Goal: Task Accomplishment & Management: Complete application form

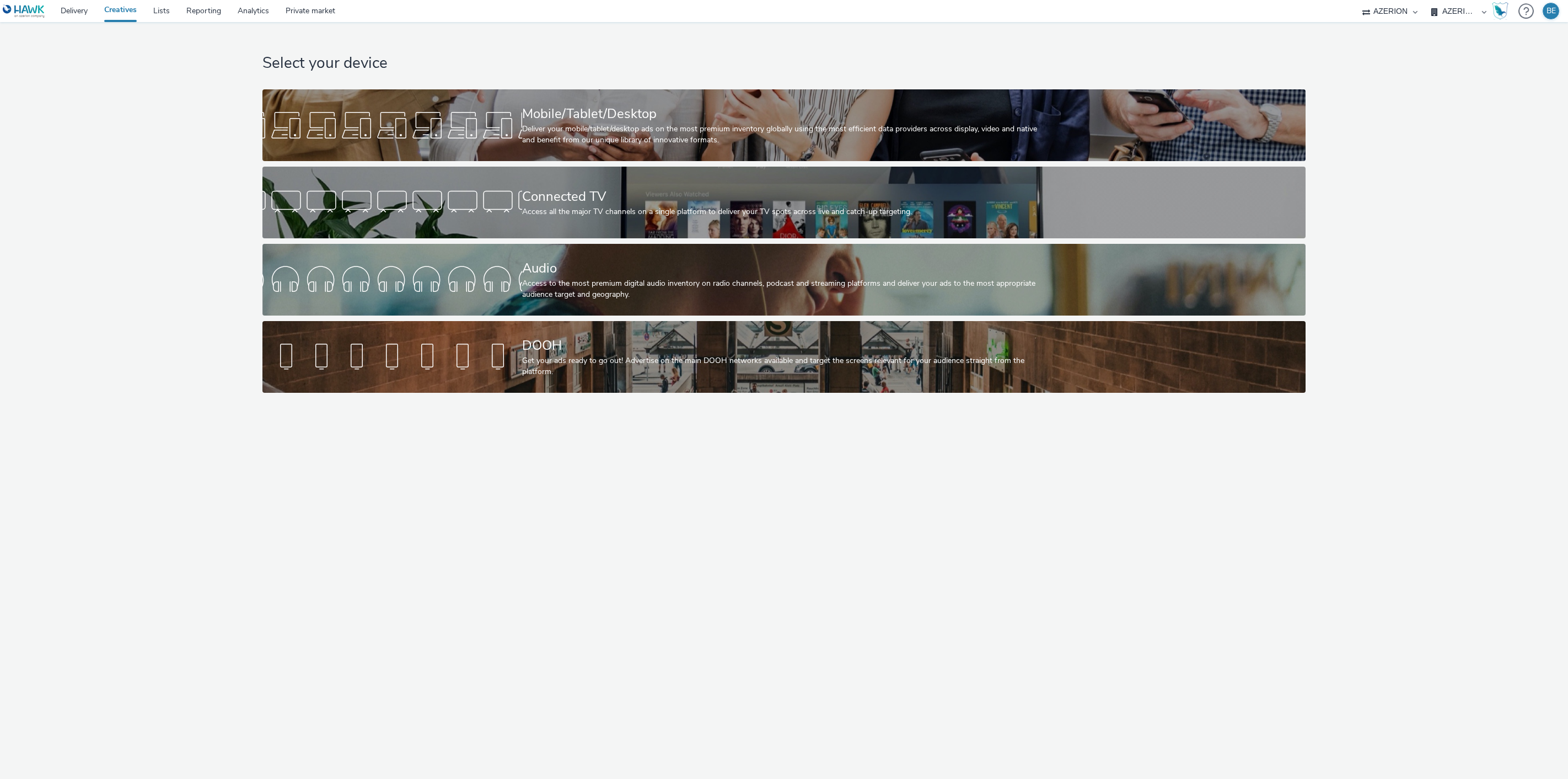
select select "79162ed7-0017-4339-93b0-3399b708648f"
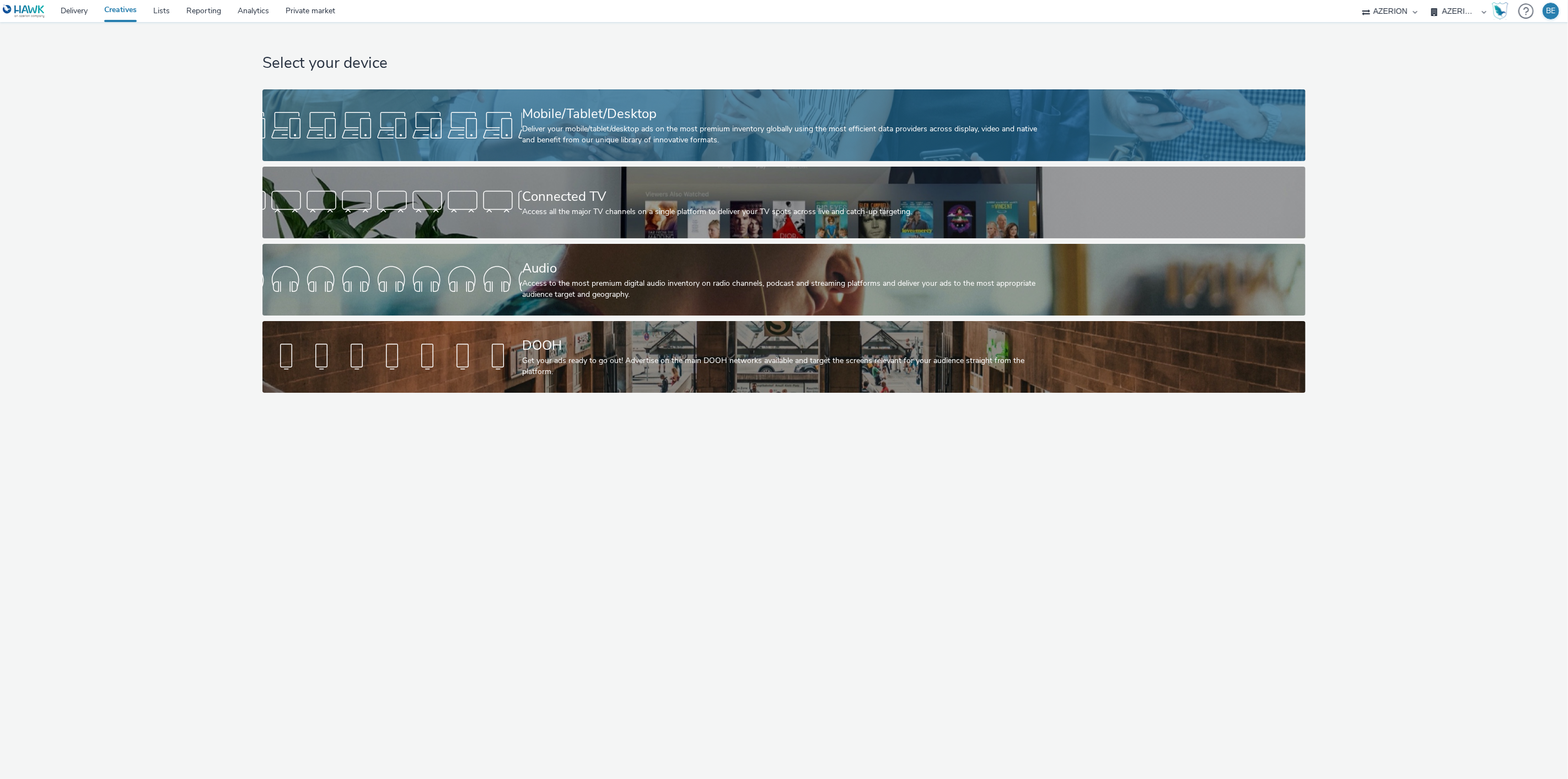
click at [627, 143] on div "Deliver your mobile/tablet/desktop ads on the most premium inventory globally u…" at bounding box center [782, 135] width 520 height 23
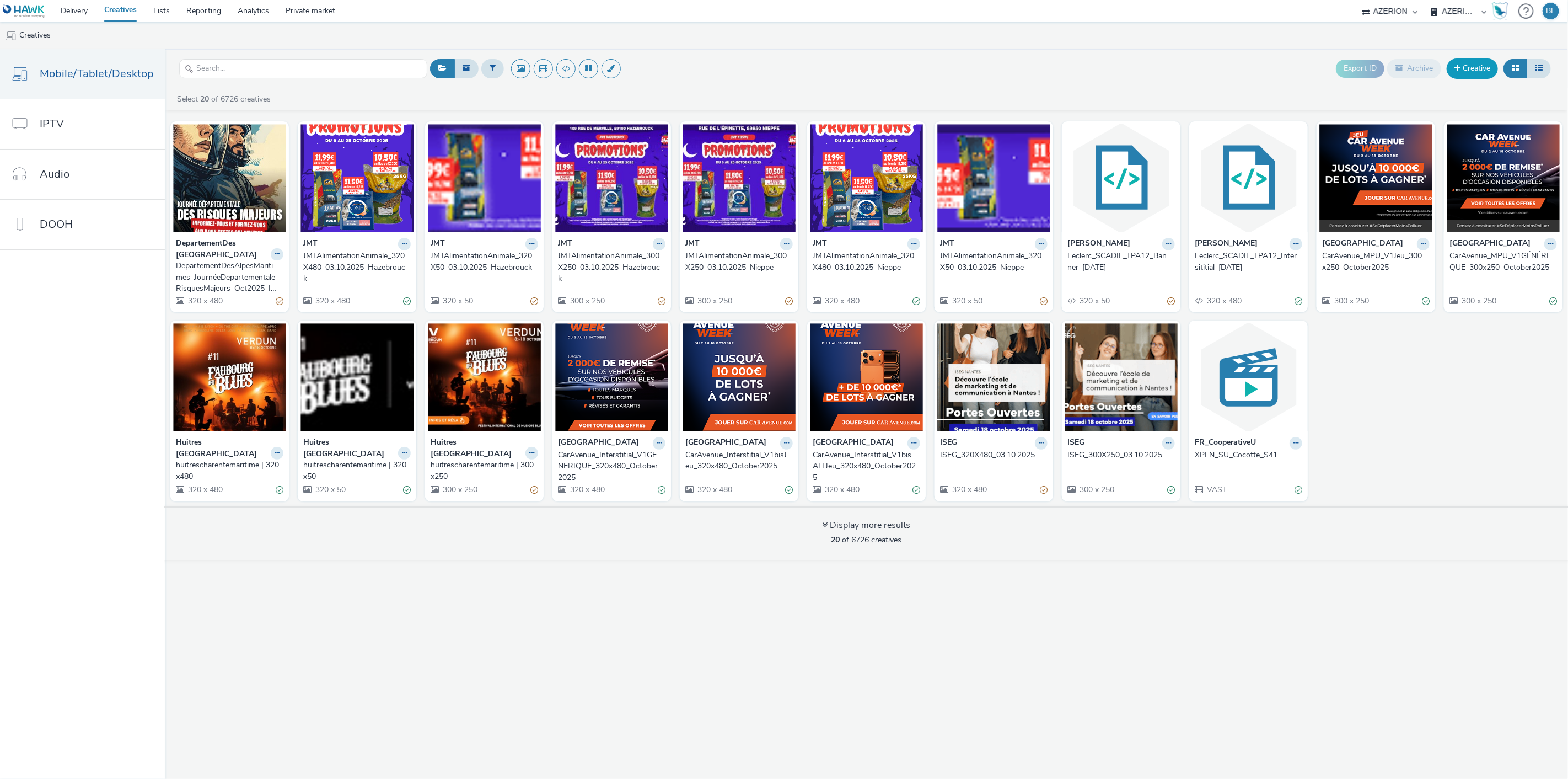
click at [1461, 73] on link "Creative" at bounding box center [1472, 68] width 51 height 20
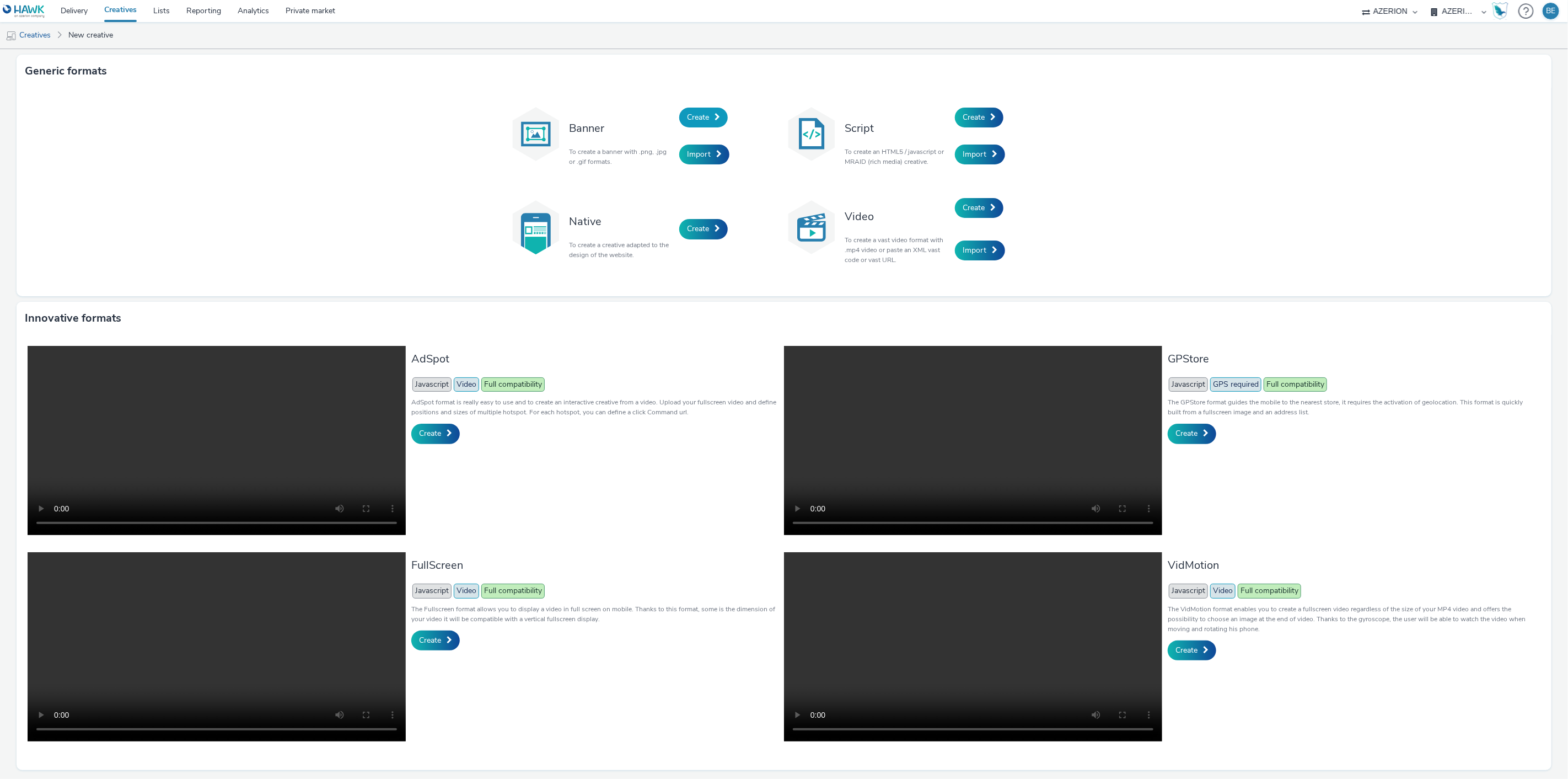
click at [702, 120] on span "Create" at bounding box center [698, 117] width 22 height 11
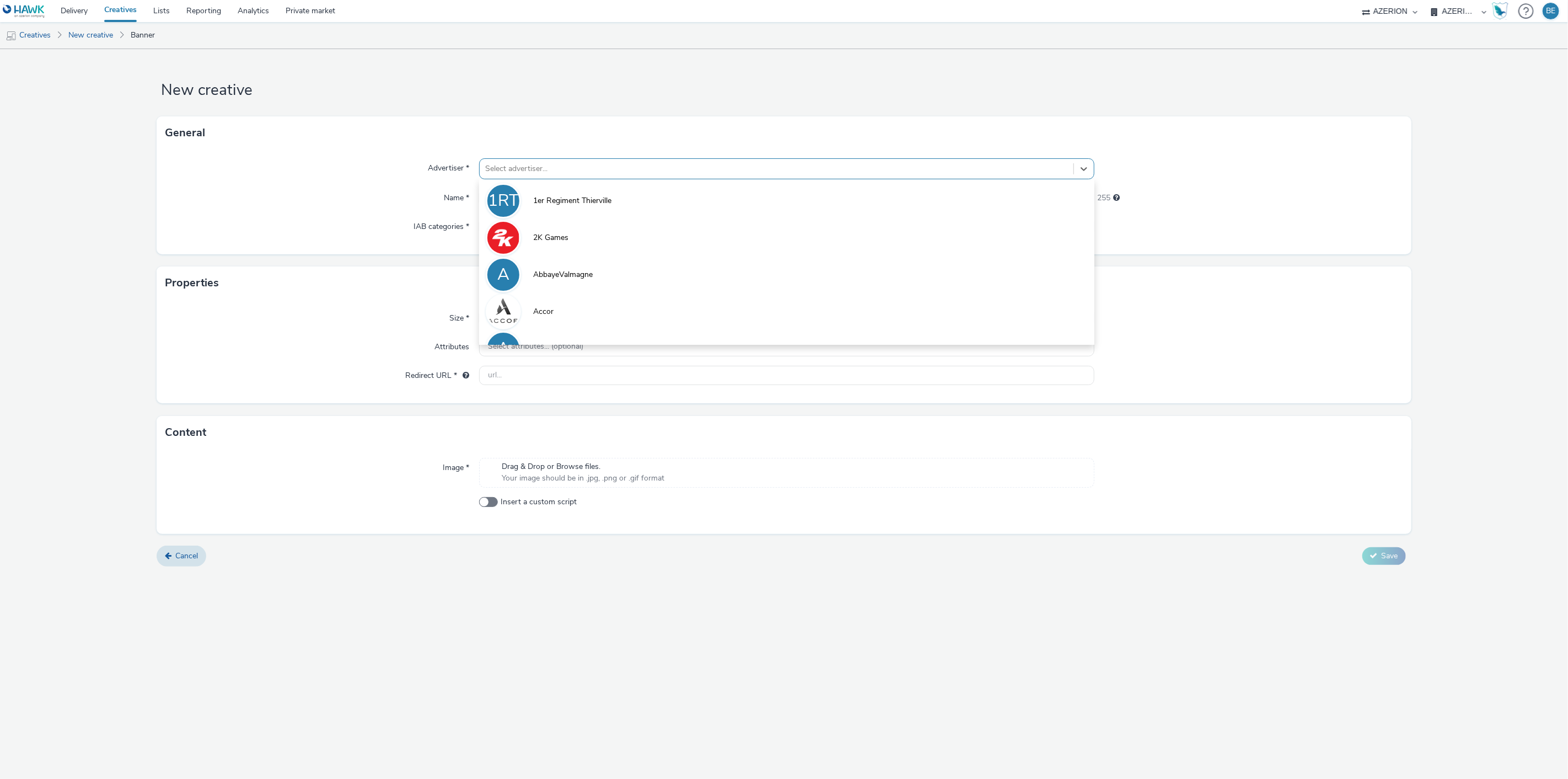
click at [502, 173] on div at bounding box center [777, 168] width 583 height 13
type input "lecl"
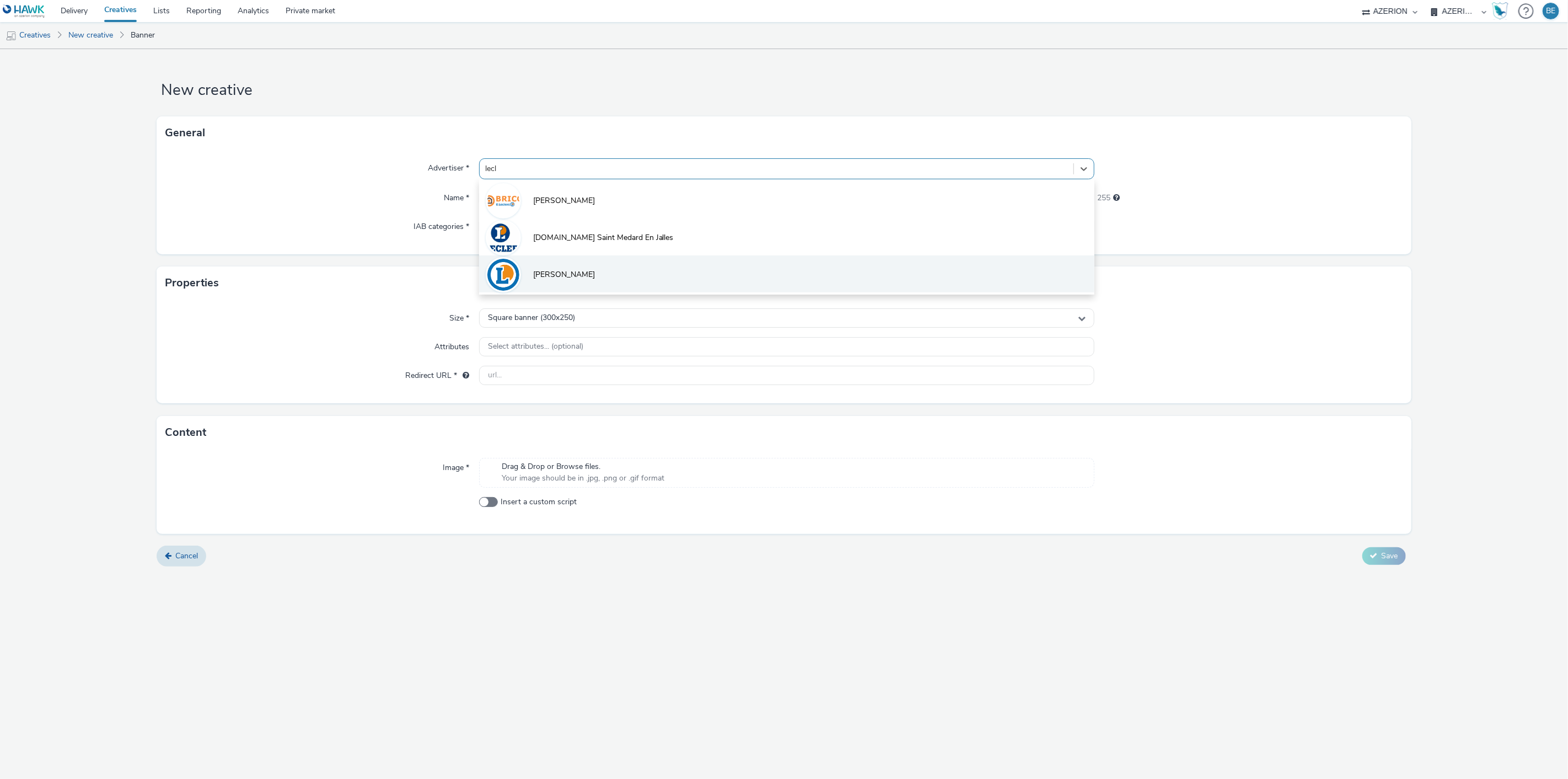
click at [557, 269] on span "[PERSON_NAME]" at bounding box center [564, 274] width 62 height 11
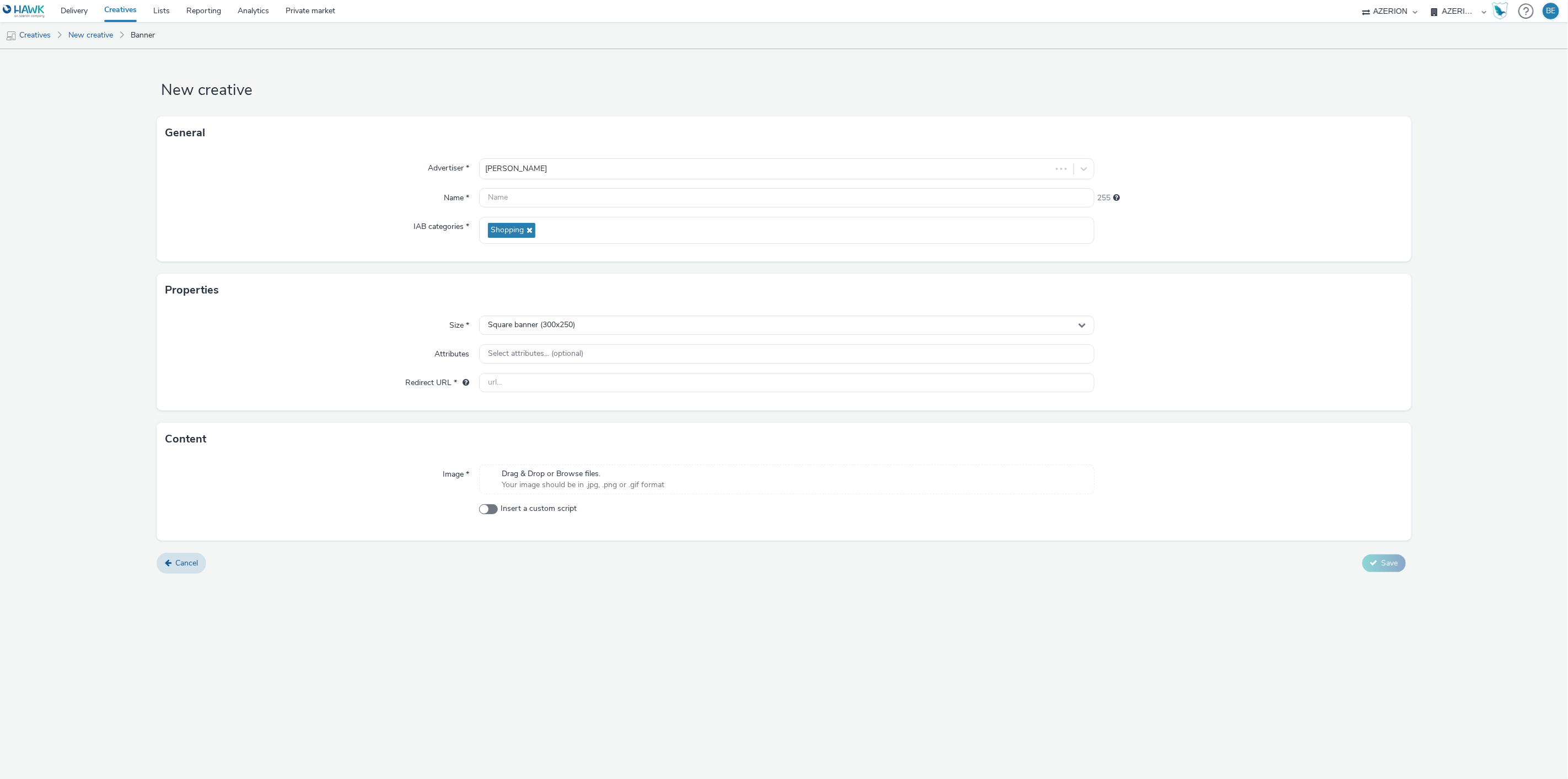
click at [312, 170] on div "Advertiser *" at bounding box center [322, 168] width 313 height 21
click at [511, 199] on input "text" at bounding box center [787, 197] width 616 height 20
type input "[PERSON_NAME] - Scachap | Int | [DATE]"
click at [340, 231] on div "IAB categories *" at bounding box center [322, 230] width 313 height 27
click at [559, 324] on span "Square banner (300x250)" at bounding box center [531, 325] width 87 height 9
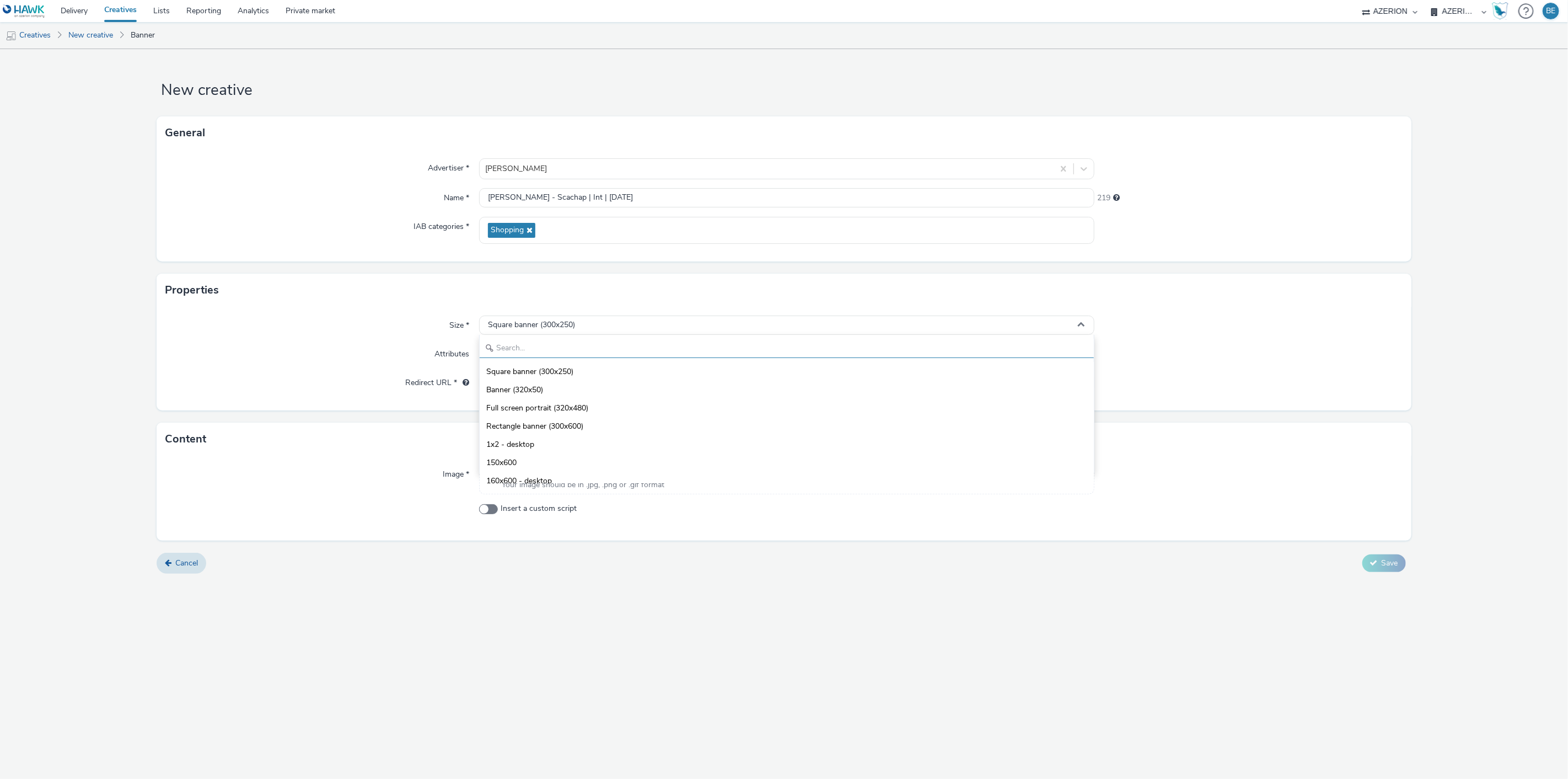
click at [526, 349] on input "text" at bounding box center [787, 348] width 615 height 20
type input "i"
type input "320x"
click at [512, 394] on span "Full screen portrait (320x480)" at bounding box center [537, 390] width 102 height 11
click at [343, 372] on div "Size * Full screen portrait (320x480) Attributes Select attributes... (optional…" at bounding box center [783, 358] width 1254 height 103
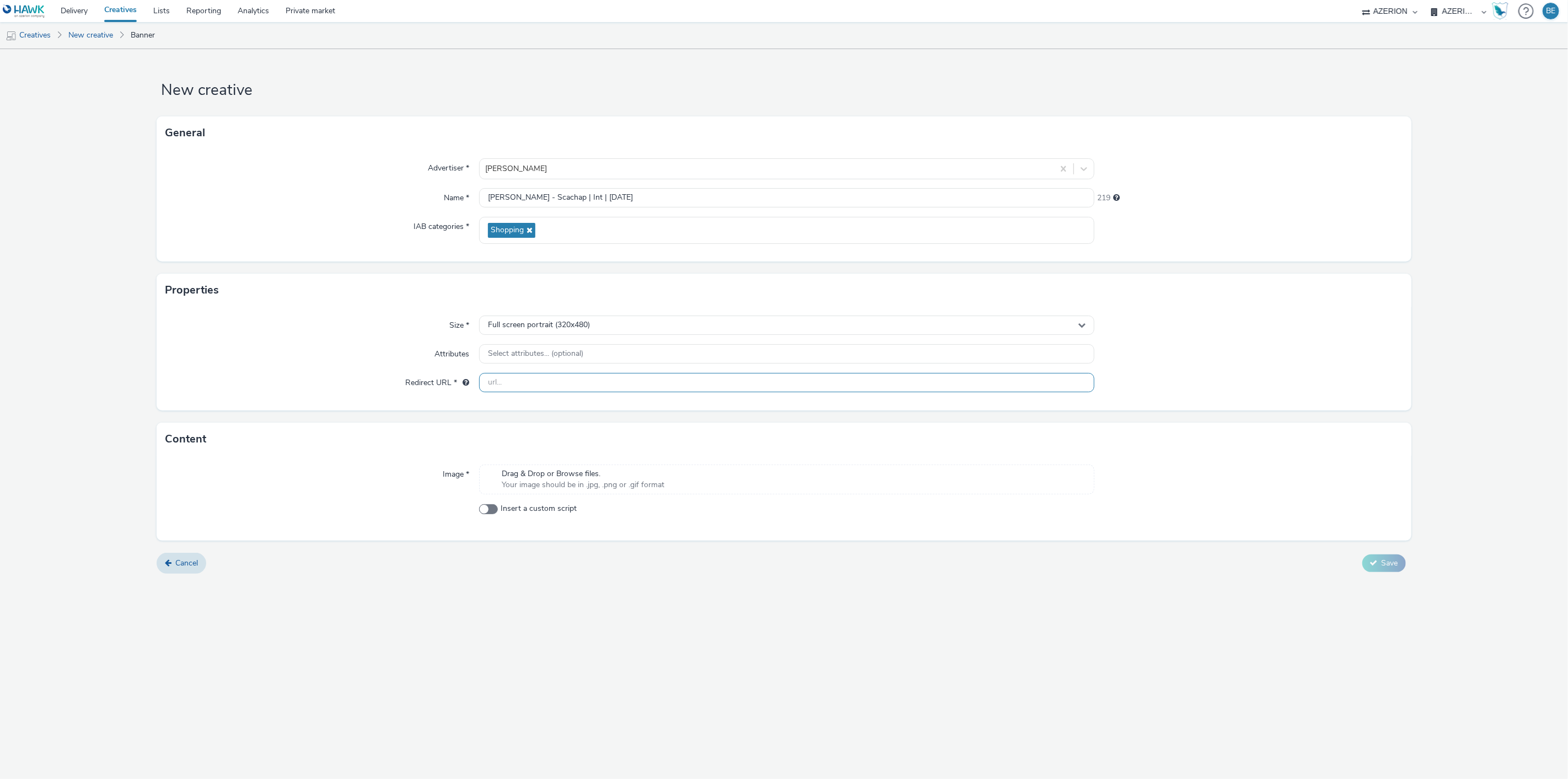
click at [493, 377] on input "text" at bounding box center [787, 382] width 616 height 20
paste input "[URL][DOMAIN_NAME][PERSON_NAME]"
type input "[URL][DOMAIN_NAME][PERSON_NAME]"
click at [284, 372] on div "Size * Full screen portrait (320x480) Attributes Select attributes... (optional…" at bounding box center [783, 358] width 1254 height 103
click at [184, 563] on span "Cancel" at bounding box center [187, 563] width 23 height 11
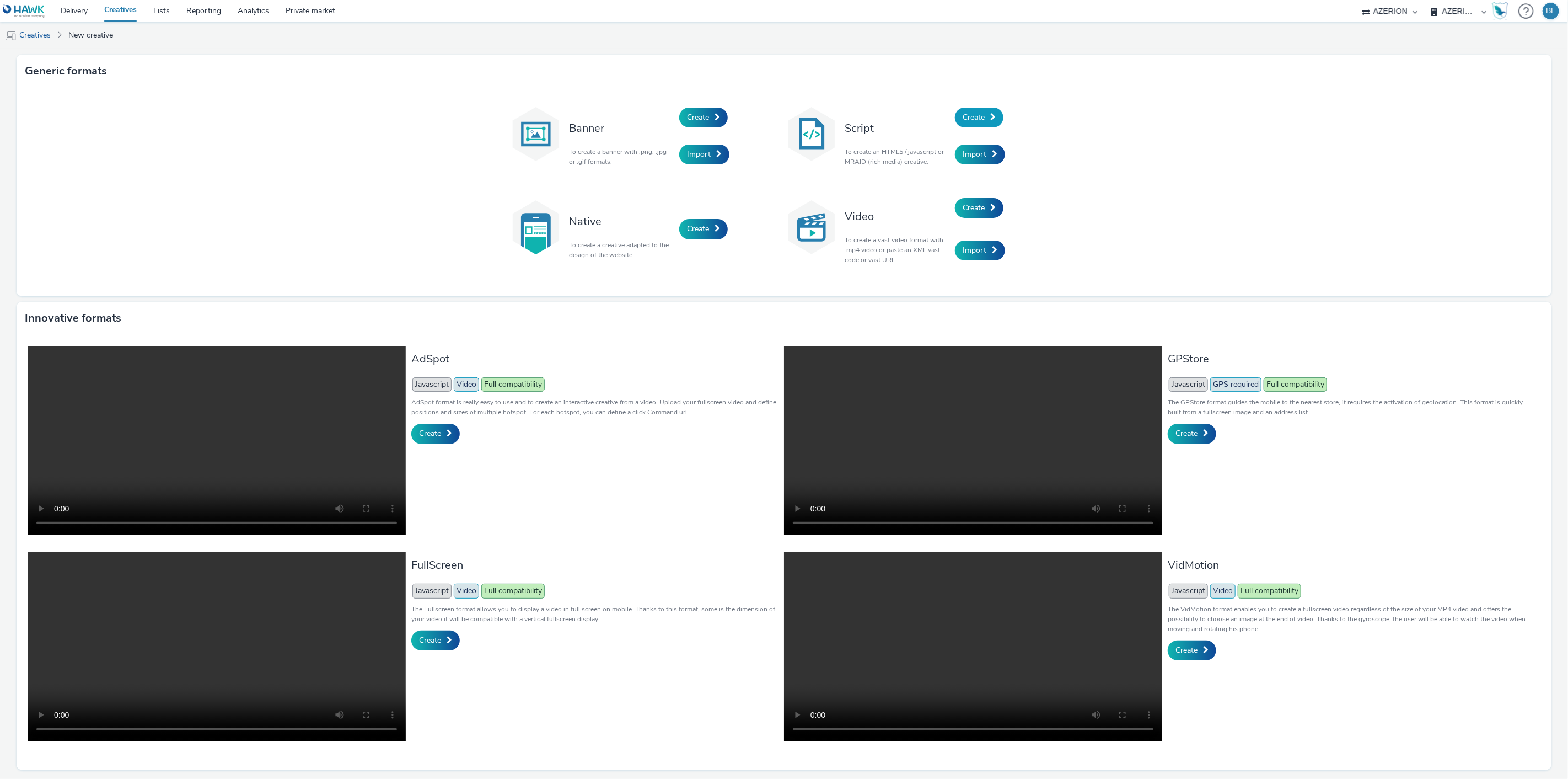
click at [968, 119] on span "Create" at bounding box center [973, 117] width 22 height 11
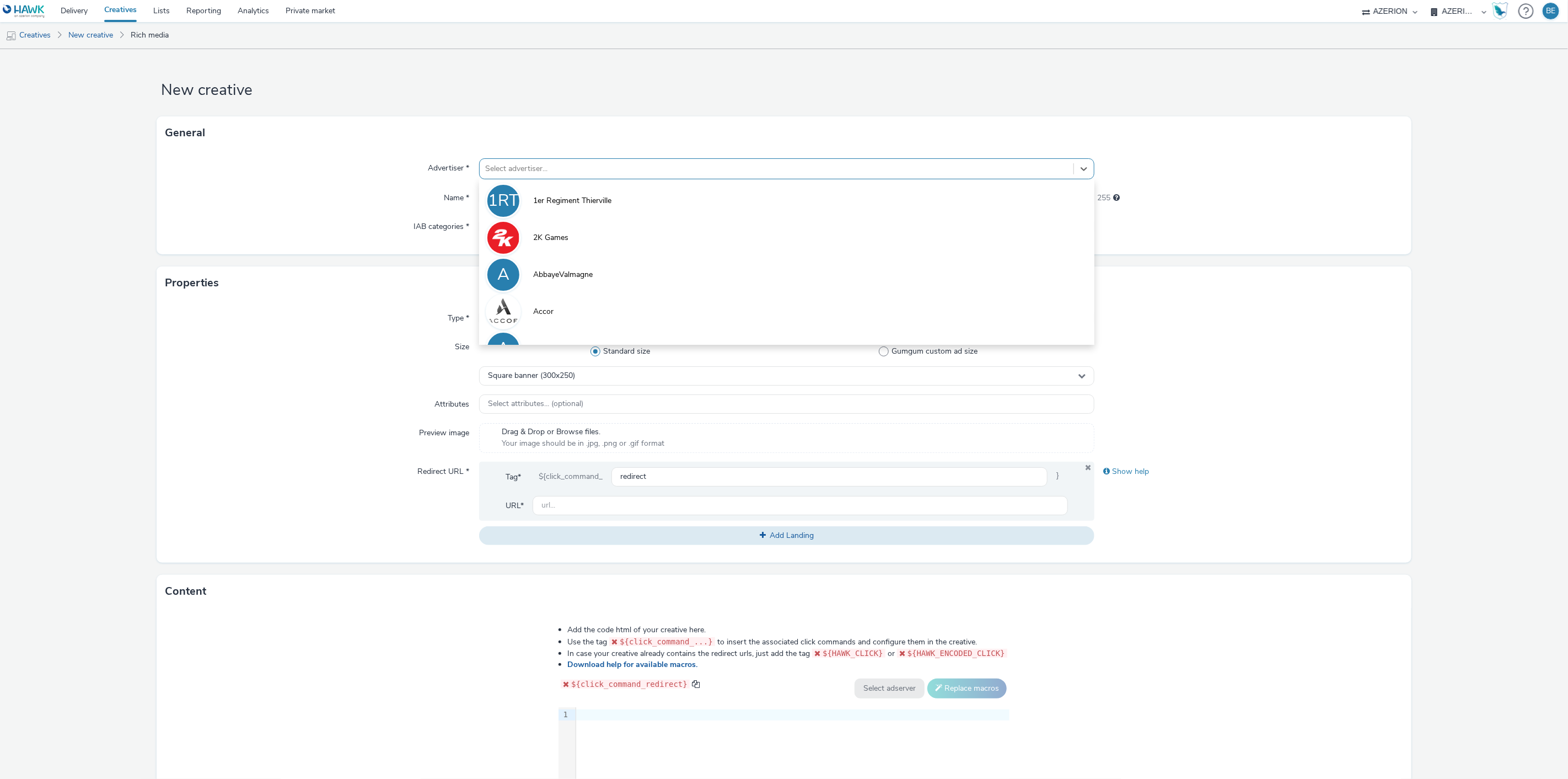
click at [506, 170] on div at bounding box center [777, 168] width 583 height 13
type input "lecle"
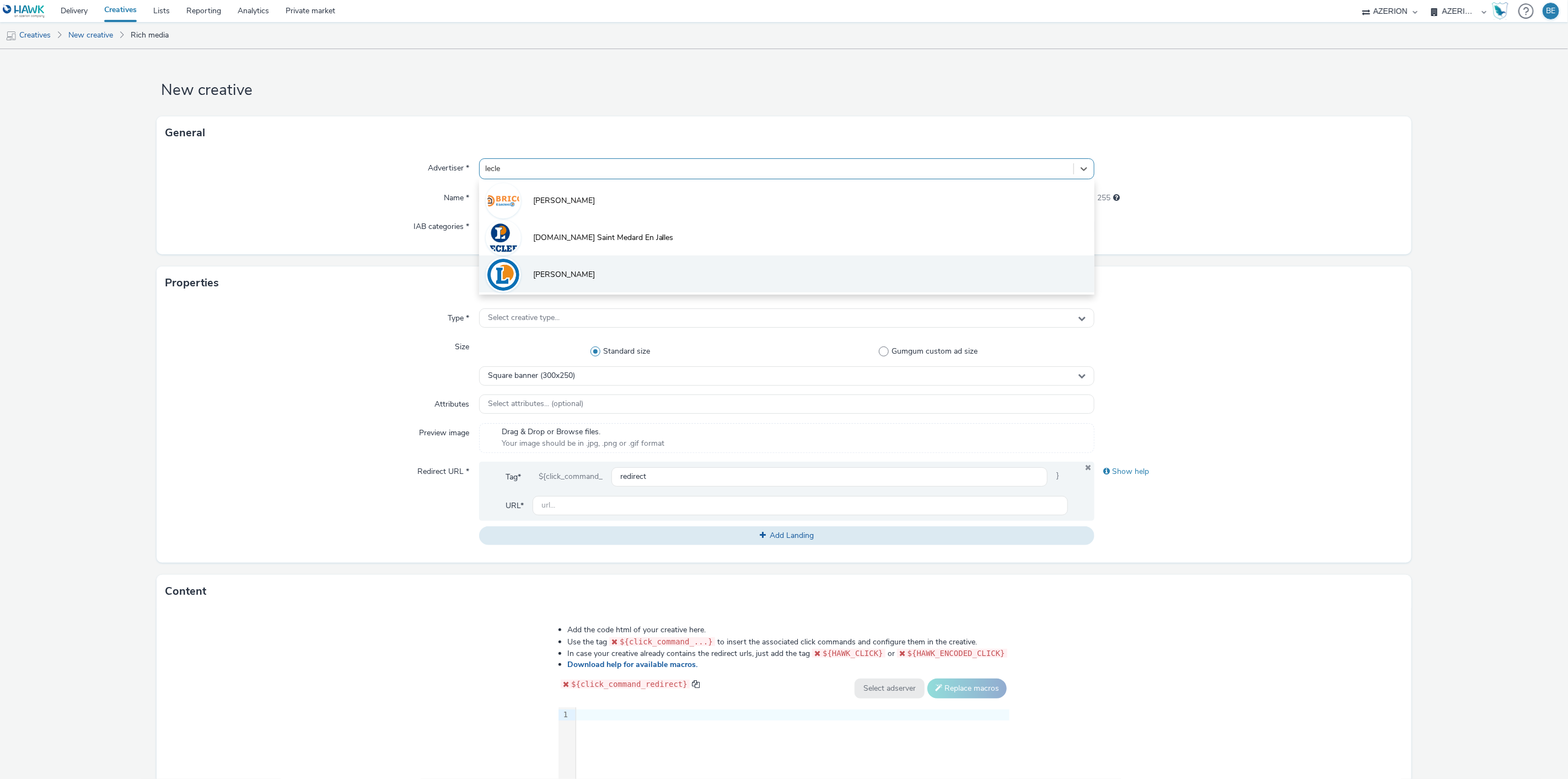
click at [535, 271] on span "[PERSON_NAME]" at bounding box center [564, 274] width 62 height 11
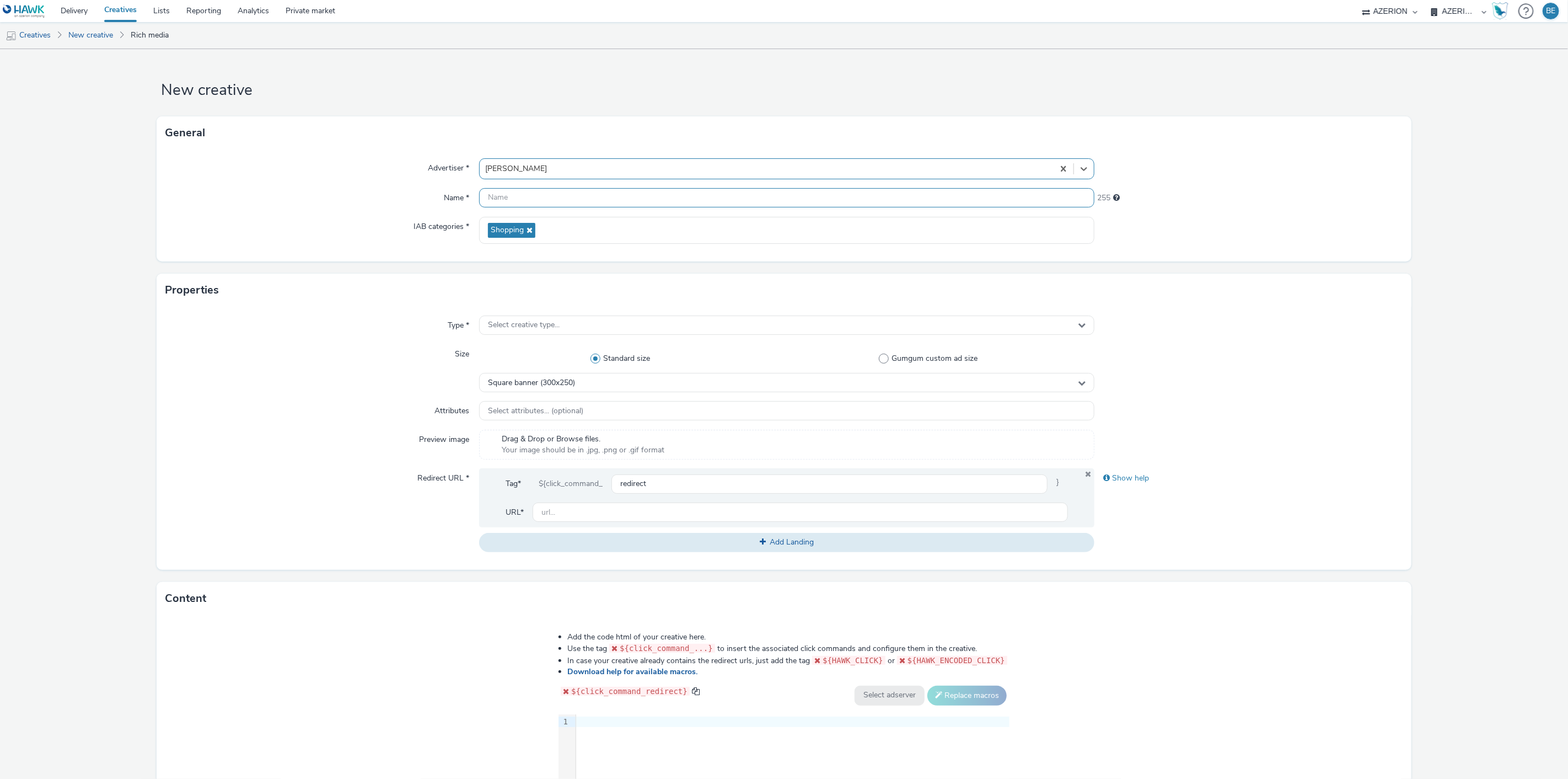
click at [509, 197] on input "text" at bounding box center [787, 197] width 616 height 20
paste input "FoireALaViande"
click at [561, 196] on input "[PERSON_NAME] Scachap - FoireALaViande" at bounding box center [787, 197] width 616 height 20
type input "[PERSON_NAME] Scachap - Foire A La Viande | Int | [DATE]"
click at [359, 300] on div "Properties" at bounding box center [783, 290] width 1254 height 33
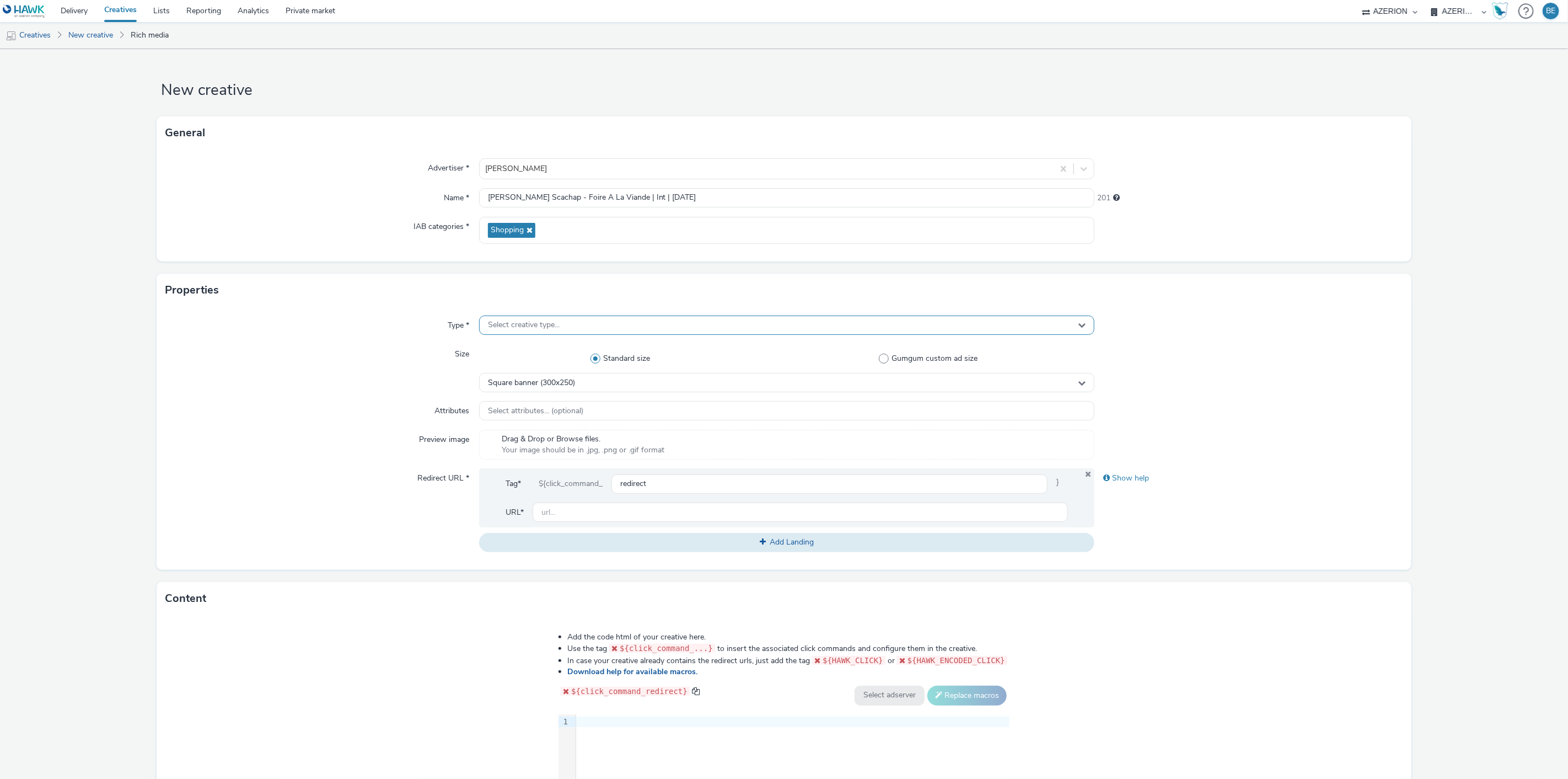
click at [559, 325] on div "Select creative type..." at bounding box center [787, 325] width 616 height 20
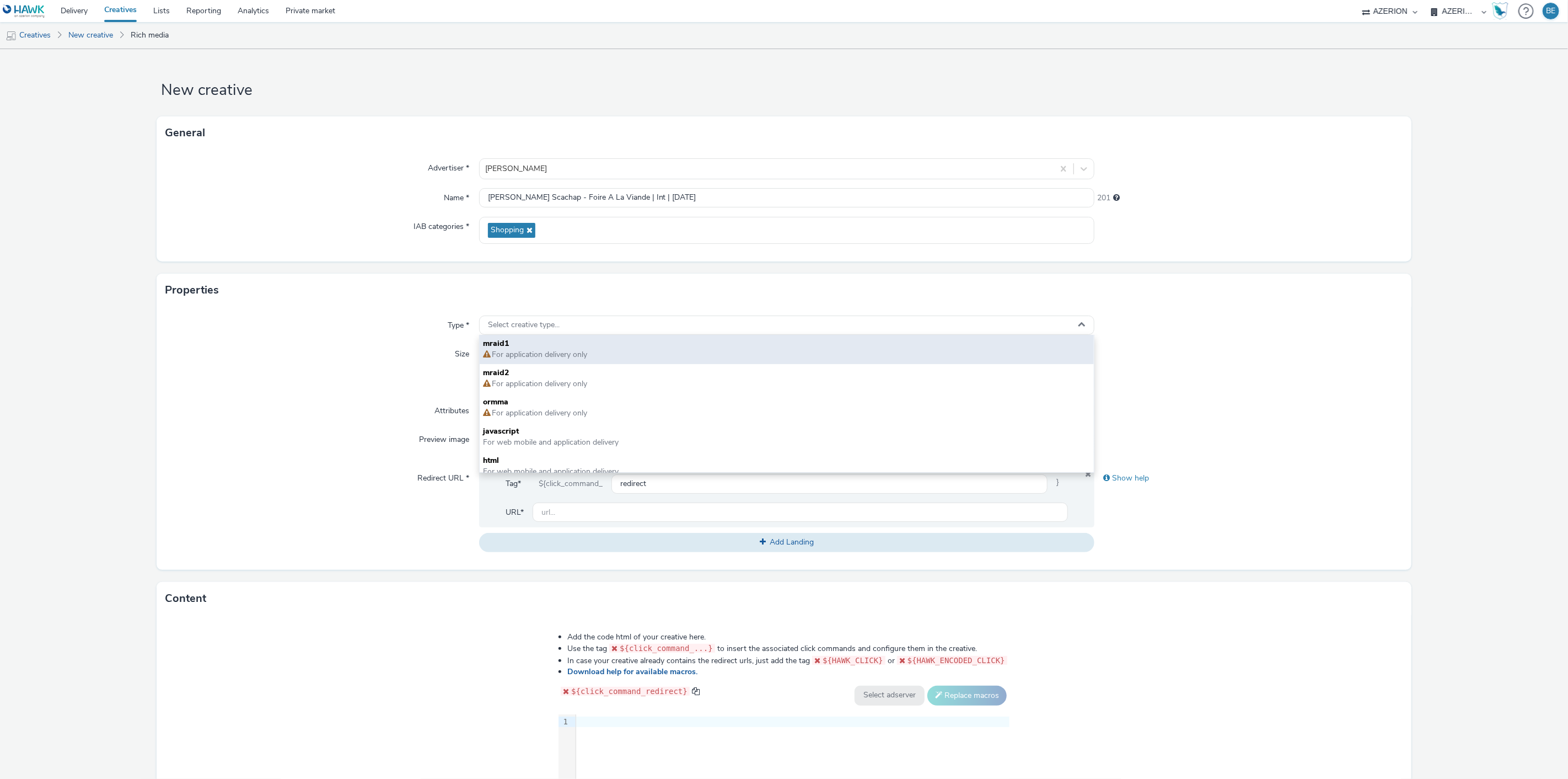
click at [532, 361] on div "mraid1 For application delivery only" at bounding box center [787, 349] width 615 height 29
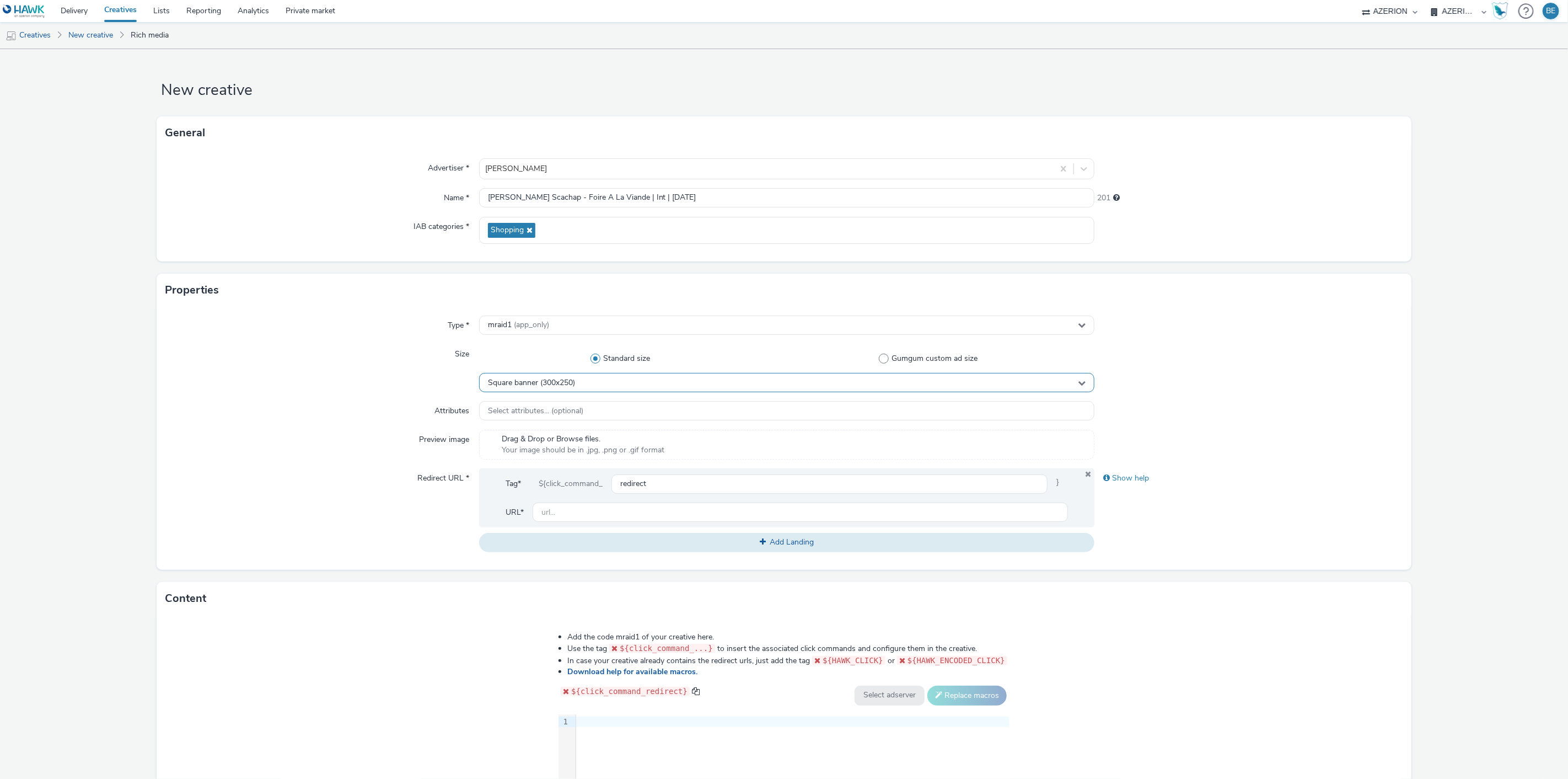
click at [560, 382] on span "Square banner (300x250)" at bounding box center [531, 383] width 87 height 9
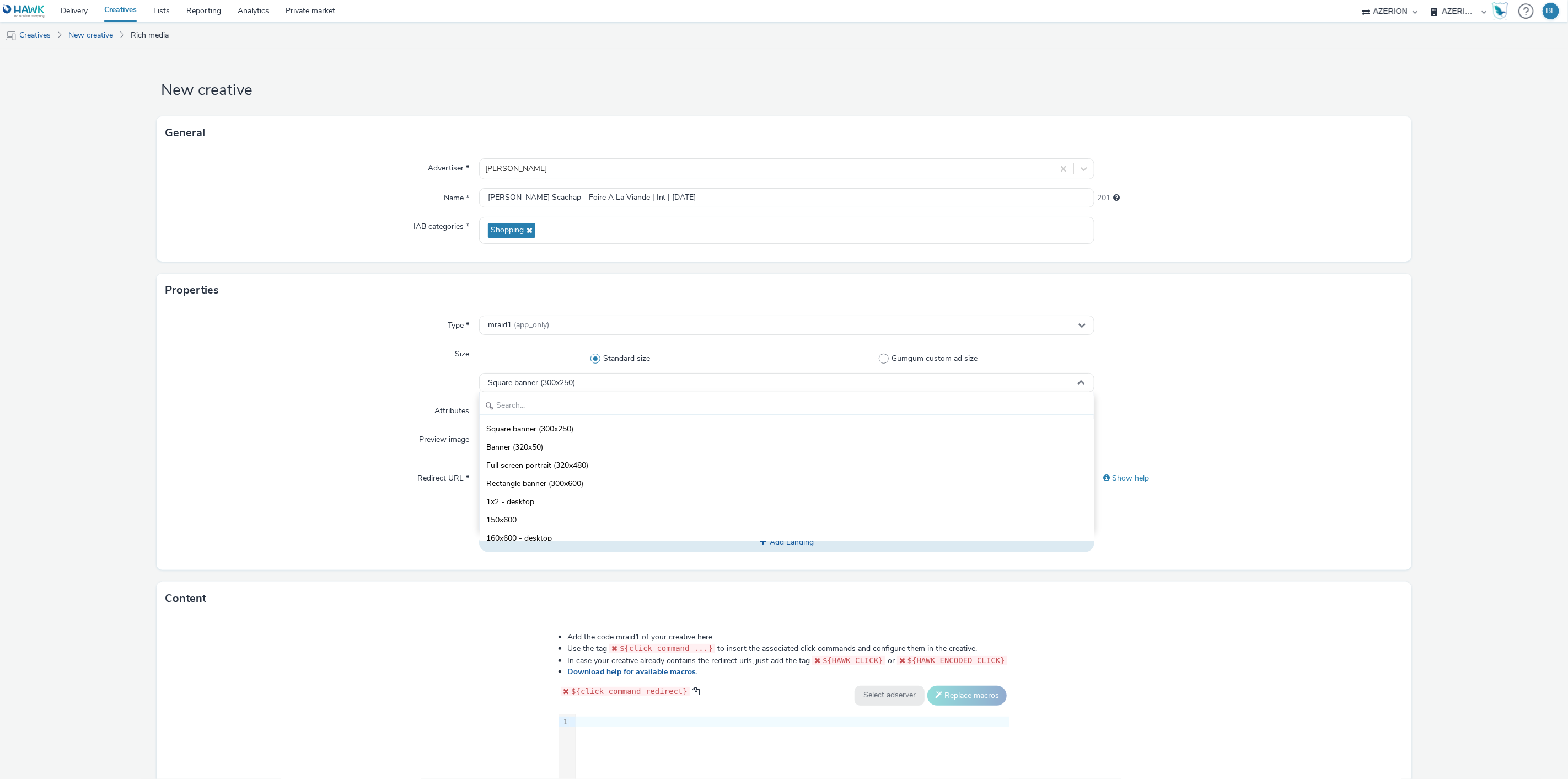
click at [520, 403] on input "text" at bounding box center [787, 406] width 615 height 20
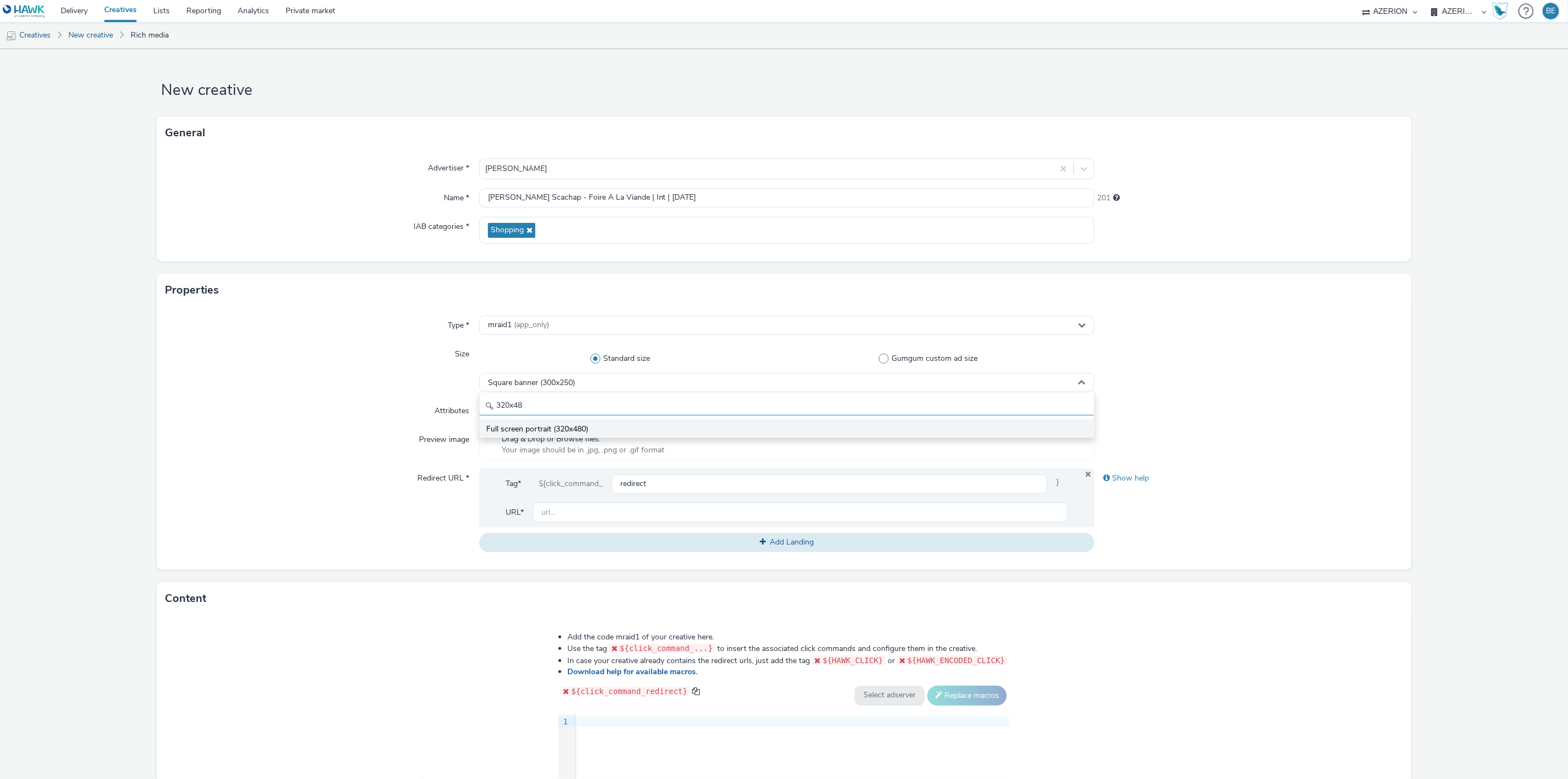
type input "320x48"
click at [510, 421] on li "Full screen portrait (320x480)" at bounding box center [787, 428] width 615 height 18
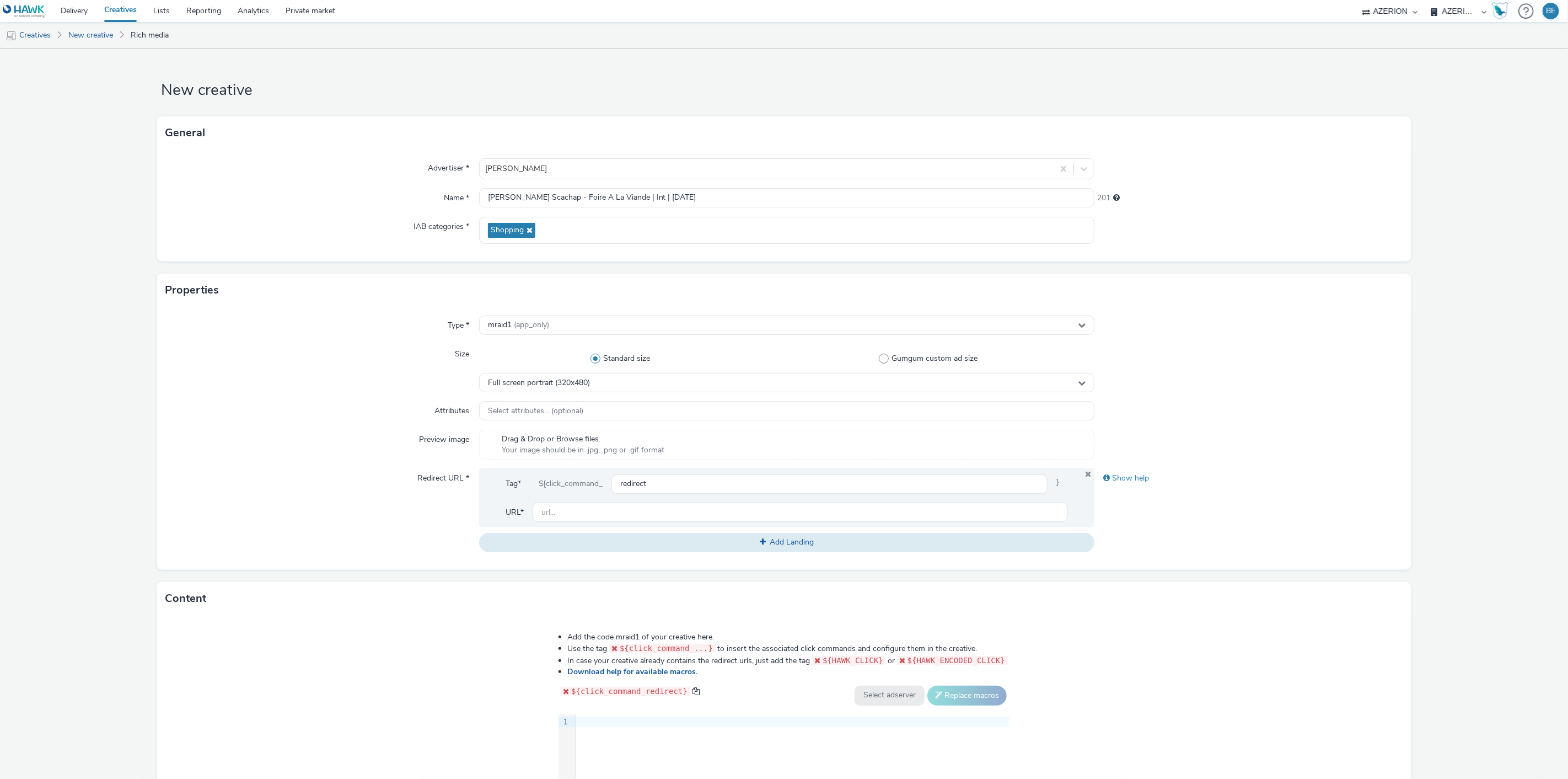
click at [287, 423] on div "Type * mraid1 (app_only) Size Standard size Gumgum custom ad size Full screen p…" at bounding box center [783, 438] width 1254 height 263
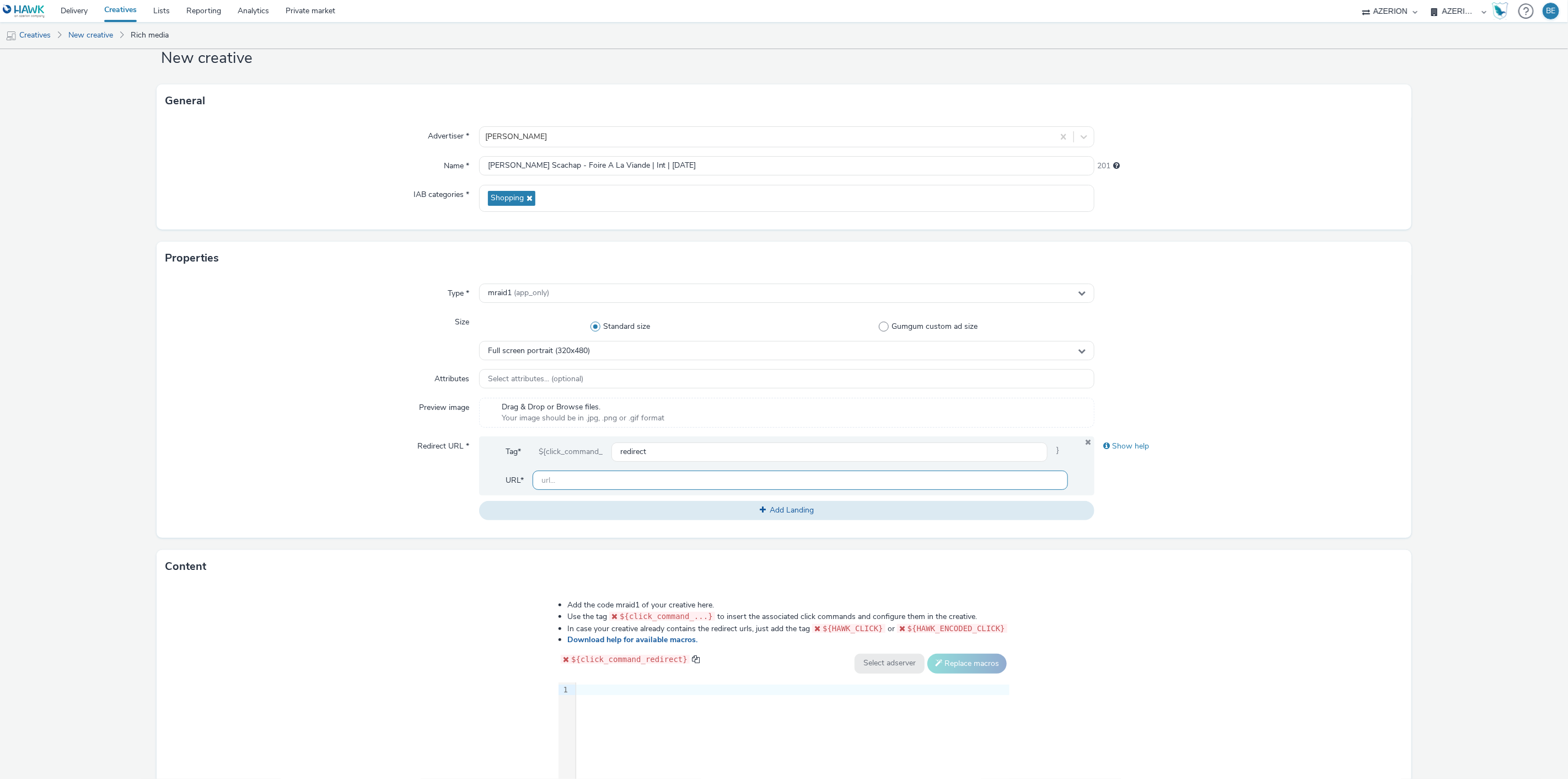
click at [549, 480] on input "text" at bounding box center [801, 480] width 536 height 20
paste input "[URL][DOMAIN_NAME][PERSON_NAME]"
type input "[URL][DOMAIN_NAME][PERSON_NAME]"
click at [328, 470] on div "Redirect URL *" at bounding box center [322, 478] width 313 height 83
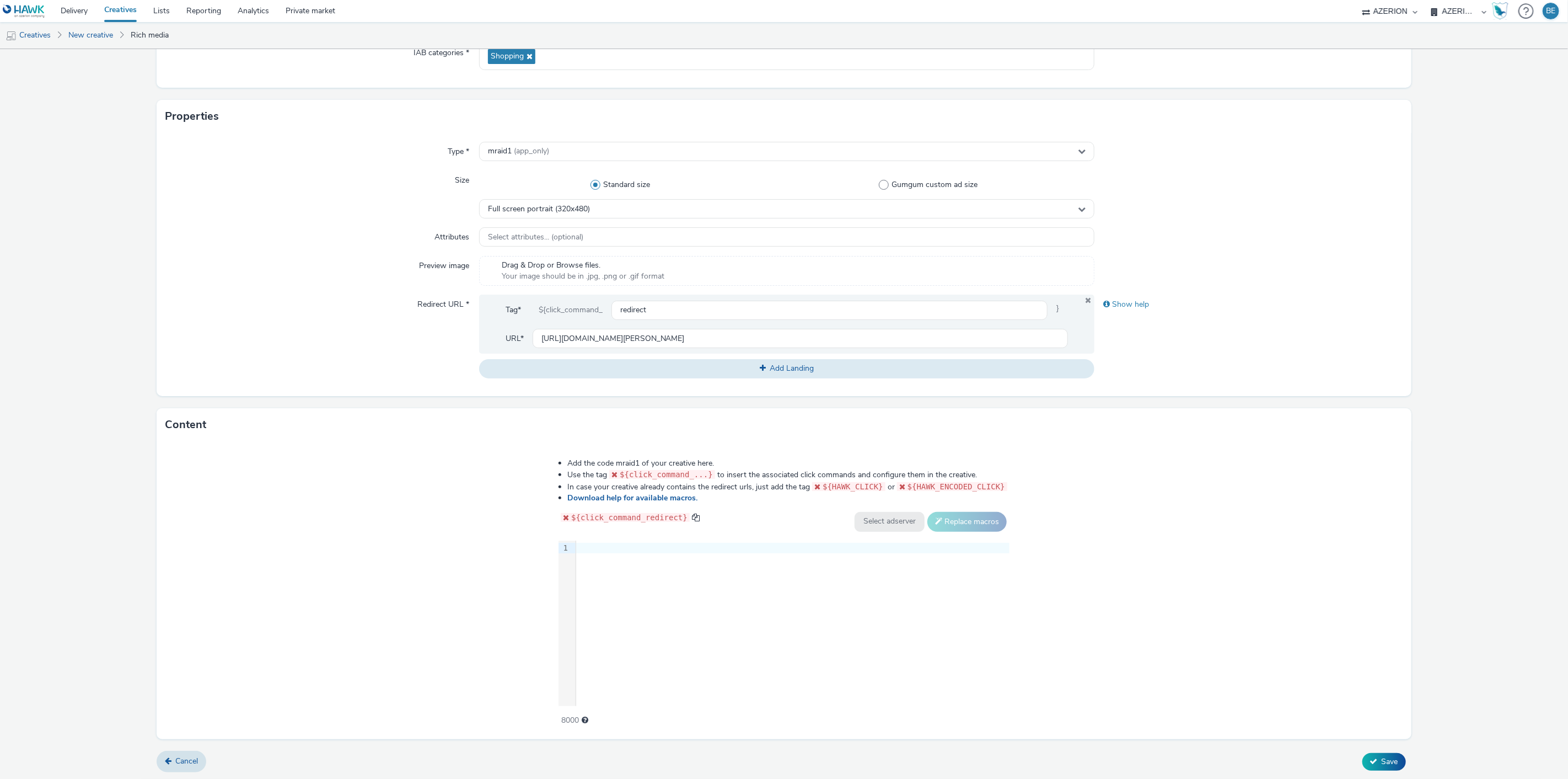
click at [591, 546] on div at bounding box center [793, 548] width 433 height 11
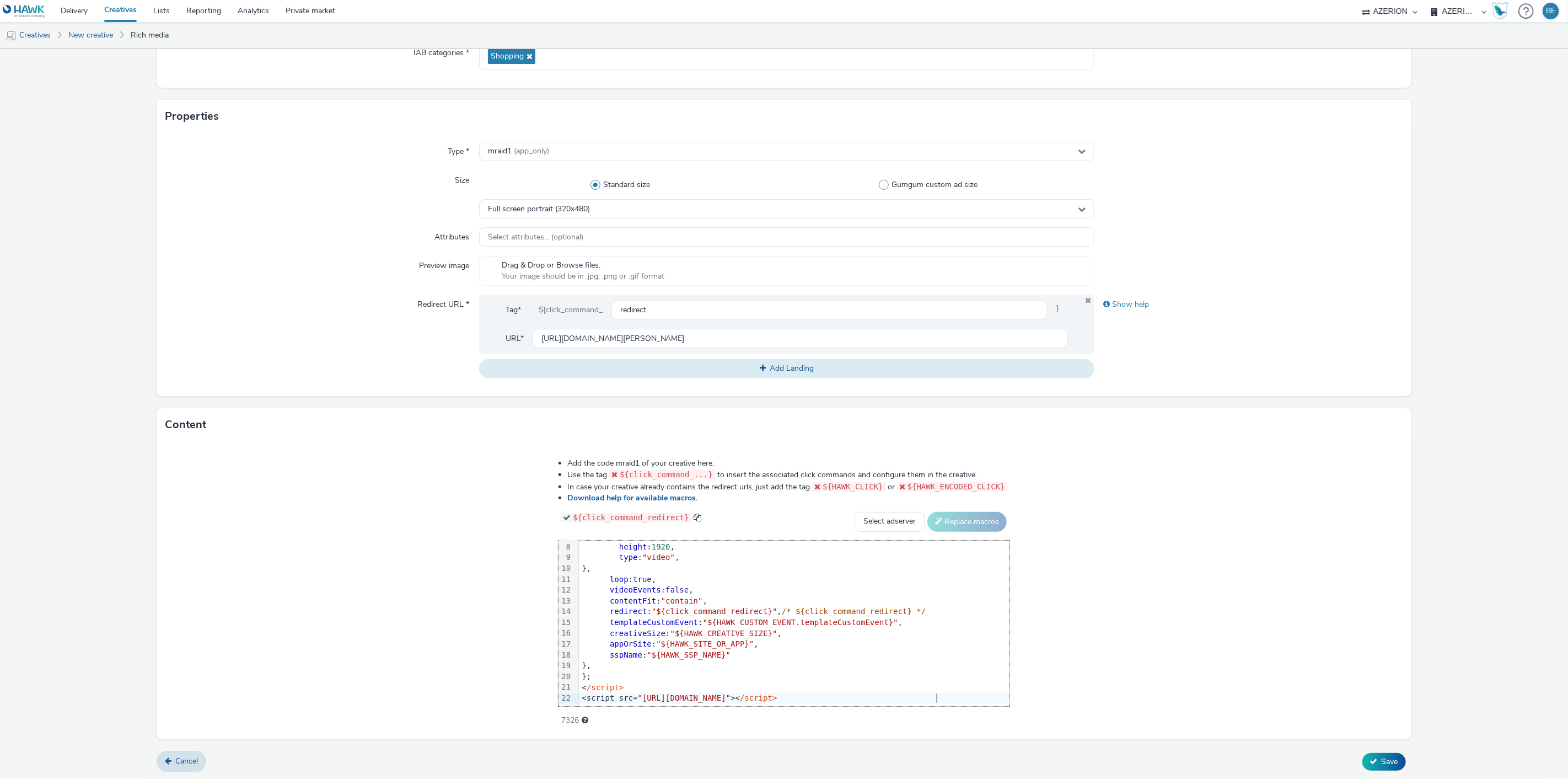
scroll to position [76, 0]
click at [1116, 671] on div "Add the code mraid1 of your creative here. Use the tag ${click_command_...} to …" at bounding box center [783, 590] width 1254 height 298
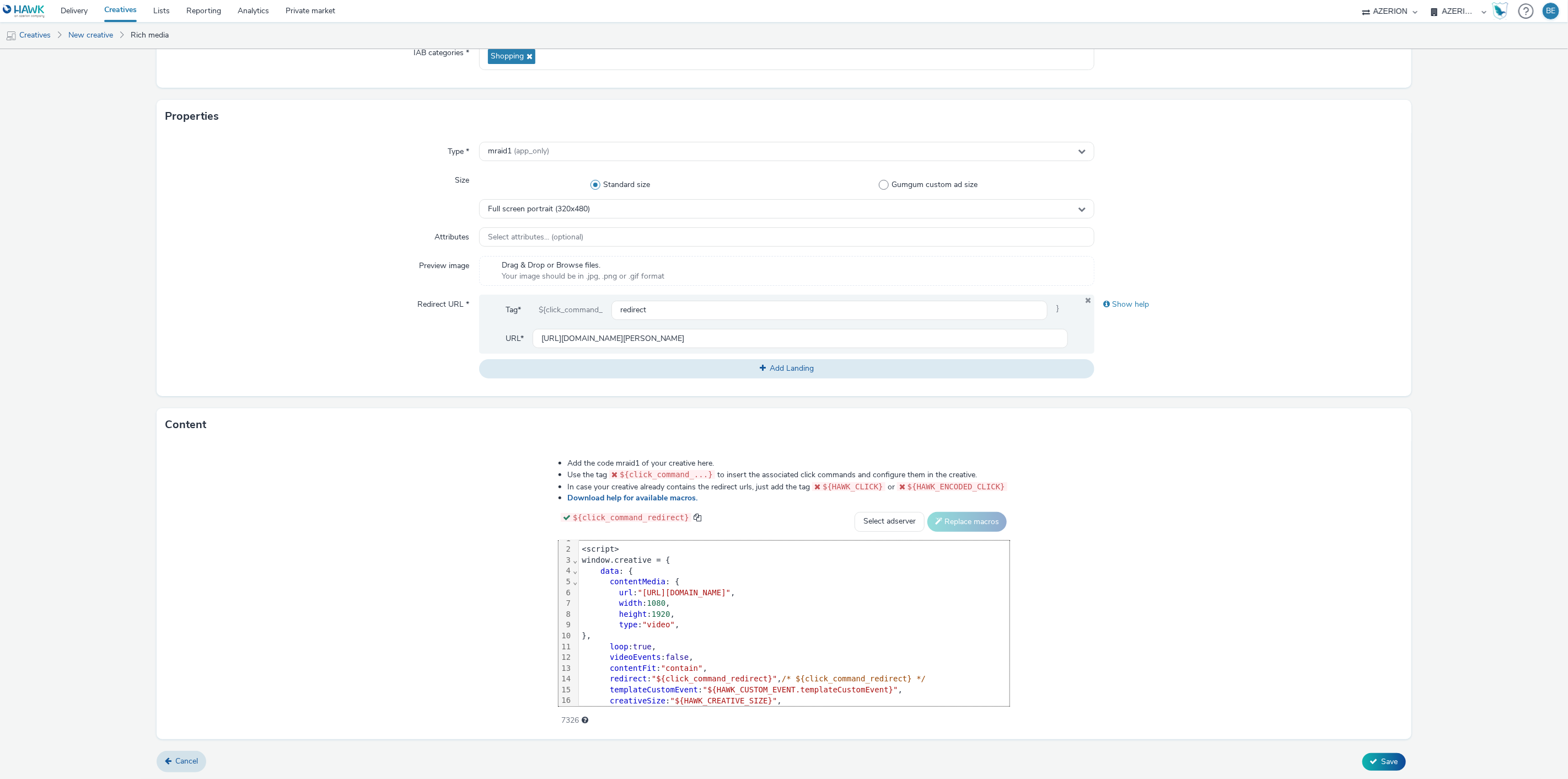
scroll to position [0, 0]
click at [583, 565] on div "window.creative = {" at bounding box center [794, 570] width 431 height 11
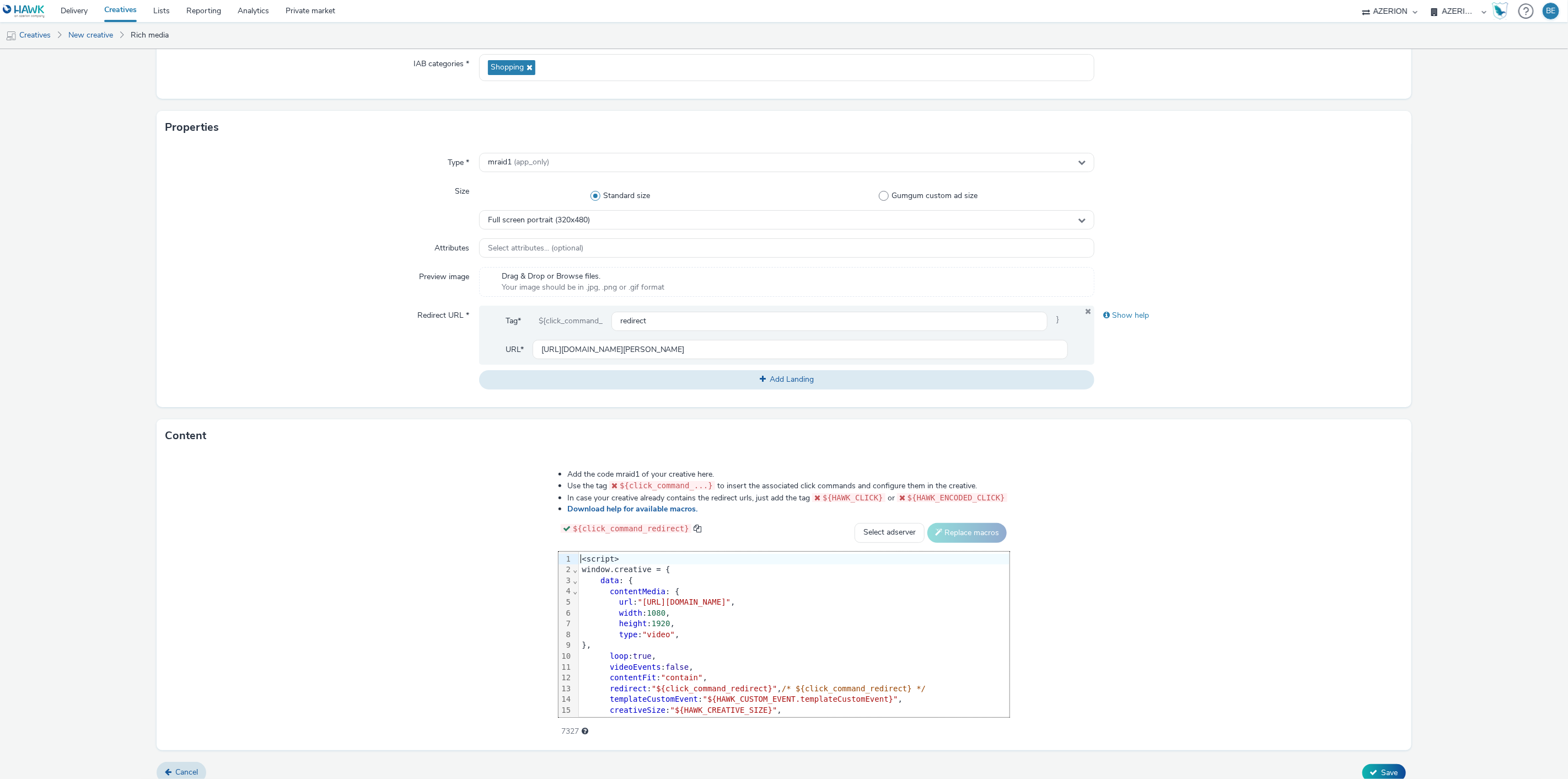
click at [1239, 652] on div "Add the code mraid1 of your creative here. Use the tag ${click_command_...} to …" at bounding box center [783, 601] width 1254 height 298
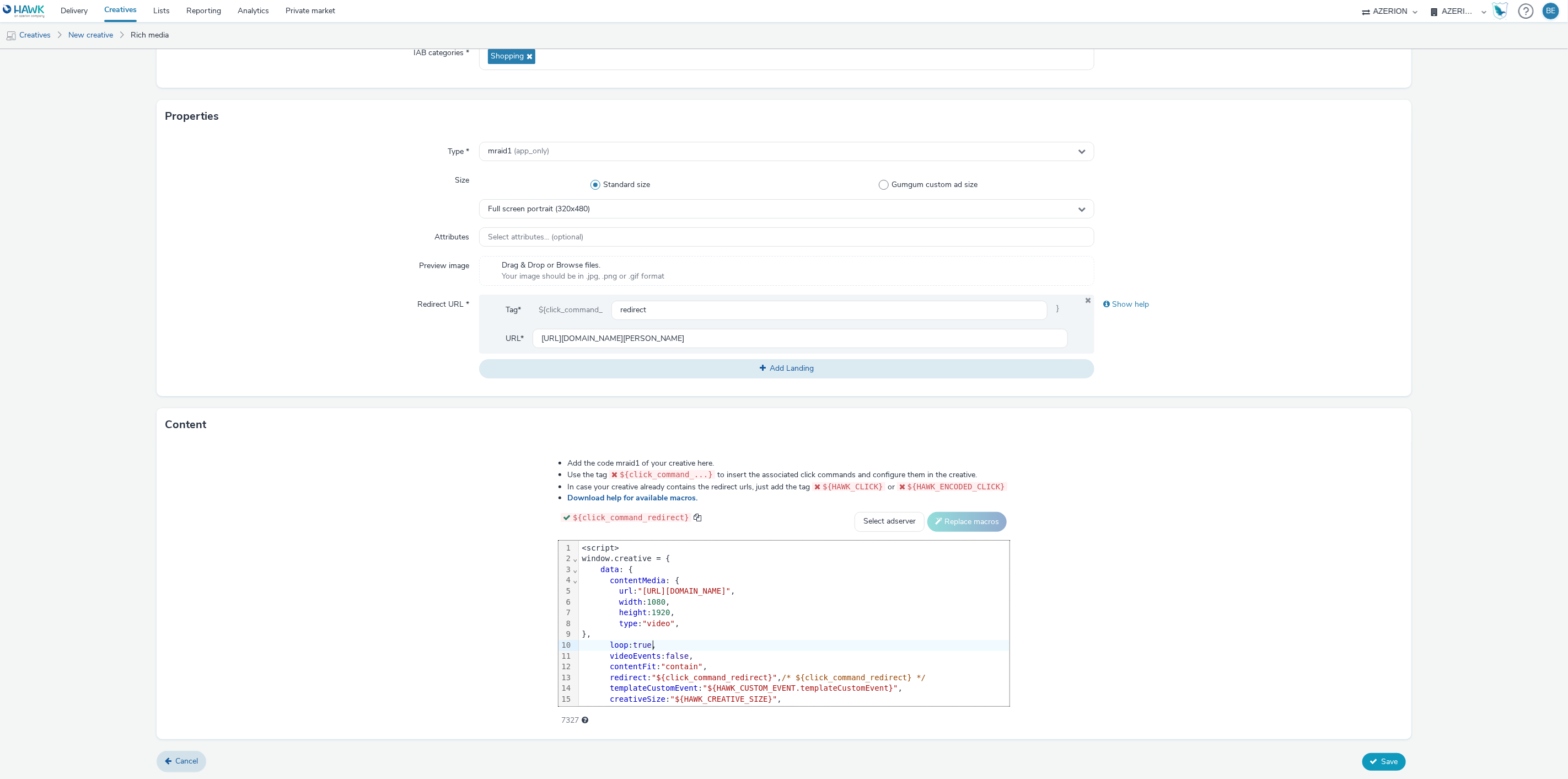
click at [1370, 763] on icon at bounding box center [1374, 761] width 8 height 8
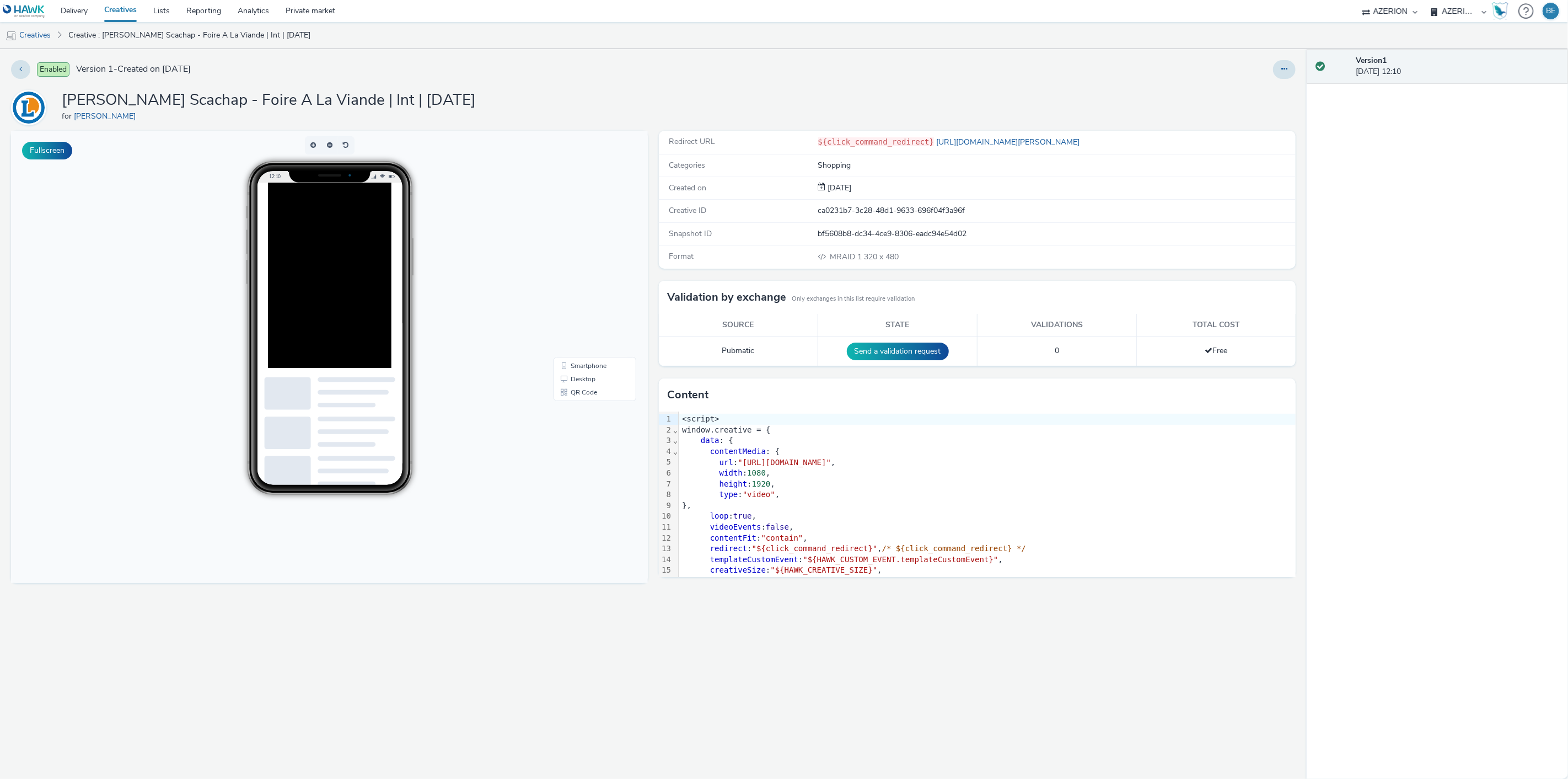
click at [1286, 81] on div "Enabled Version 1 - Created on [DATE] [PERSON_NAME] Scachap - Foire A La Viande…" at bounding box center [653, 414] width 1307 height 730
click at [1282, 73] on icon at bounding box center [1284, 69] width 6 height 8
click at [1224, 116] on icon at bounding box center [1226, 113] width 11 height 8
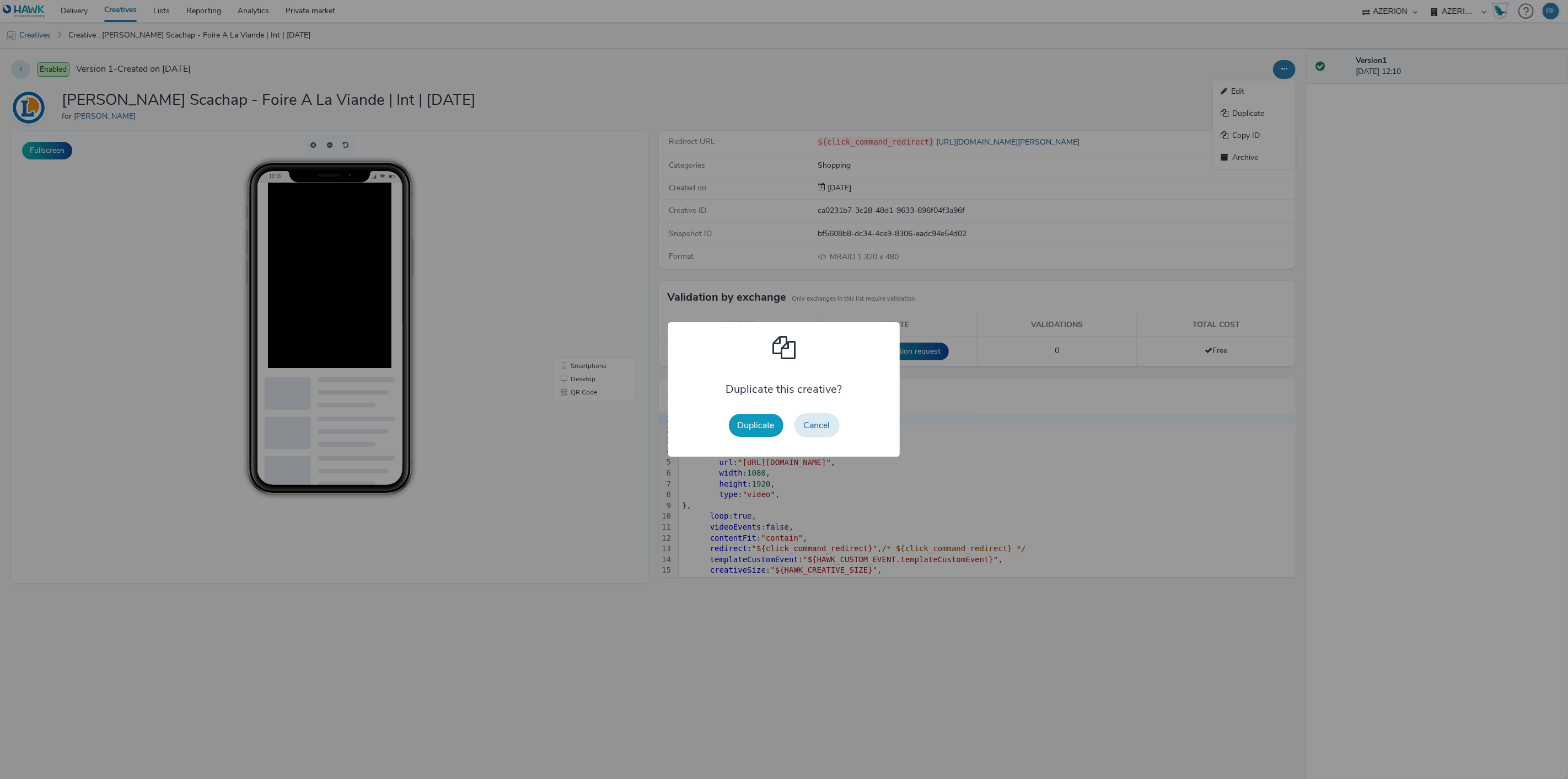
click at [753, 430] on button "Duplicate" at bounding box center [756, 425] width 55 height 23
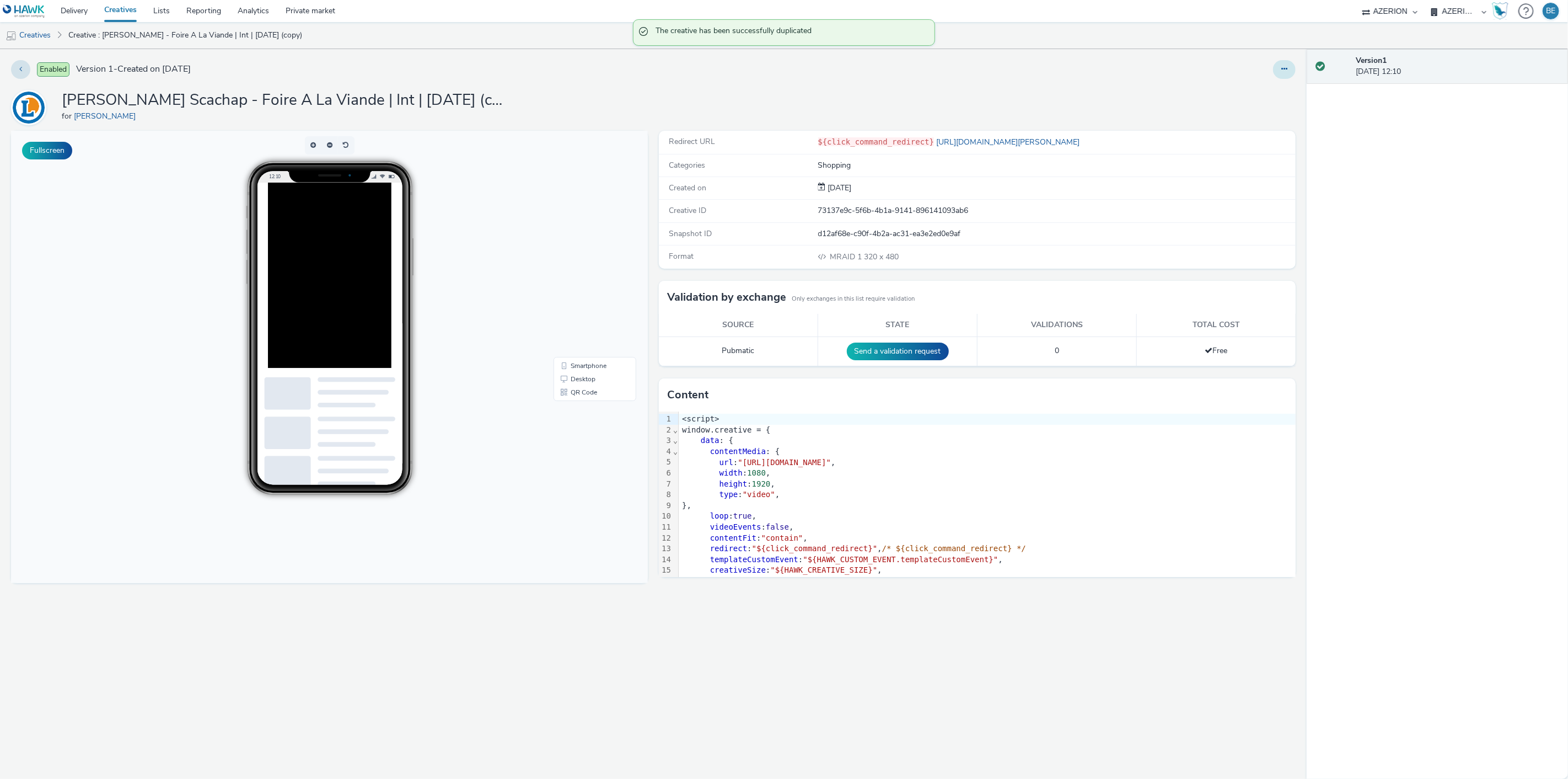
click at [1276, 69] on button at bounding box center [1284, 69] width 23 height 19
click at [1234, 88] on link "Edit" at bounding box center [1254, 91] width 83 height 22
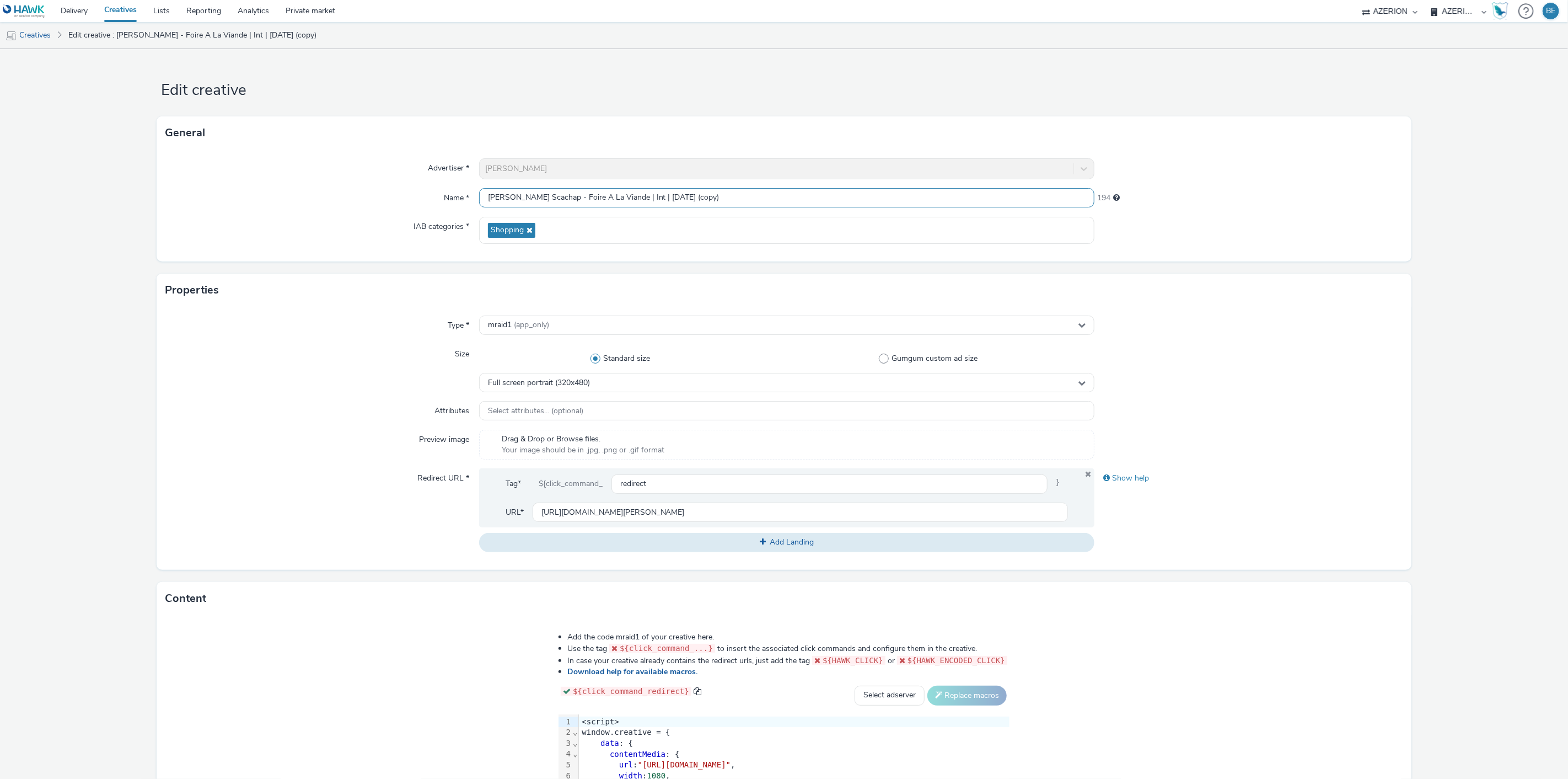
click at [615, 201] on input "[PERSON_NAME] Scachap - Foire A La Viande | Int | [DATE] (copy)" at bounding box center [787, 197] width 616 height 20
drag, startPoint x: 679, startPoint y: 199, endPoint x: 776, endPoint y: 199, distance: 97.0
click at [776, 199] on input "[PERSON_NAME] Scachap - Foire A La Viande | Ban | [DATE] (copy)" at bounding box center [787, 197] width 616 height 20
type input "[PERSON_NAME] Scachap - Foire A La Viande | Ban | [DATE]"
click at [304, 249] on div "Advertiser * [PERSON_NAME] Name * [PERSON_NAME] Scachap - Foire A [GEOGRAPHIC_D…" at bounding box center [783, 206] width 1254 height 112
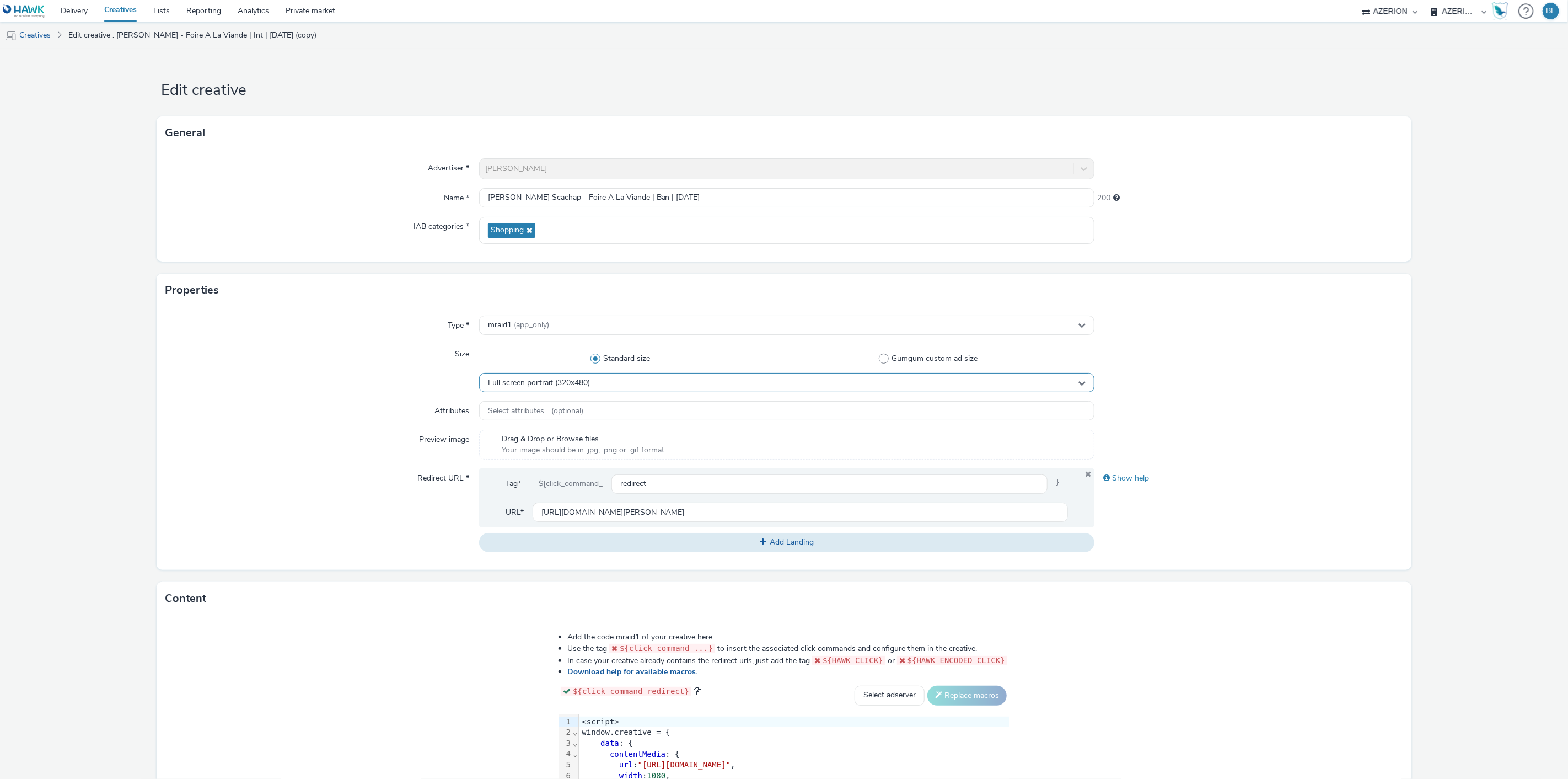
click at [537, 380] on span "Full screen portrait (320x480)" at bounding box center [539, 383] width 102 height 9
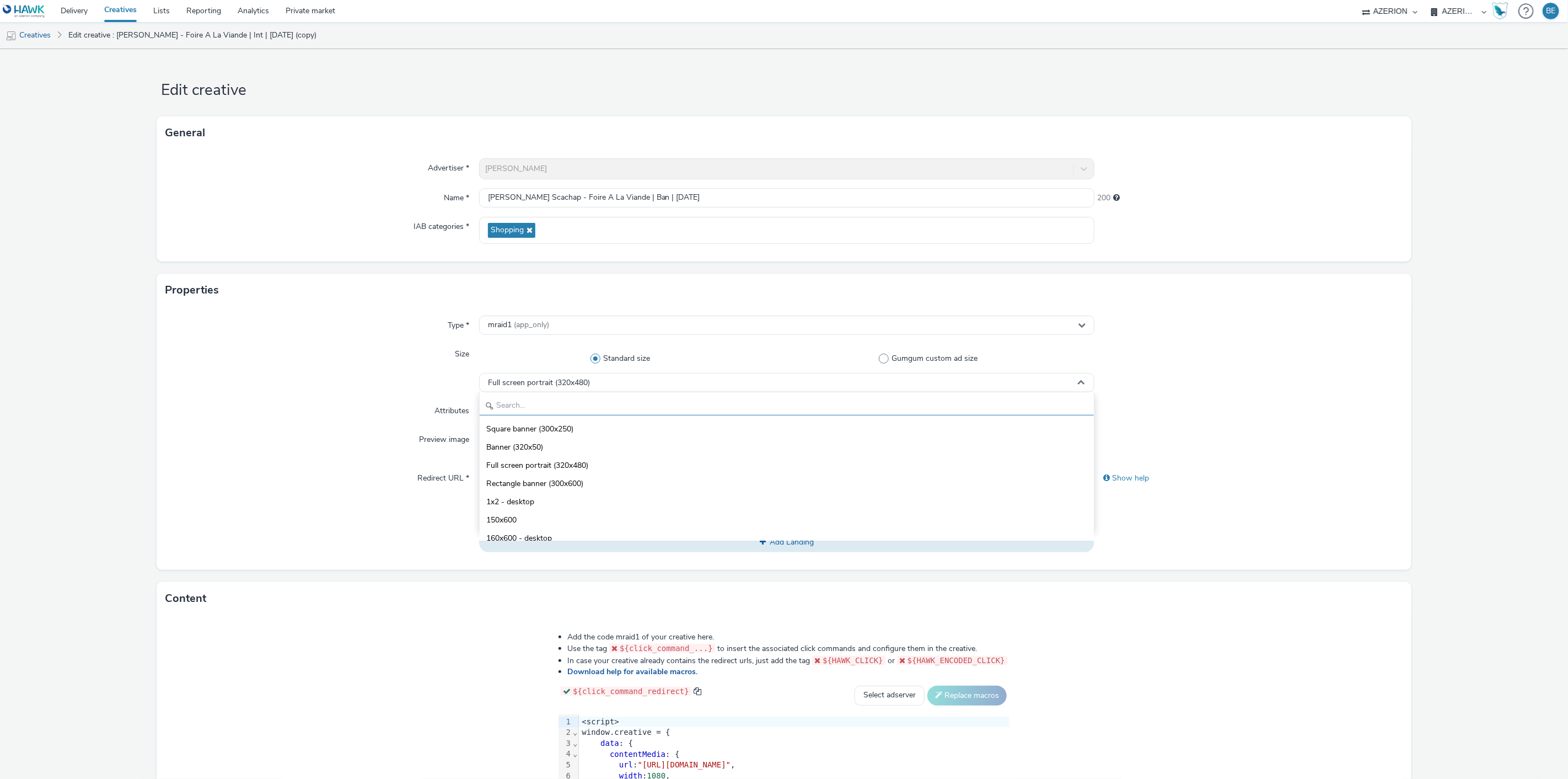
click at [521, 396] on input "text" at bounding box center [787, 406] width 615 height 20
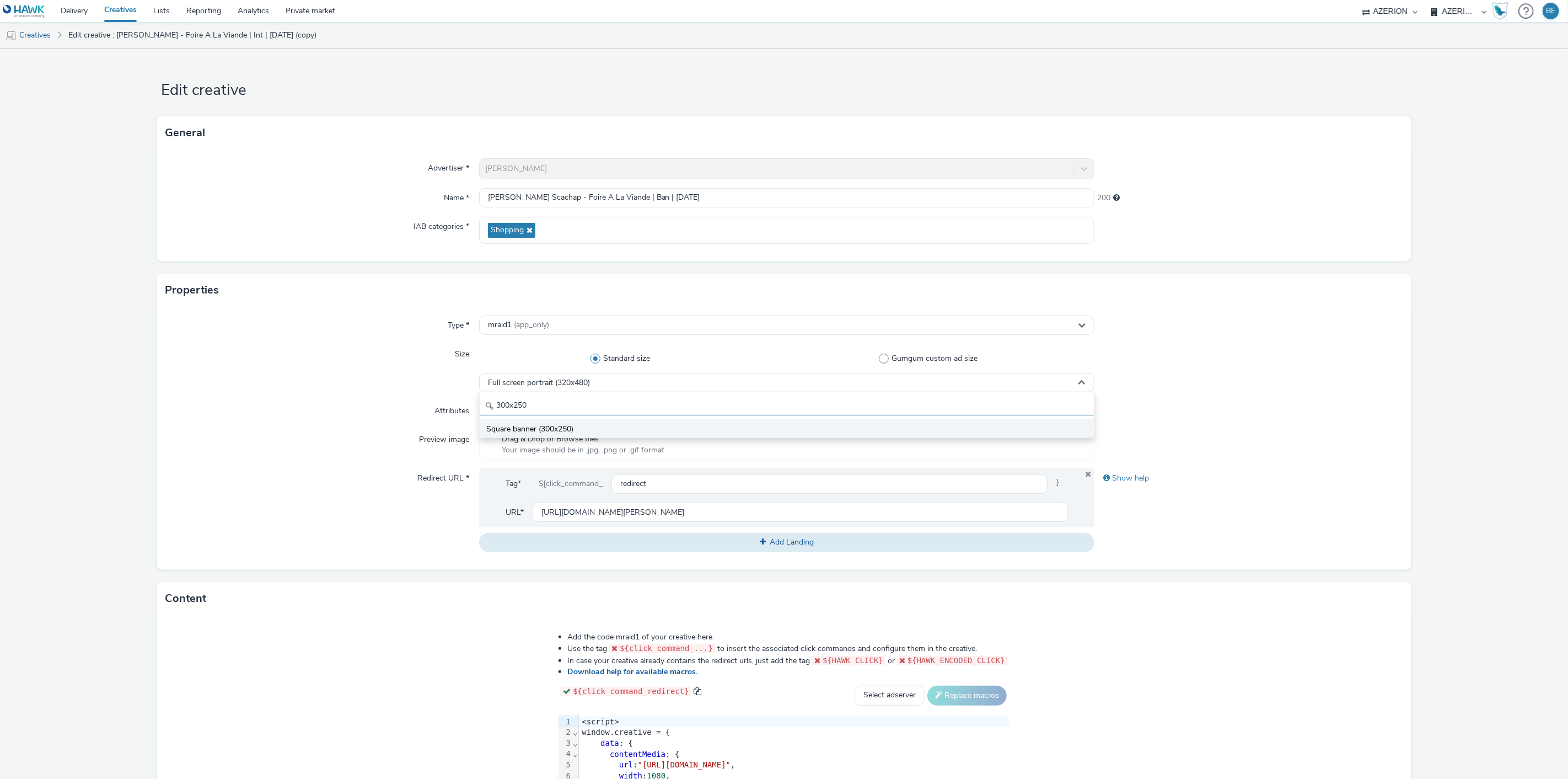
type input "300x250"
click at [514, 425] on span "Square banner (300x250)" at bounding box center [530, 429] width 87 height 11
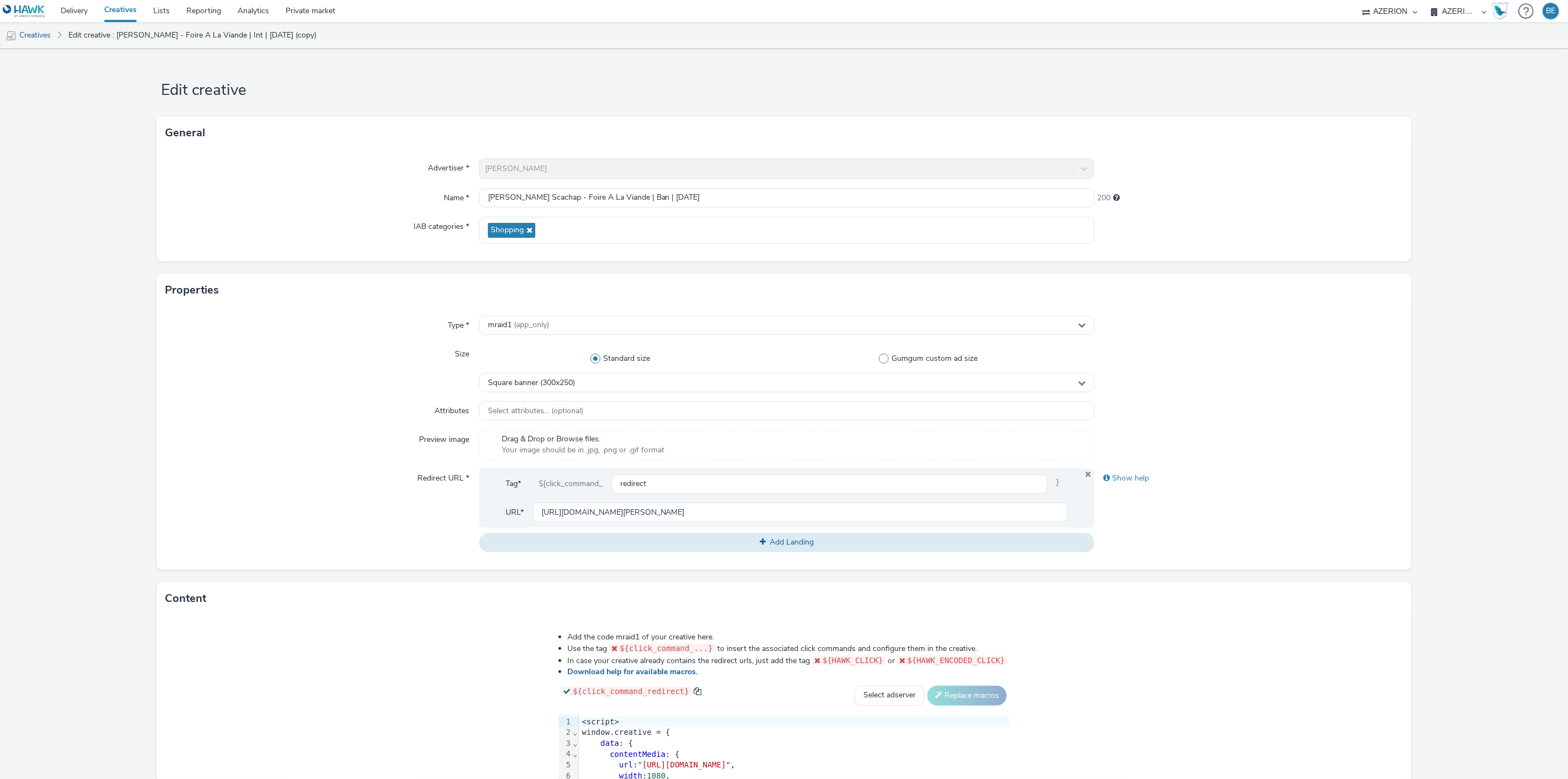
click at [312, 416] on div "Attributes" at bounding box center [322, 411] width 313 height 20
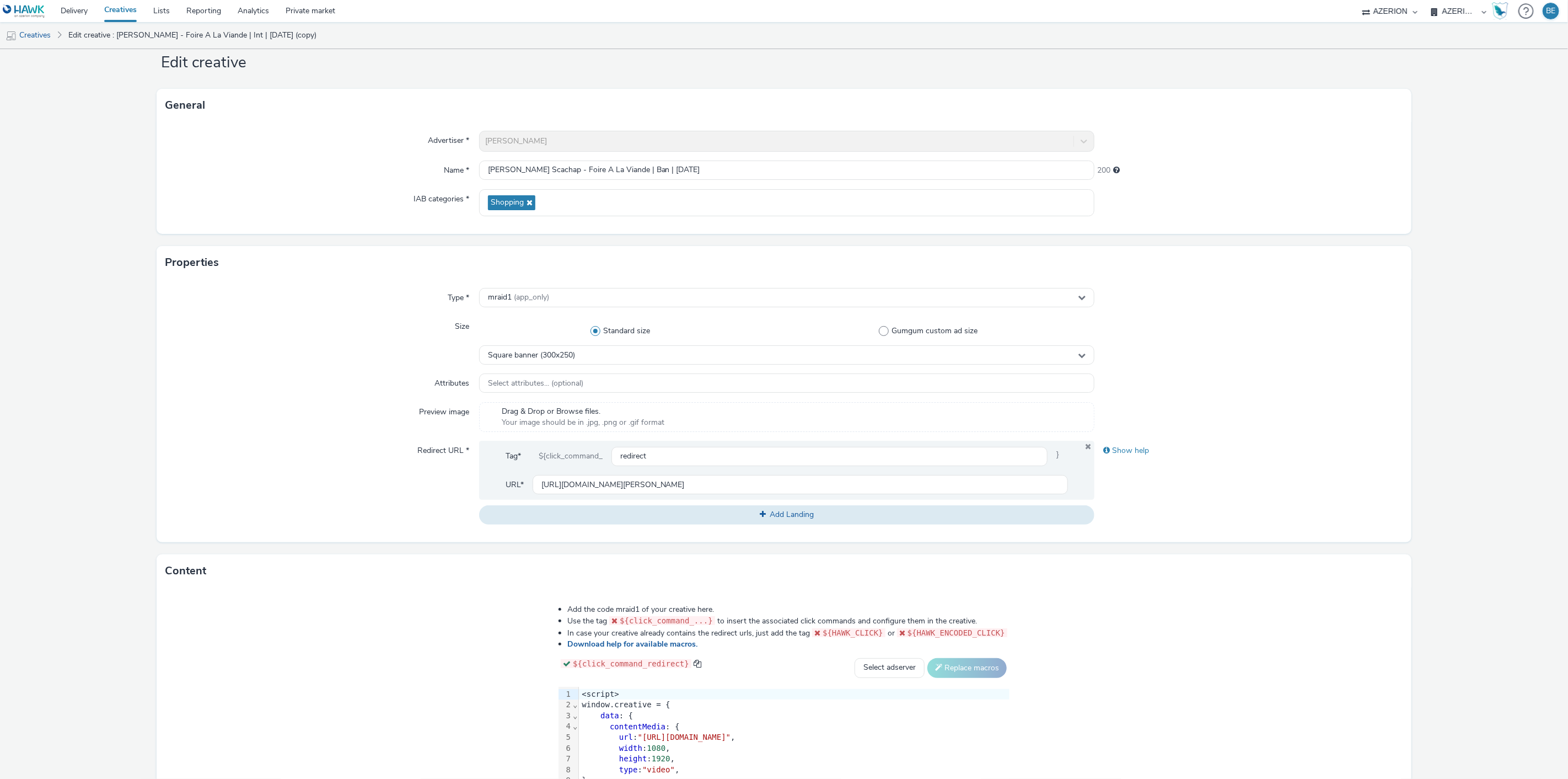
scroll to position [28, 0]
click at [712, 173] on input "[PERSON_NAME] Scachap - Foire A La Viande | Ban | [DATE]" at bounding box center [787, 170] width 616 height 20
click at [636, 170] on input "[PERSON_NAME] Scachap - Foire A La Viande | Ban | [DATE]" at bounding box center [787, 170] width 616 height 20
type input "[PERSON_NAME] Scachap - Foire A [GEOGRAPHIC_DATA] | Ban | [GEOGRAPHIC_DATA] | […"
click at [320, 185] on div "Advertiser * [PERSON_NAME] Name * [PERSON_NAME] Scachap - Foire A [GEOGRAPHIC_D…" at bounding box center [783, 177] width 1254 height 112
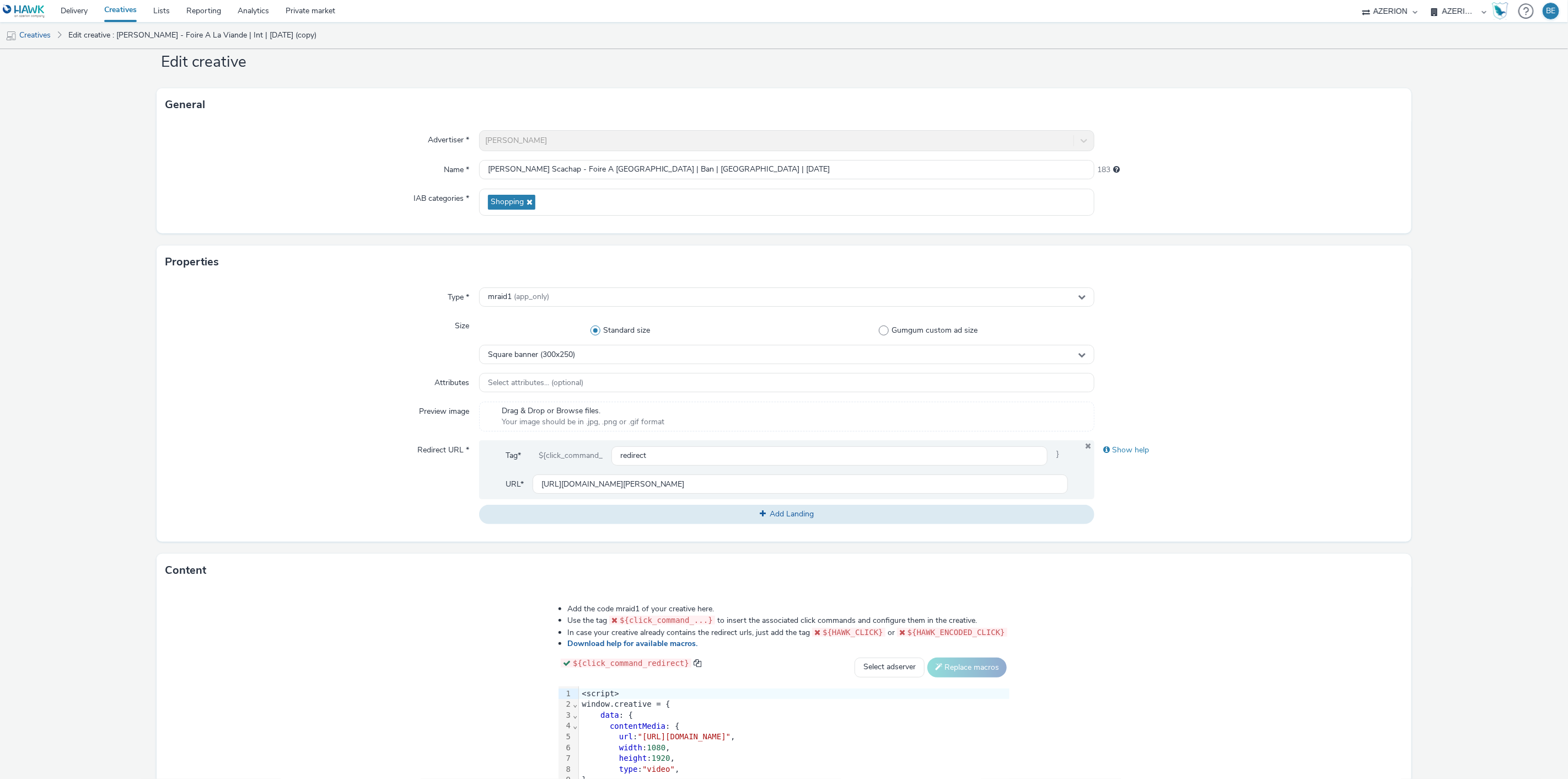
click at [255, 378] on div "Attributes" at bounding box center [322, 382] width 313 height 20
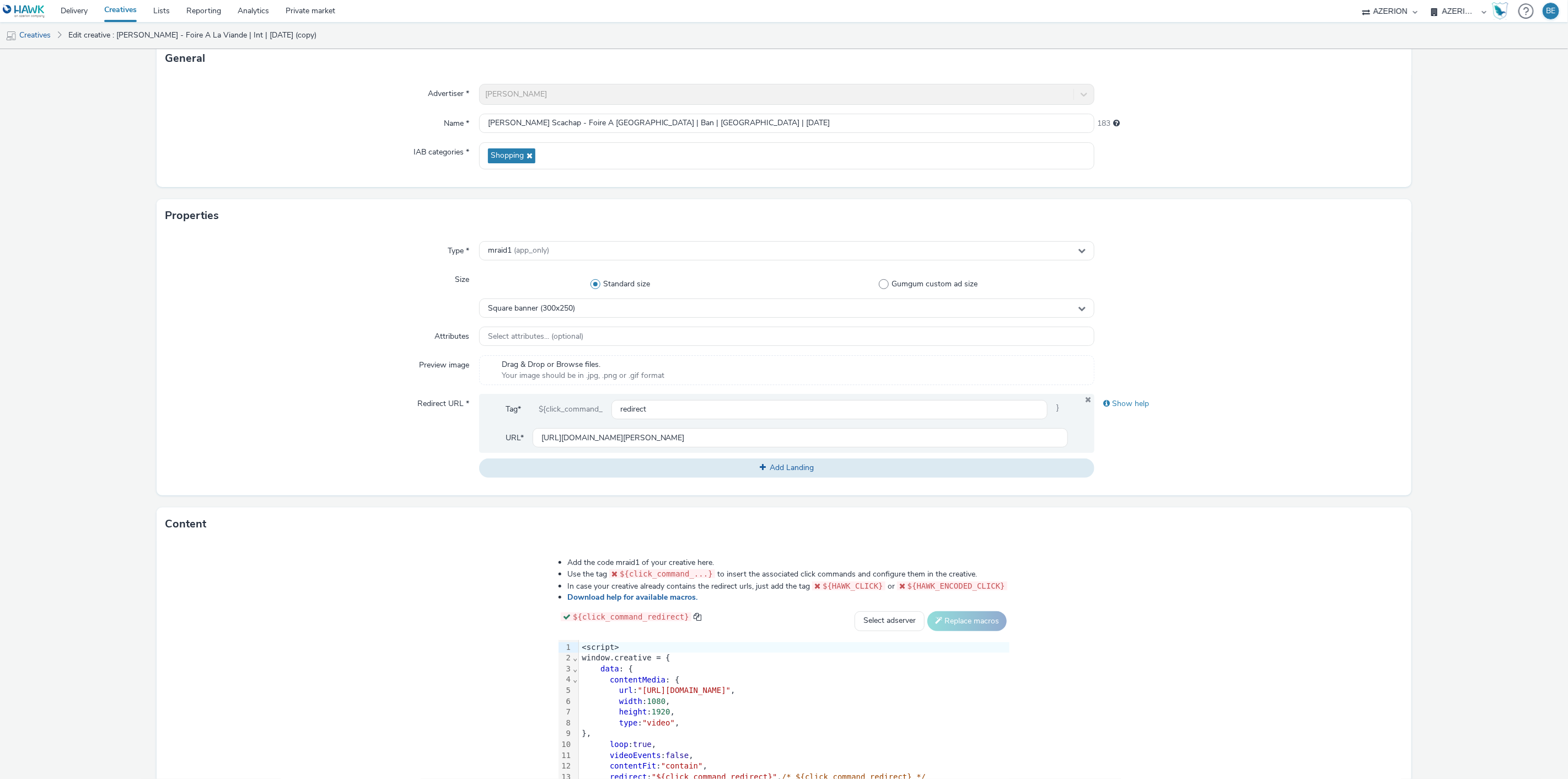
scroll to position [173, 0]
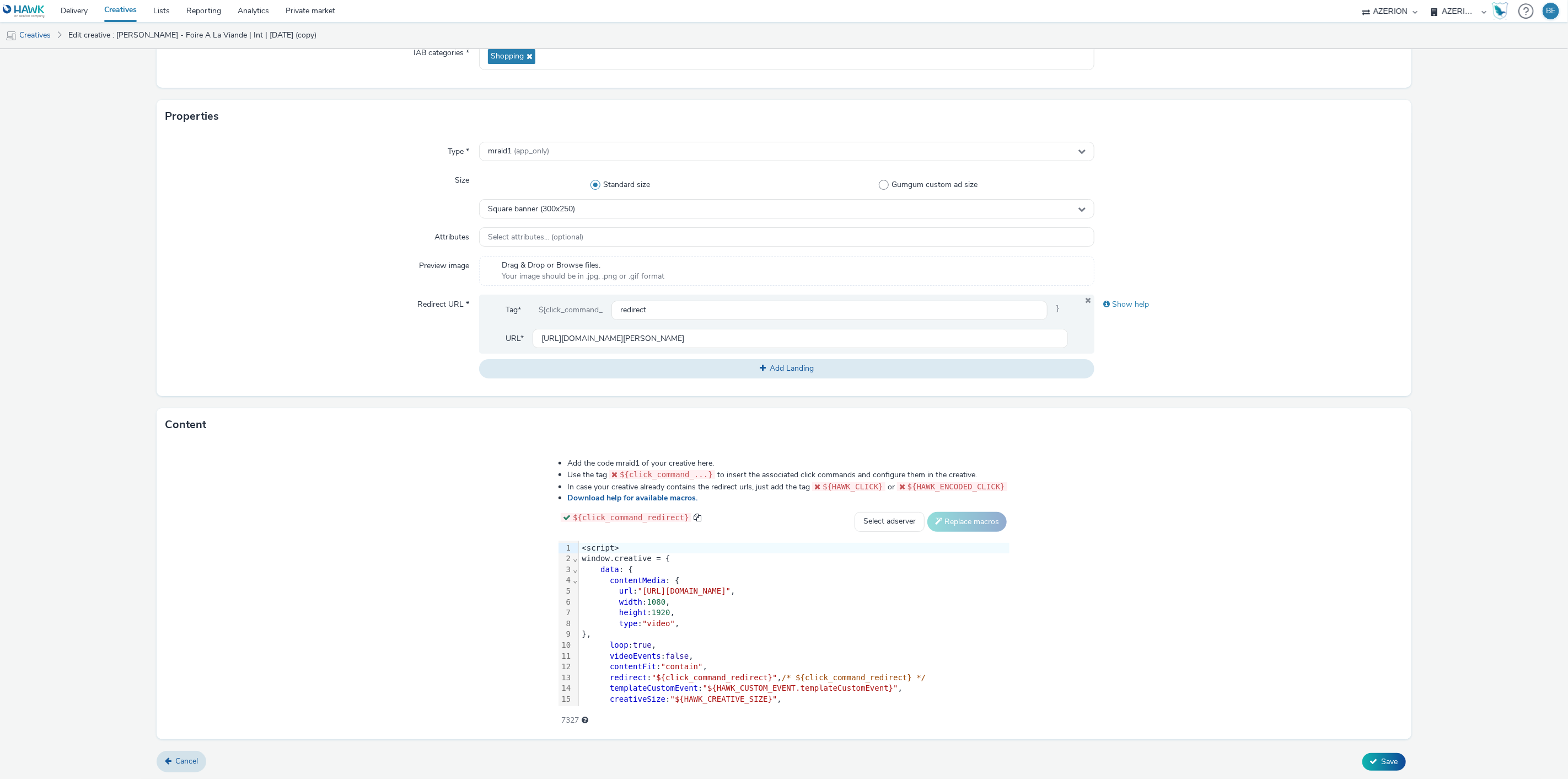
click at [569, 219] on div "Type * mraid1 (app_only) Size Standard size Gumgum custom ad size Square banner…" at bounding box center [783, 264] width 1254 height 263
click at [542, 206] on span "Square banner (300x250)" at bounding box center [531, 209] width 87 height 9
click at [514, 225] on input "300x250" at bounding box center [787, 231] width 615 height 20
type input "320x5"
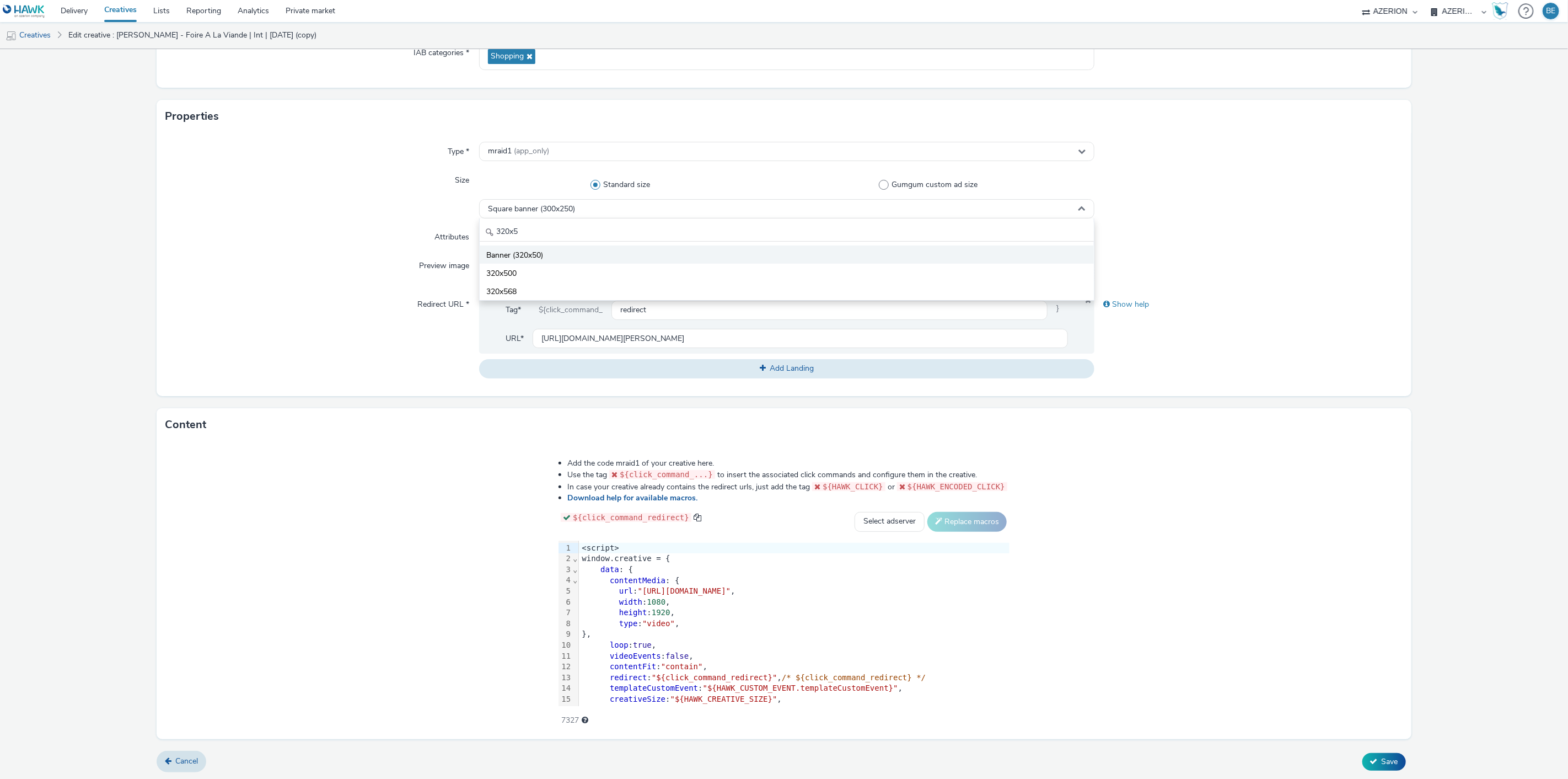
click at [516, 247] on li "Banner (320x50)" at bounding box center [787, 254] width 615 height 18
click at [320, 256] on div "Preview image" at bounding box center [322, 271] width 313 height 30
click at [752, 607] on div "height : 1920 ," at bounding box center [794, 612] width 431 height 11
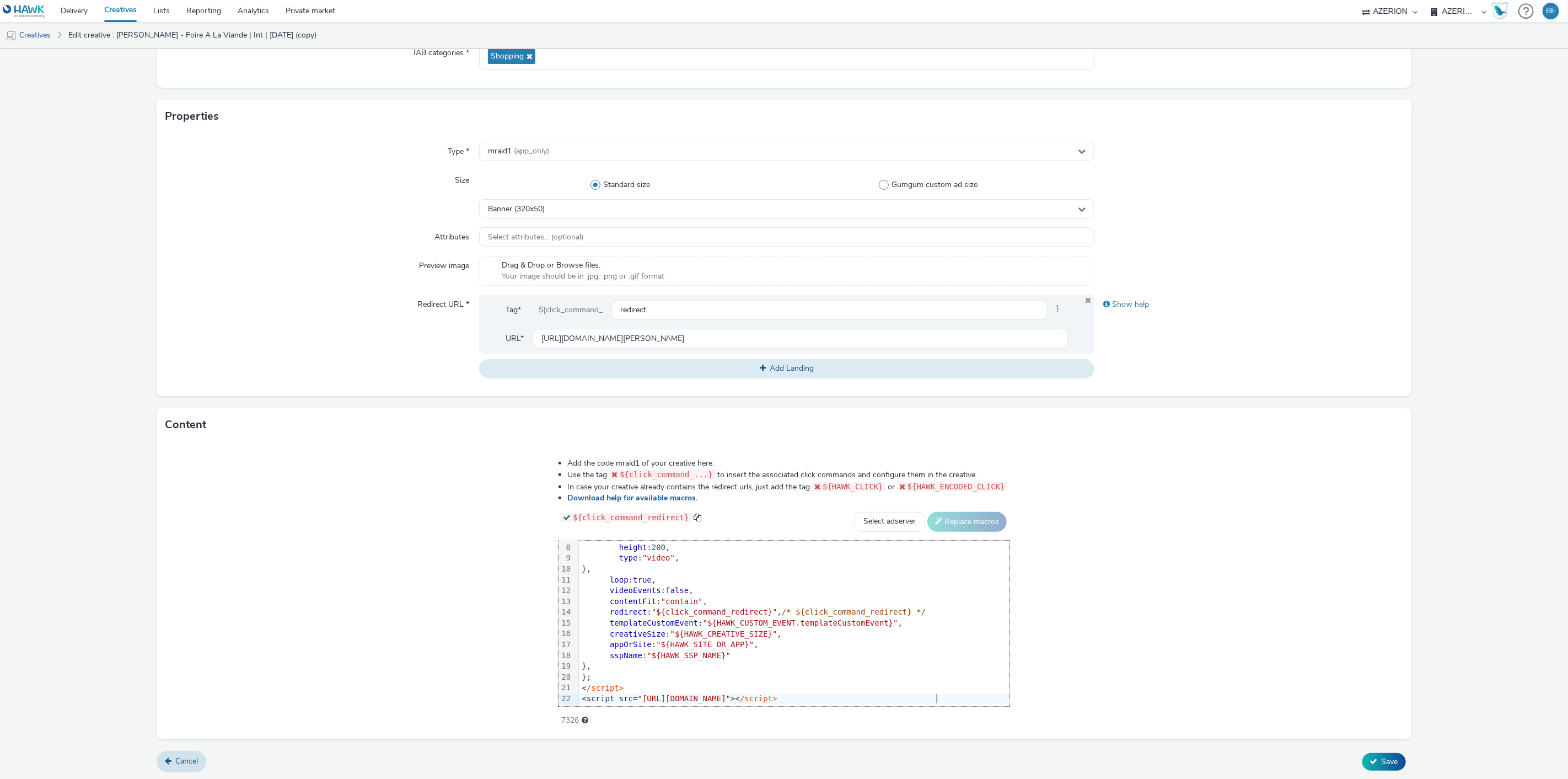
scroll to position [0, 0]
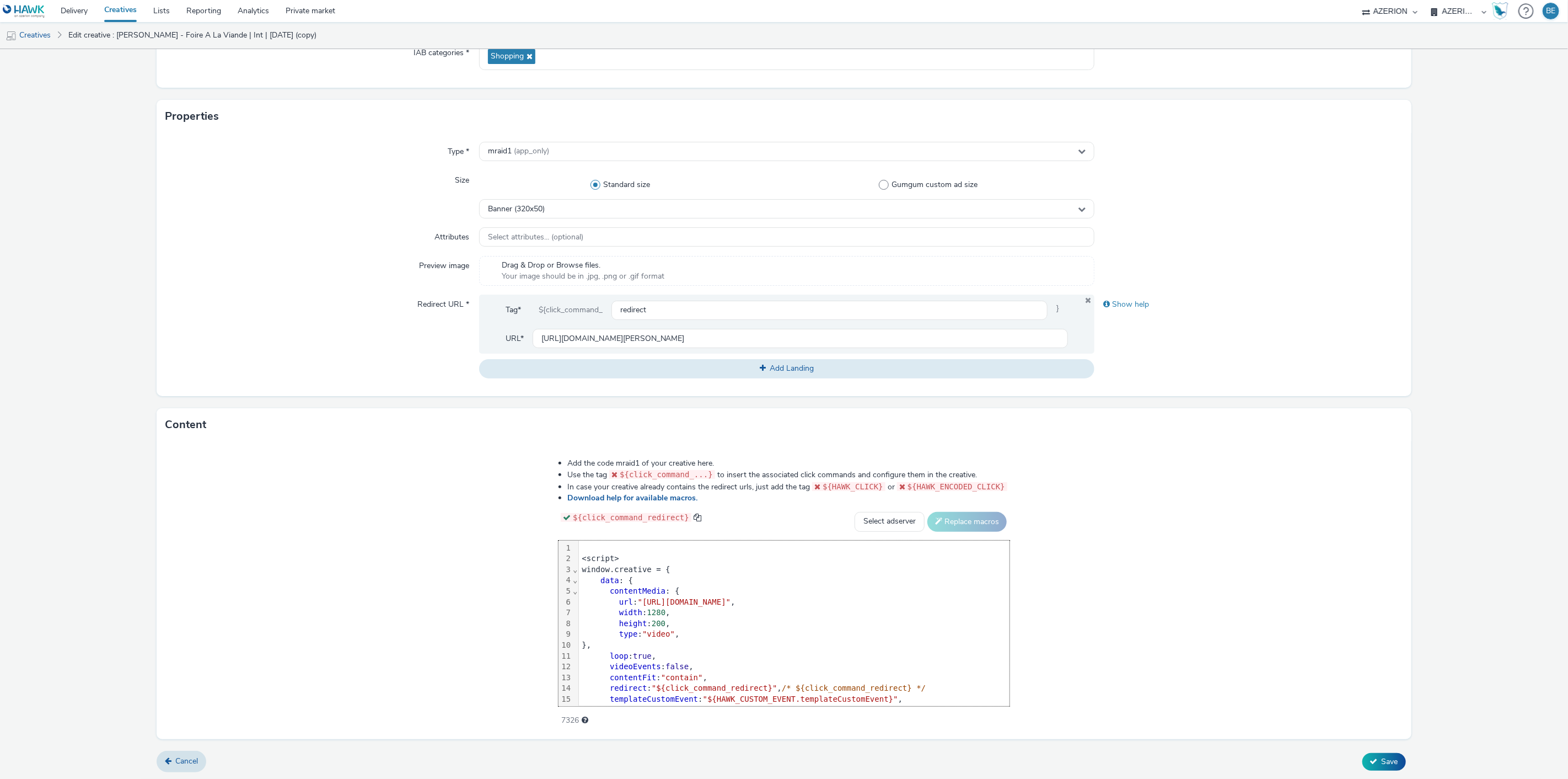
click at [581, 554] on div "<script>" at bounding box center [794, 558] width 431 height 11
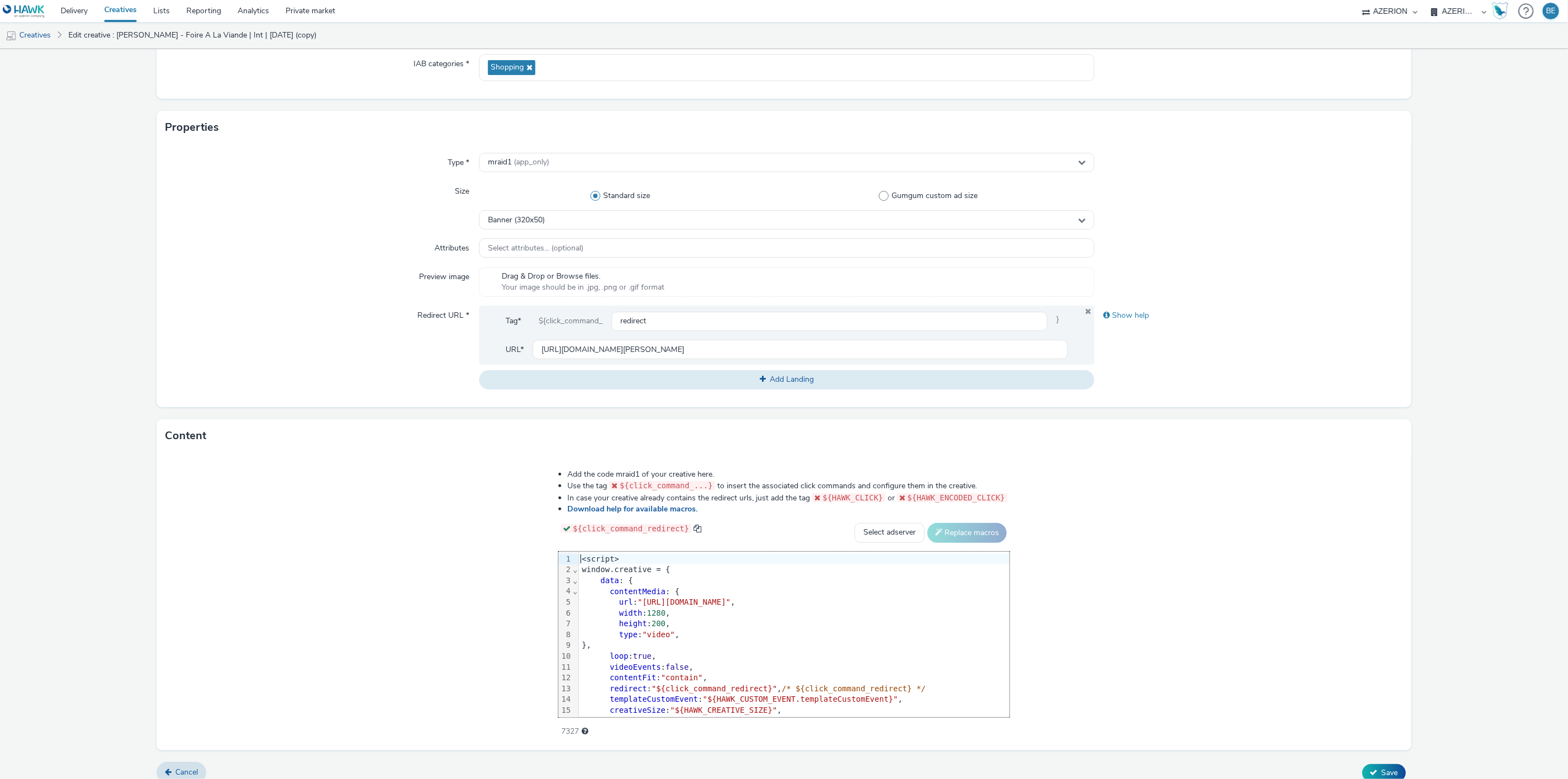
click at [276, 594] on div "Add the code mraid1 of your creative here. Use the tag ${click_command_...} to …" at bounding box center [783, 601] width 1254 height 298
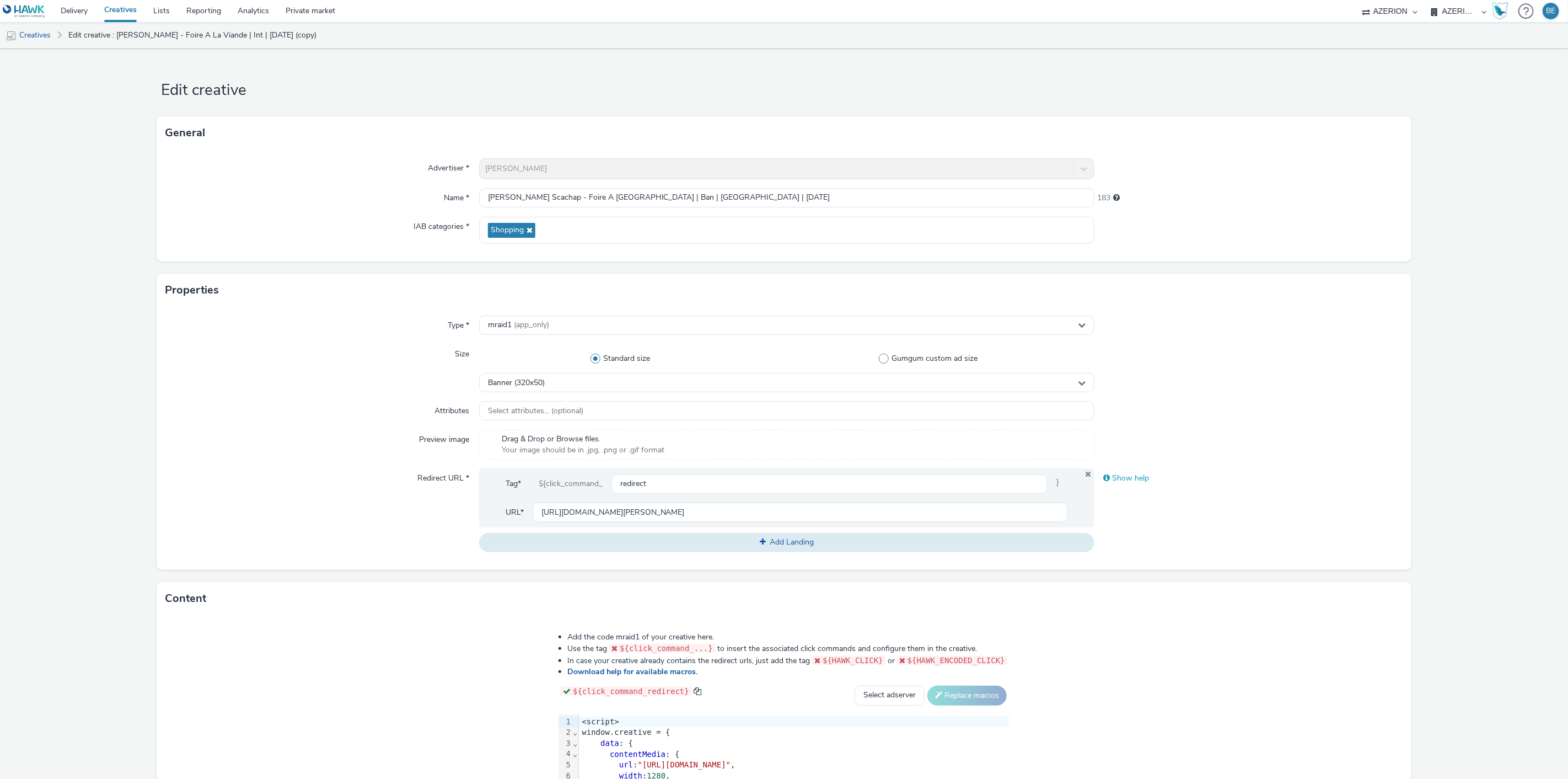
scroll to position [173, 0]
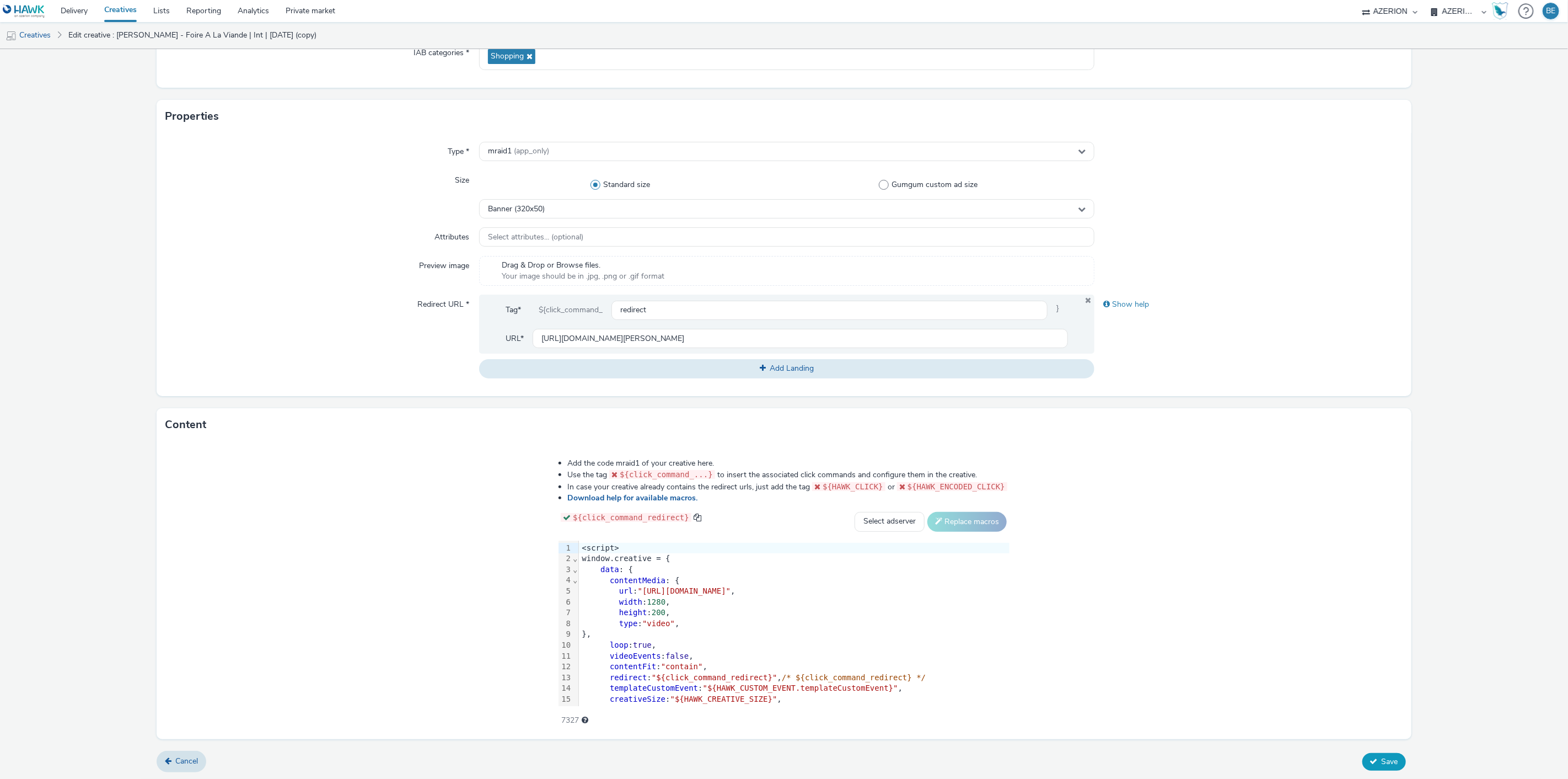
click at [1370, 759] on icon at bounding box center [1374, 761] width 8 height 8
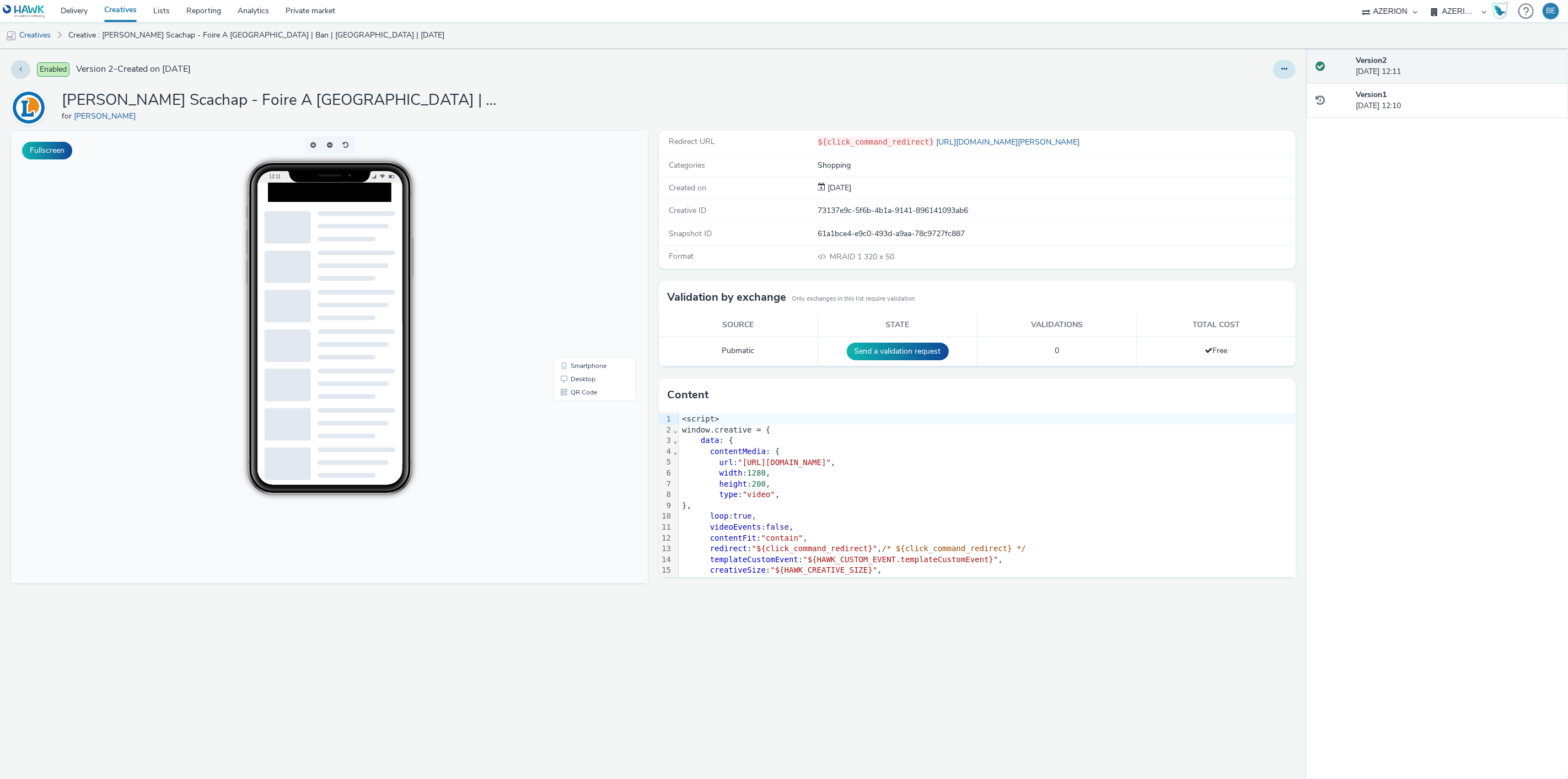
click at [1284, 71] on icon at bounding box center [1284, 69] width 6 height 8
click at [1226, 88] on icon at bounding box center [1226, 91] width 11 height 8
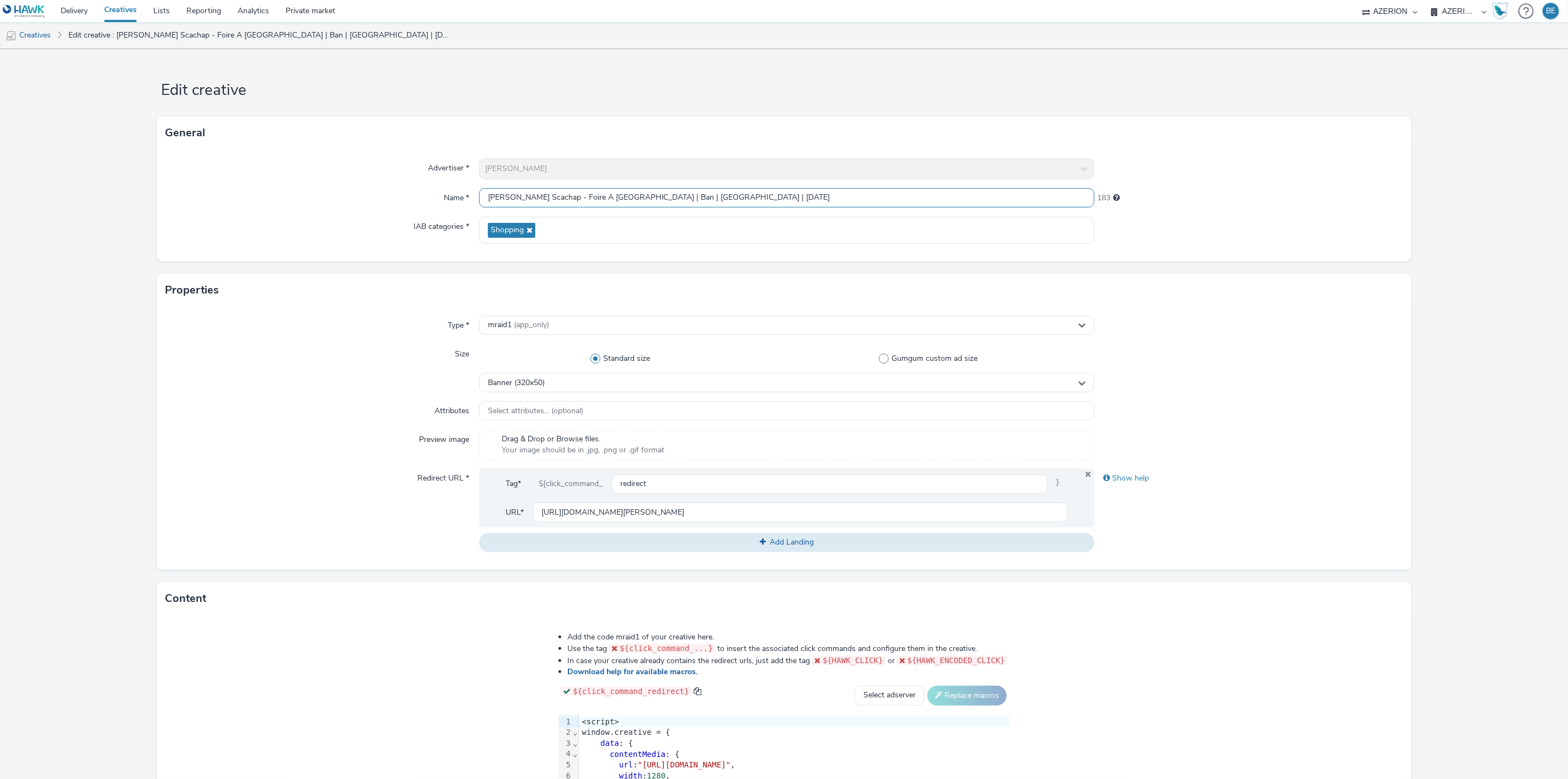
click at [637, 200] on input "[PERSON_NAME] Scachap - Foire A [GEOGRAPHIC_DATA] | Ban | [GEOGRAPHIC_DATA] | […" at bounding box center [787, 197] width 616 height 20
type input "[PERSON_NAME] Scachap - Foire A La Viande | Ban | [DATE]"
click at [724, 517] on input "[URL][DOMAIN_NAME][PERSON_NAME]" at bounding box center [801, 512] width 536 height 20
paste input "[DOMAIN_NAME][PERSON_NAME]"
type input "[DOMAIN_NAME][PERSON_NAME]"
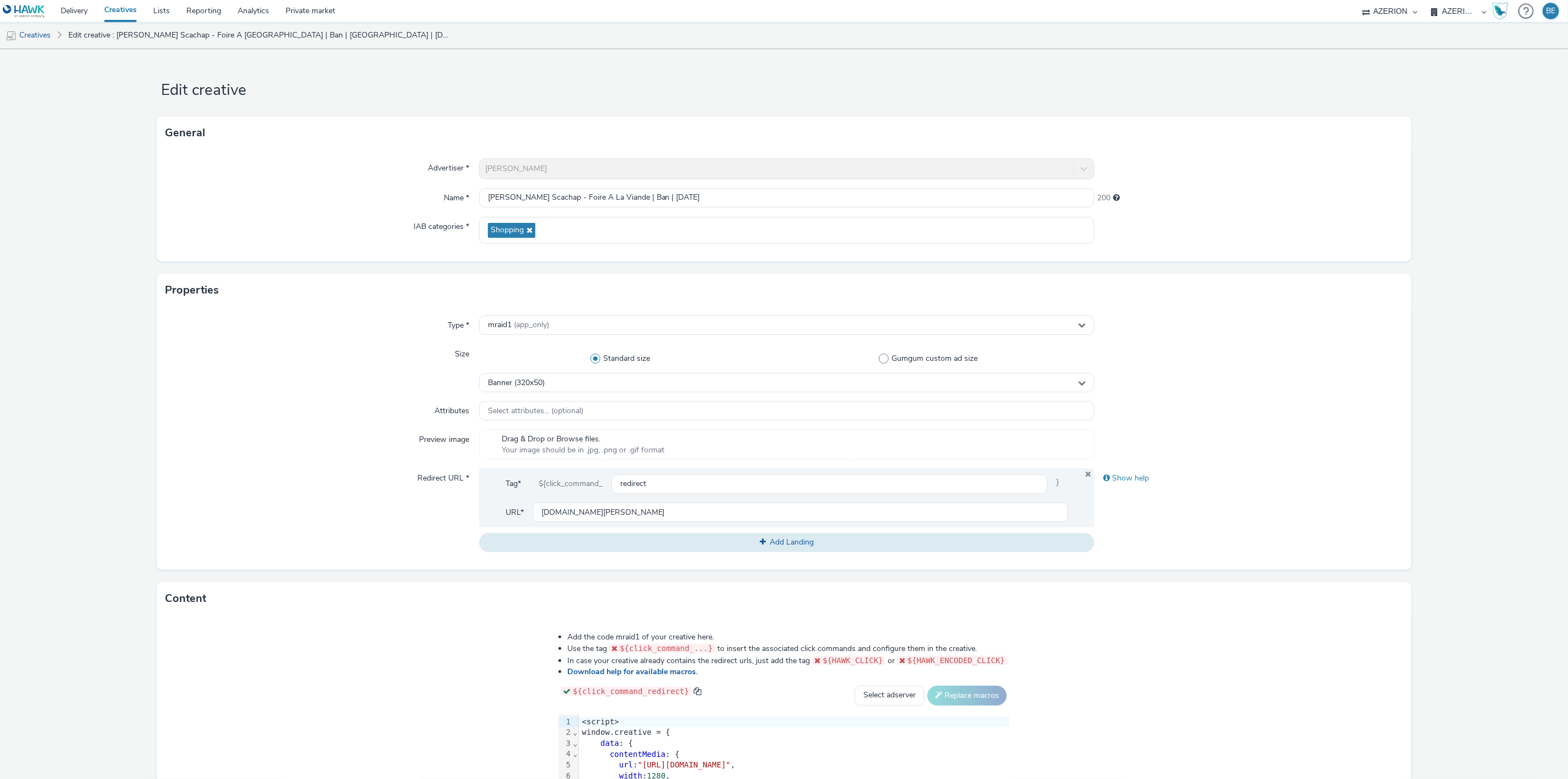
click at [1360, 436] on div at bounding box center [1248, 444] width 308 height 30
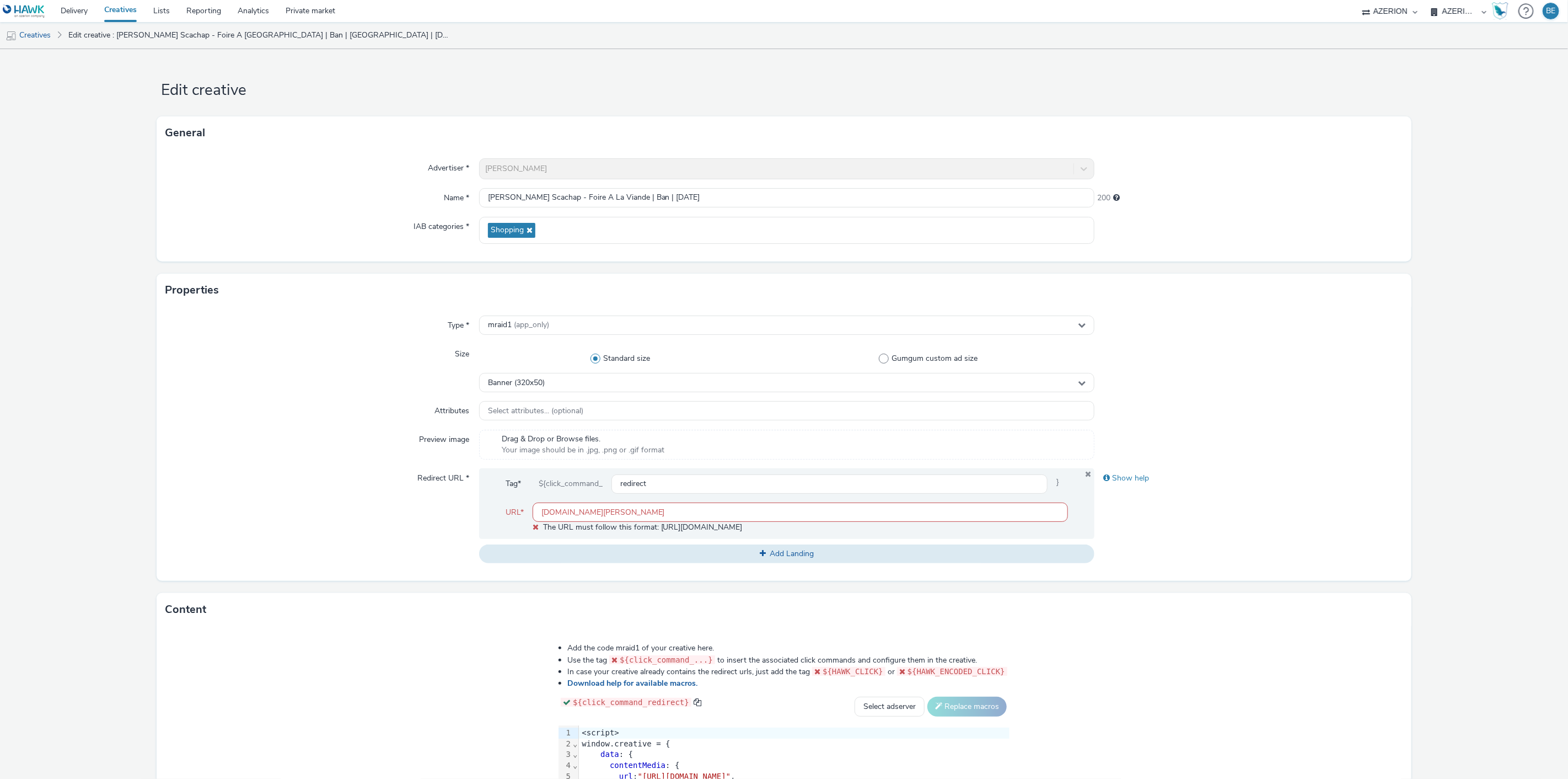
click at [874, 512] on input "[DOMAIN_NAME][PERSON_NAME]" at bounding box center [801, 512] width 536 height 20
click at [1424, 504] on form "Edit creative General Advertiser * [PERSON_NAME] Name * [PERSON_NAME] - Foire A…" at bounding box center [784, 507] width 1568 height 917
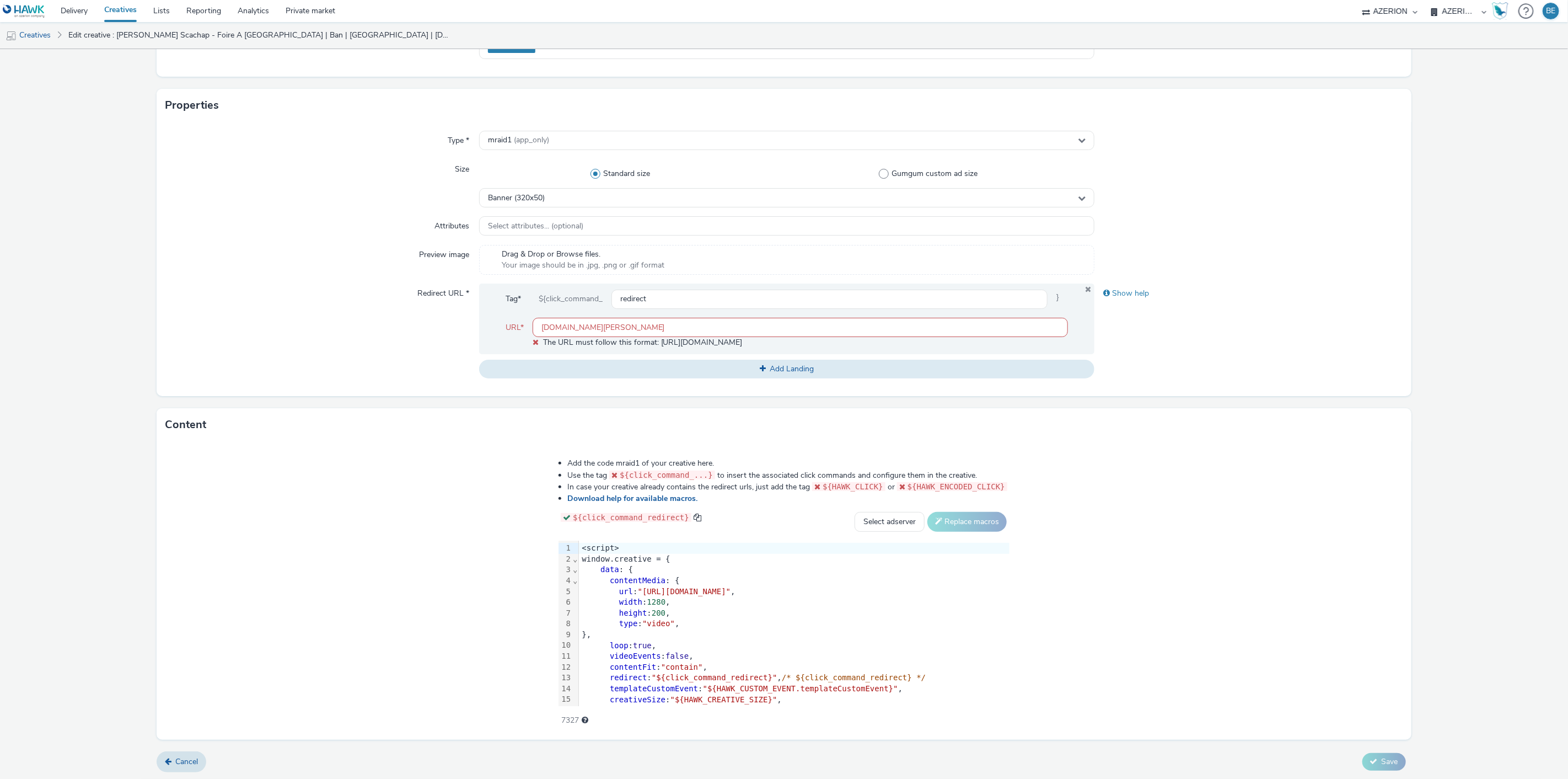
click at [207, 754] on div "Cancel Save" at bounding box center [783, 761] width 1254 height 20
click at [180, 763] on span "Cancel" at bounding box center [187, 761] width 23 height 11
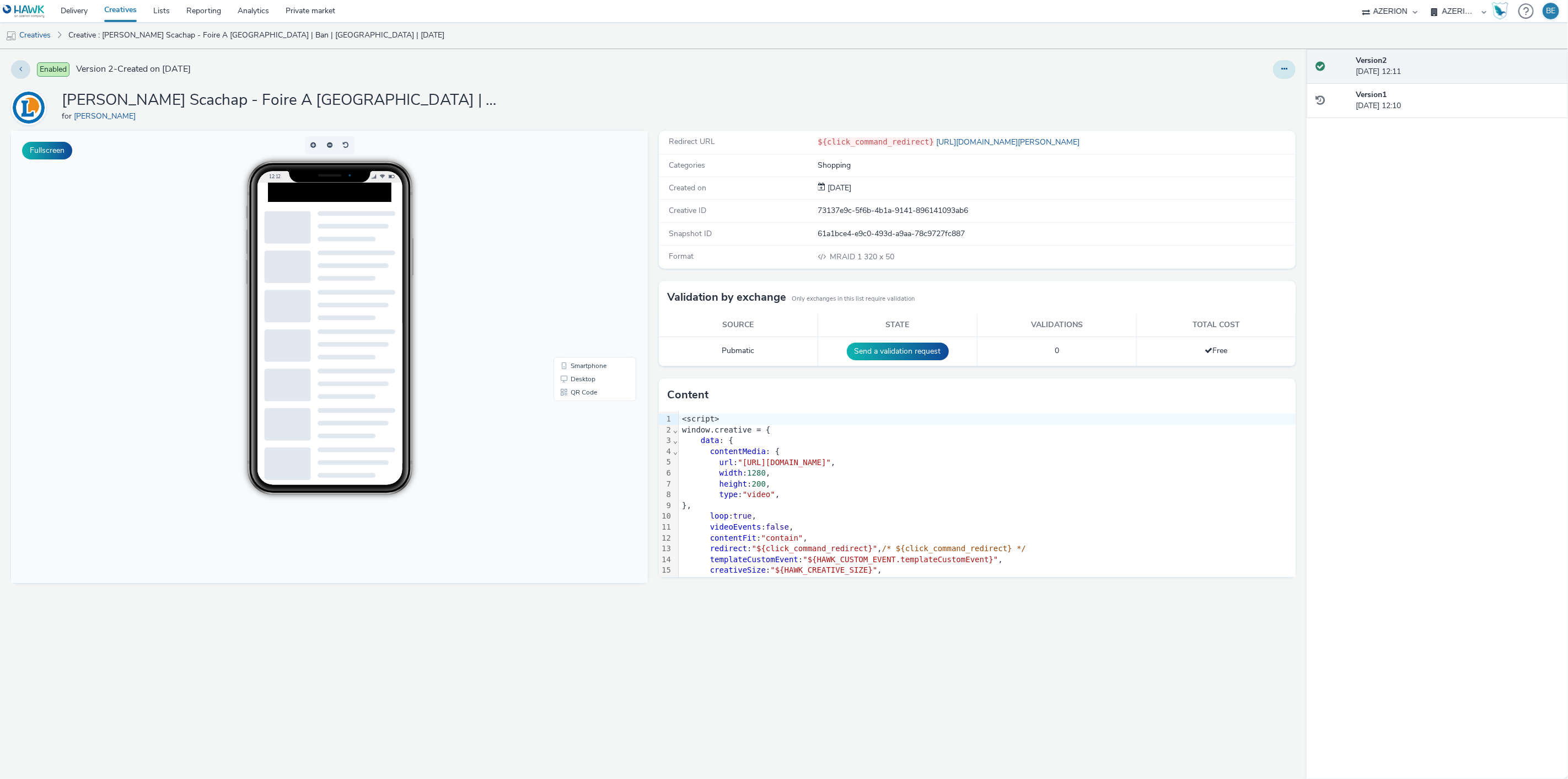
click at [1282, 71] on icon at bounding box center [1284, 69] width 6 height 8
click at [1241, 91] on link "Edit" at bounding box center [1254, 91] width 83 height 22
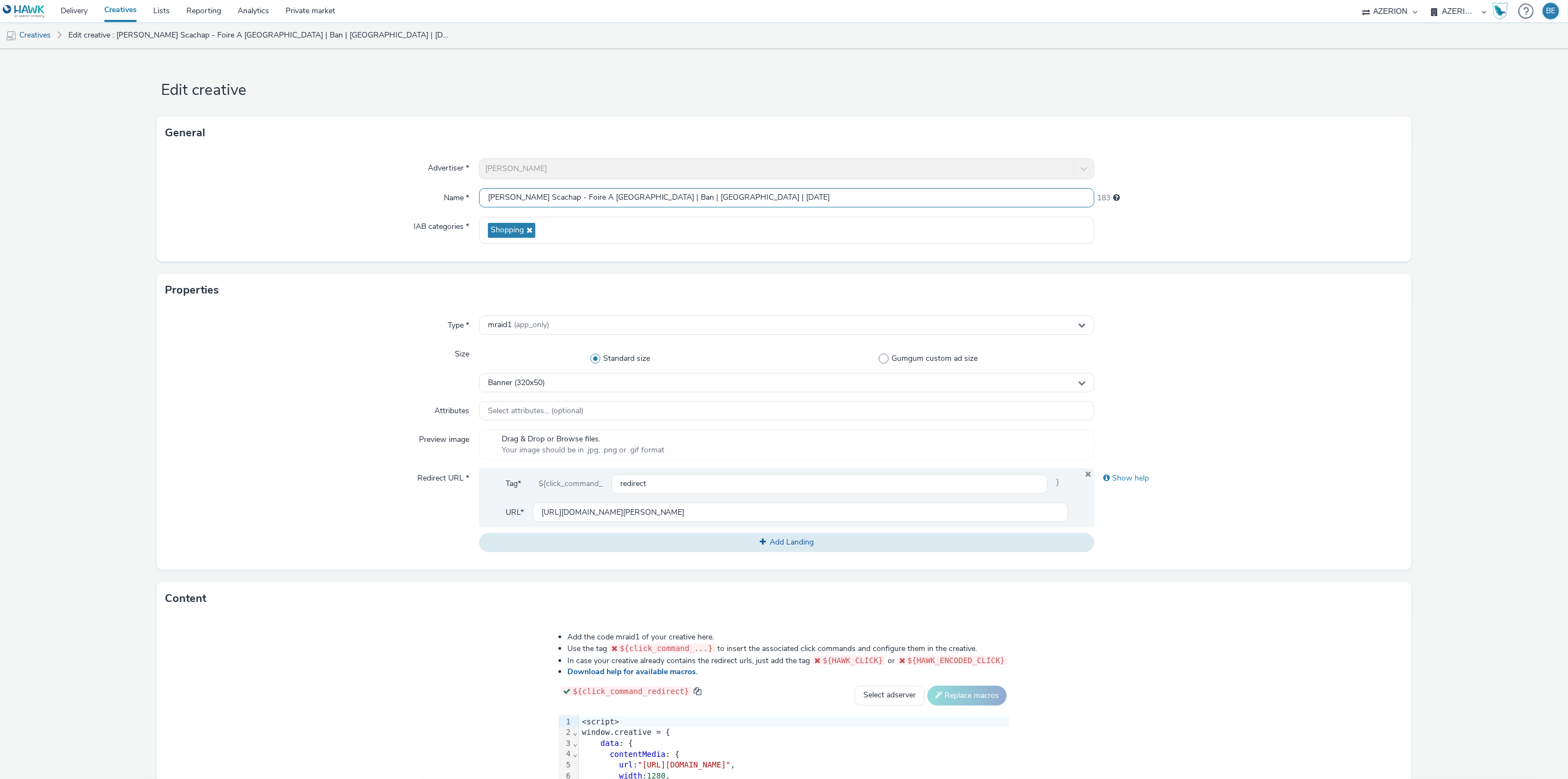
click at [639, 199] on input "[PERSON_NAME] Scachap - Foire A [GEOGRAPHIC_DATA] | Ban | [GEOGRAPHIC_DATA] | […" at bounding box center [787, 197] width 616 height 20
click at [639, 517] on input "[URL][DOMAIN_NAME][PERSON_NAME]" at bounding box center [801, 512] width 536 height 20
paste input "[DOMAIN_NAME][PERSON_NAME]"
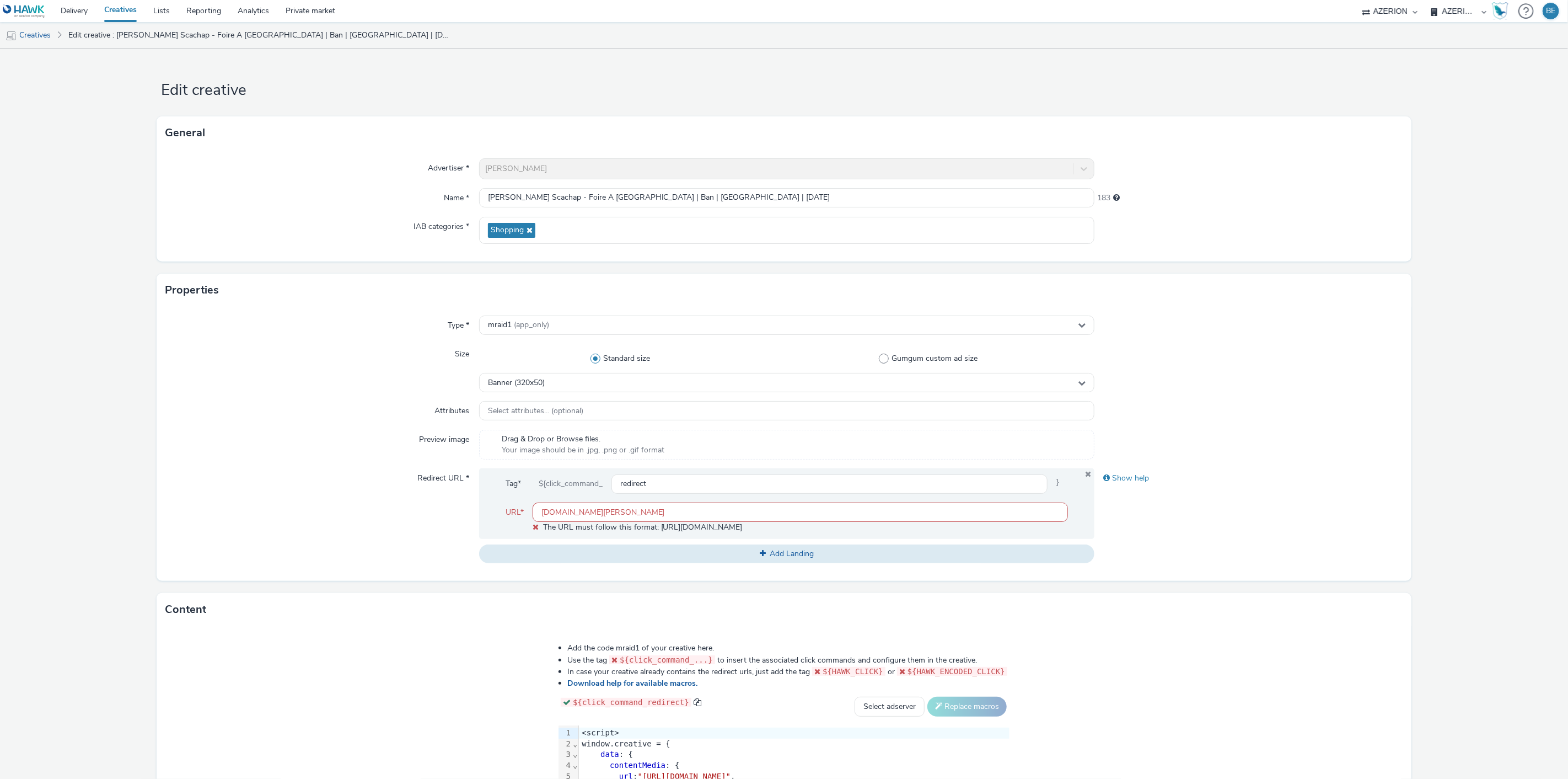
click at [353, 535] on div "Redirect URL *" at bounding box center [322, 515] width 313 height 95
click at [698, 510] on input "[DOMAIN_NAME][PERSON_NAME]" at bounding box center [801, 512] width 536 height 20
drag, startPoint x: 632, startPoint y: 511, endPoint x: 410, endPoint y: 530, distance: 222.8
click at [410, 530] on div "Redirect URL * Tag* ${click_command_ redirect } URL* [DOMAIN_NAME][PERSON_NAME]…" at bounding box center [784, 515] width 1237 height 95
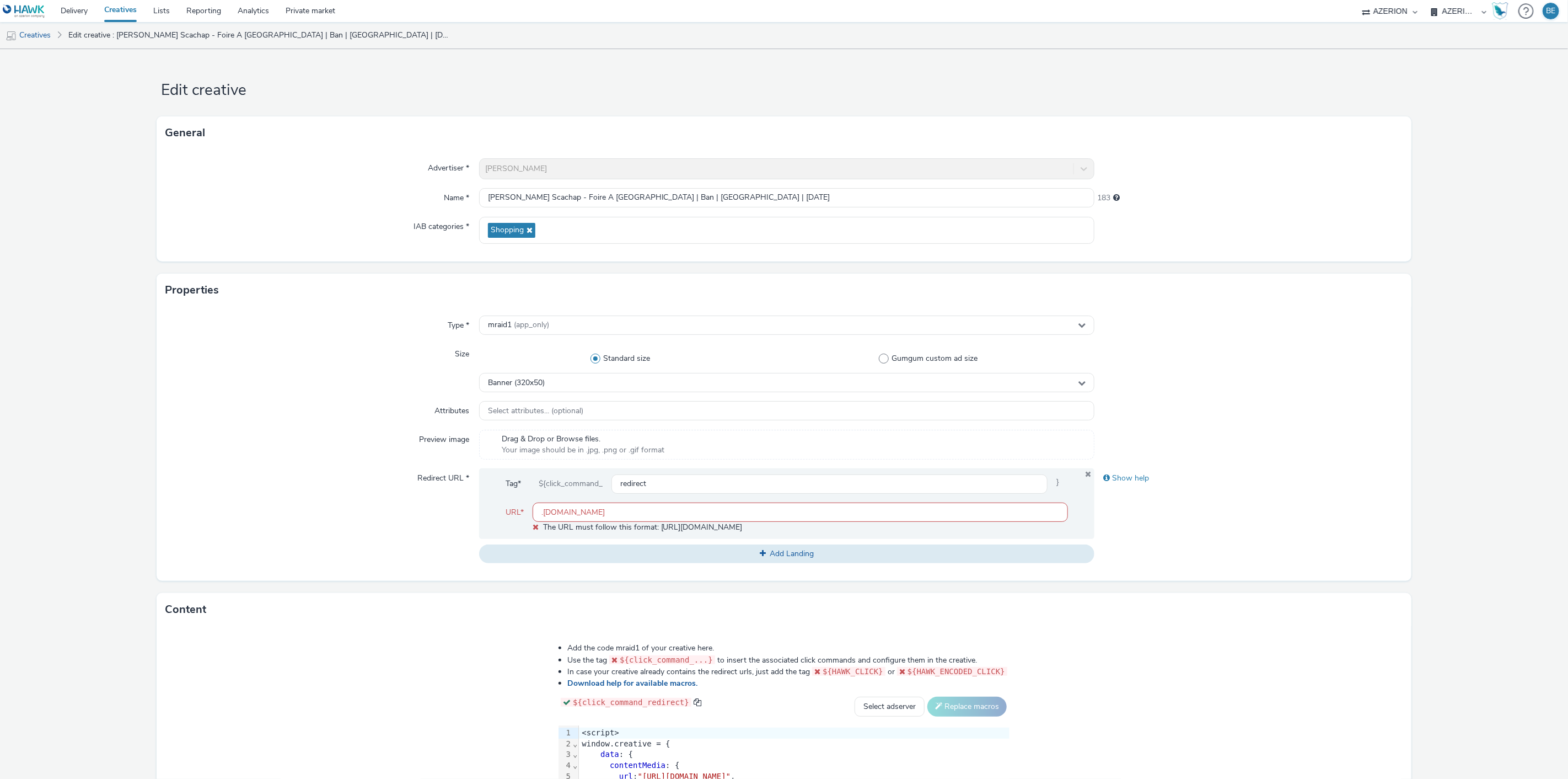
scroll to position [0, 0]
click at [410, 530] on div "Redirect URL *" at bounding box center [322, 515] width 313 height 95
click at [538, 510] on input ".[DOMAIN_NAME]" at bounding box center [801, 512] width 536 height 20
click at [308, 516] on div "Redirect URL *" at bounding box center [322, 515] width 313 height 95
click at [562, 511] on input "[DOMAIN_NAME]" at bounding box center [801, 512] width 536 height 20
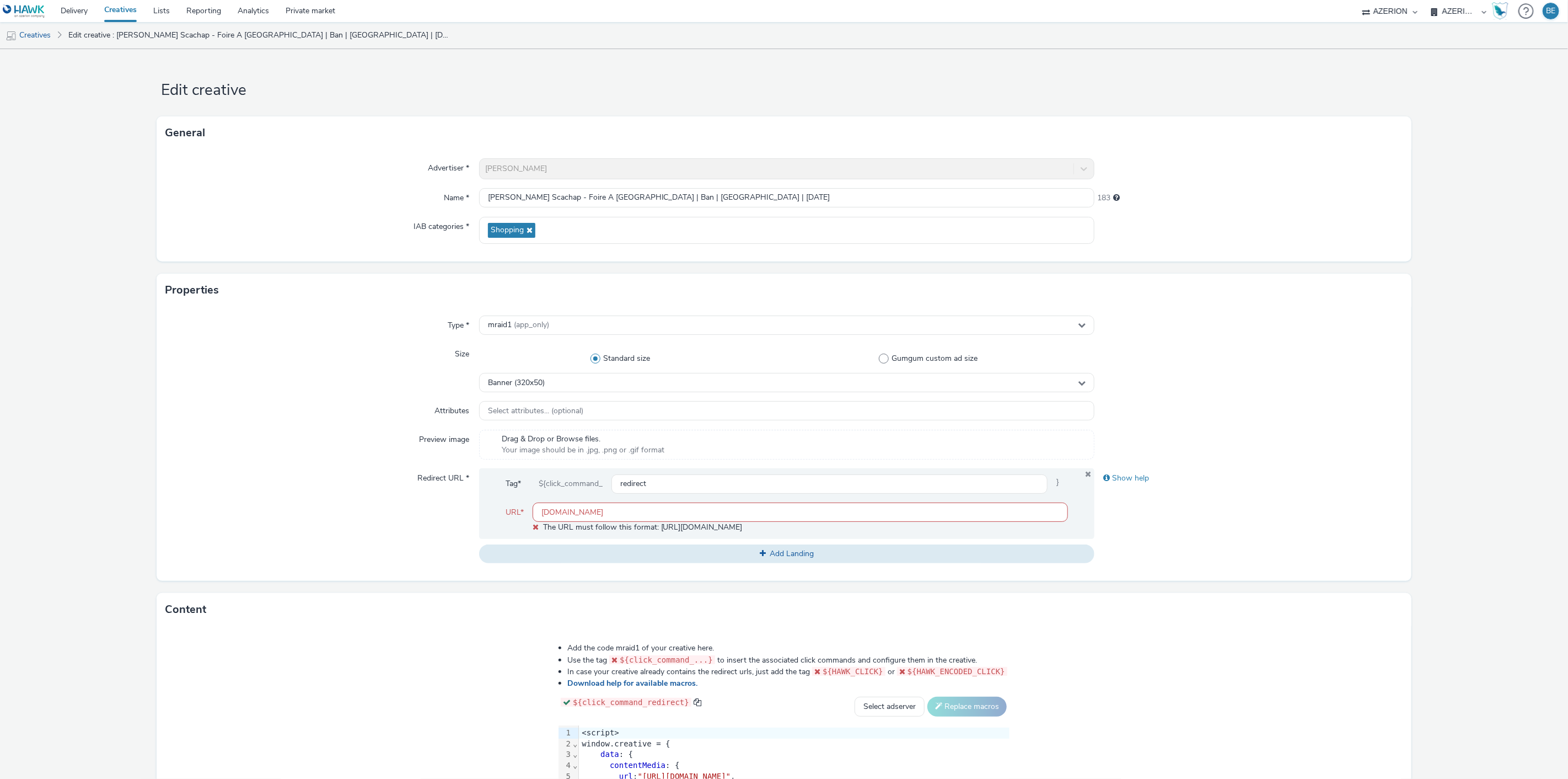
click at [130, 512] on form "Edit creative General Advertiser * [PERSON_NAME] Name * [PERSON_NAME] Scachap -…" at bounding box center [784, 507] width 1568 height 917
click at [535, 514] on input "[DOMAIN_NAME]" at bounding box center [801, 512] width 536 height 20
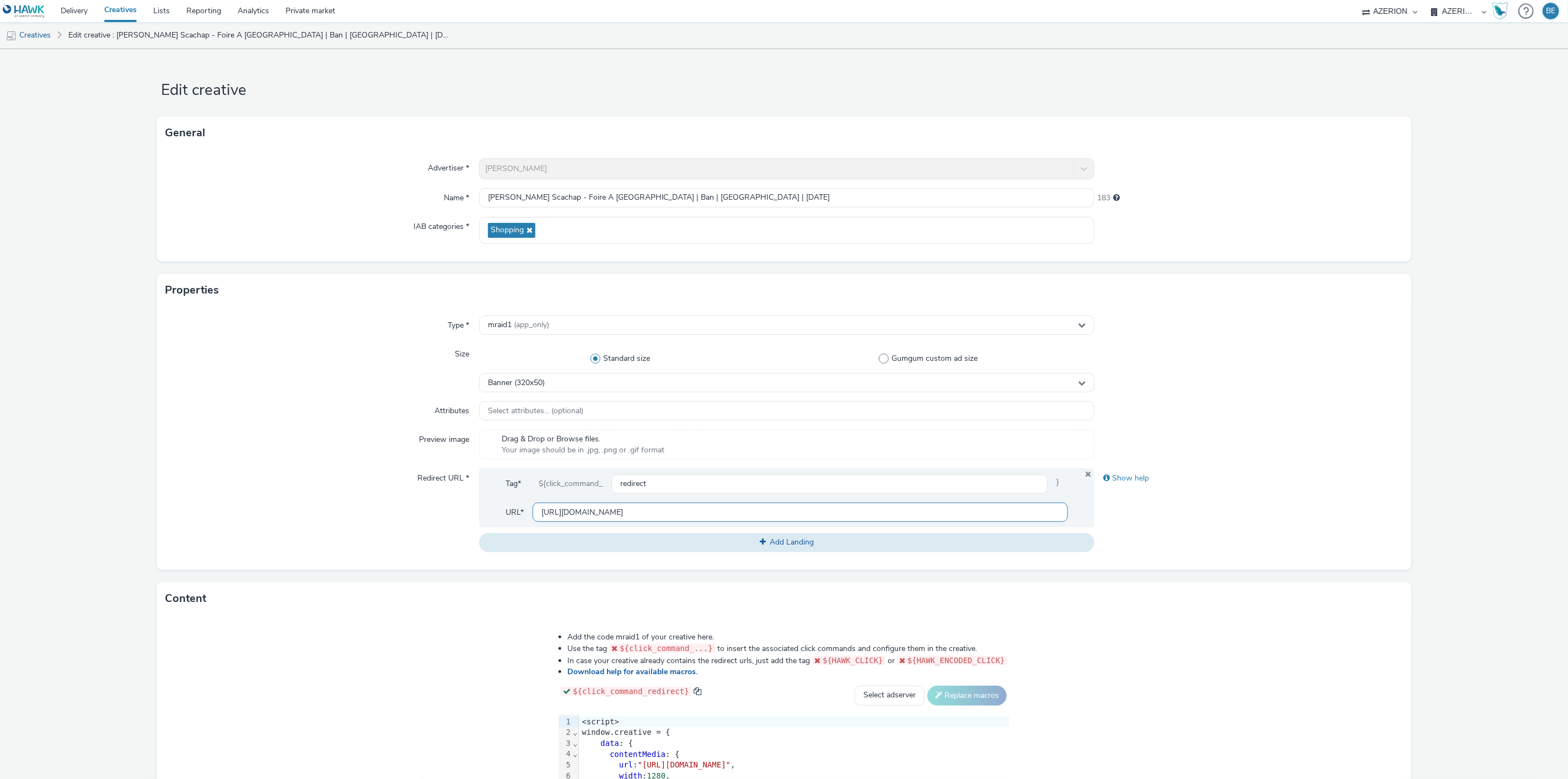
type input "[URL][DOMAIN_NAME]"
click at [448, 555] on div "Type * mraid1 (app_only) Size Standard size Gumgum custom ad size Banner (320x5…" at bounding box center [783, 438] width 1254 height 263
click at [394, 533] on div "Redirect URL *" at bounding box center [322, 510] width 313 height 83
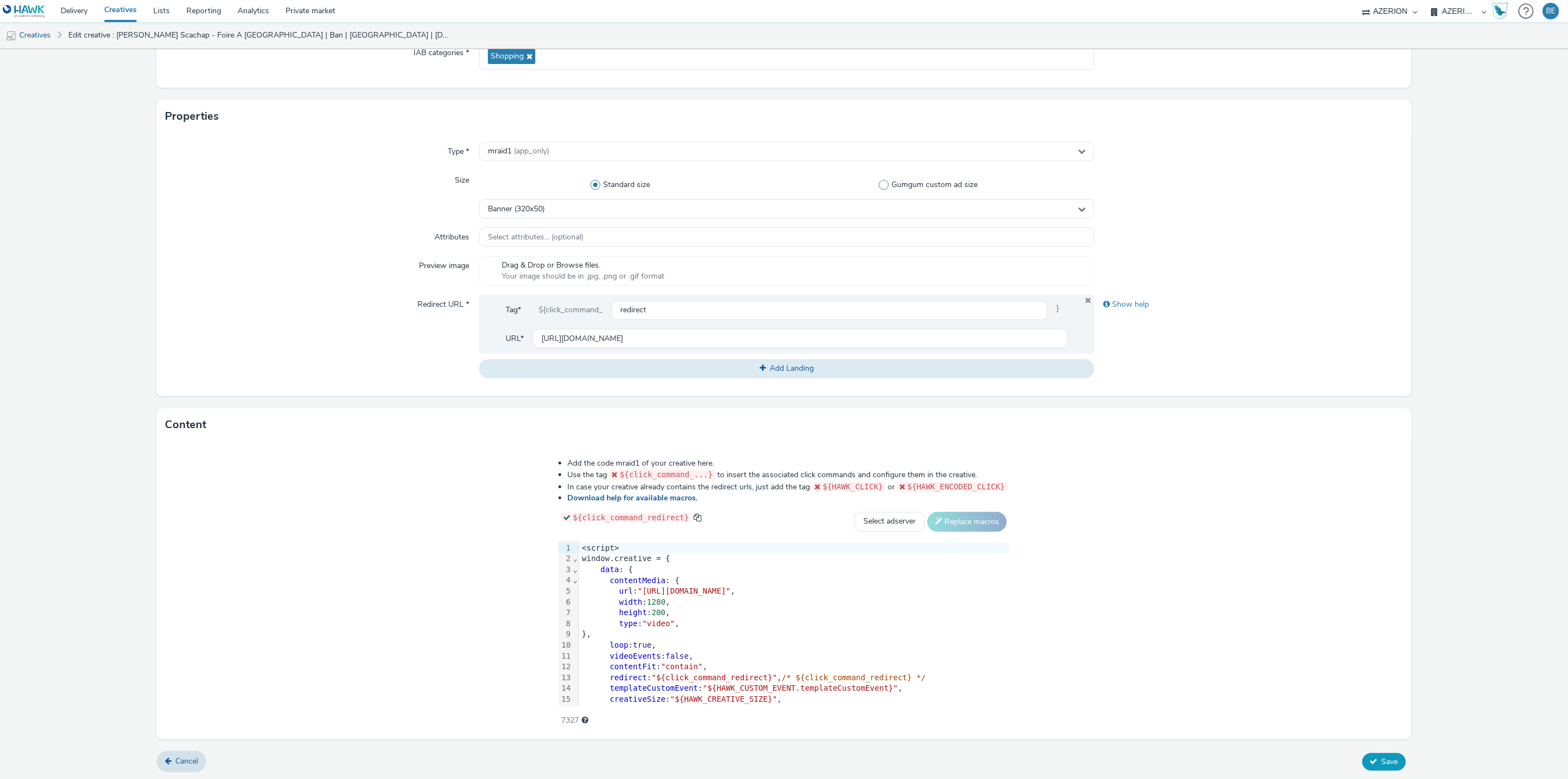
click at [1370, 758] on icon at bounding box center [1374, 761] width 8 height 8
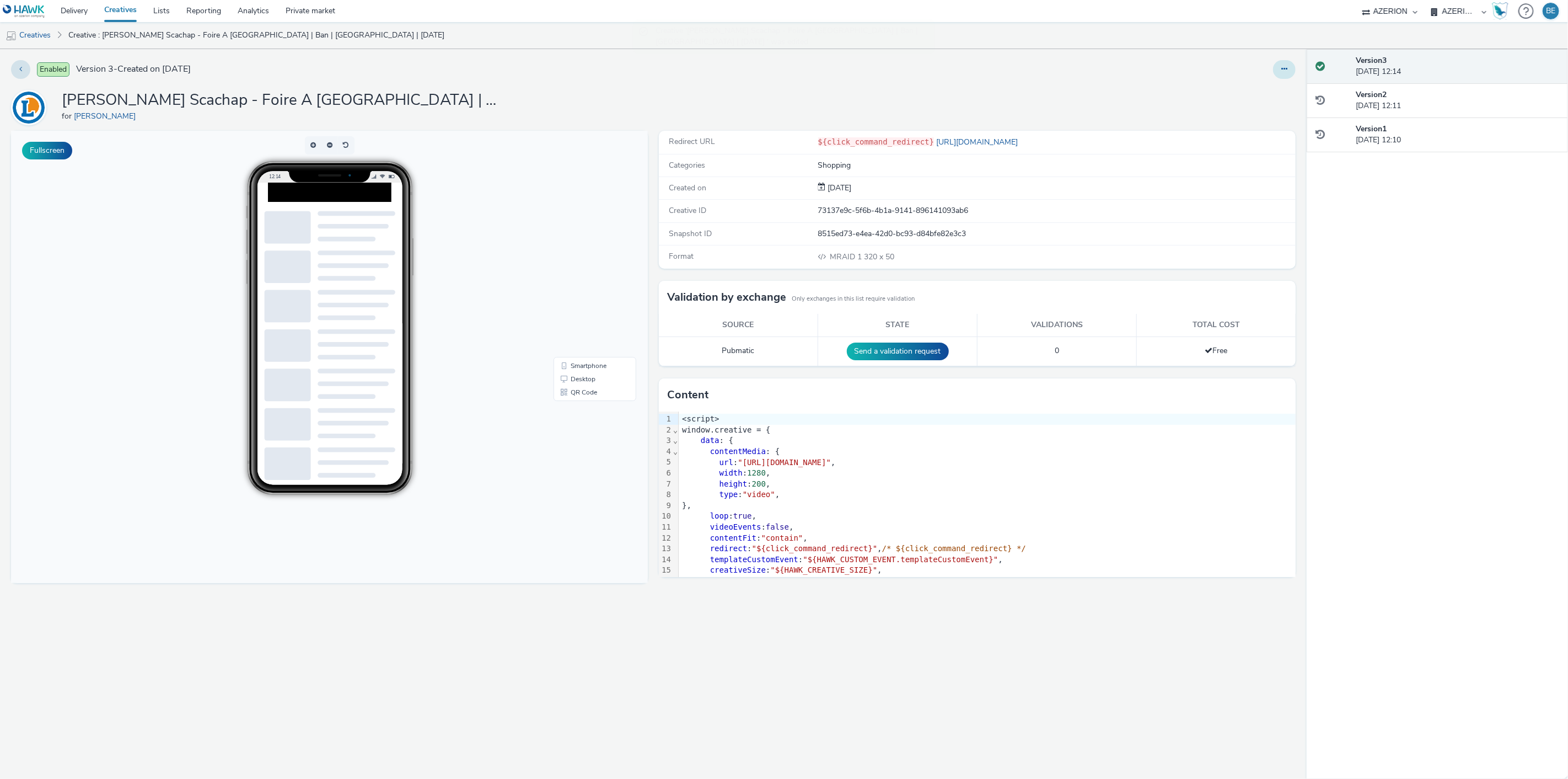
click at [1277, 71] on button at bounding box center [1284, 69] width 23 height 19
click at [1231, 96] on link "Edit" at bounding box center [1254, 91] width 83 height 22
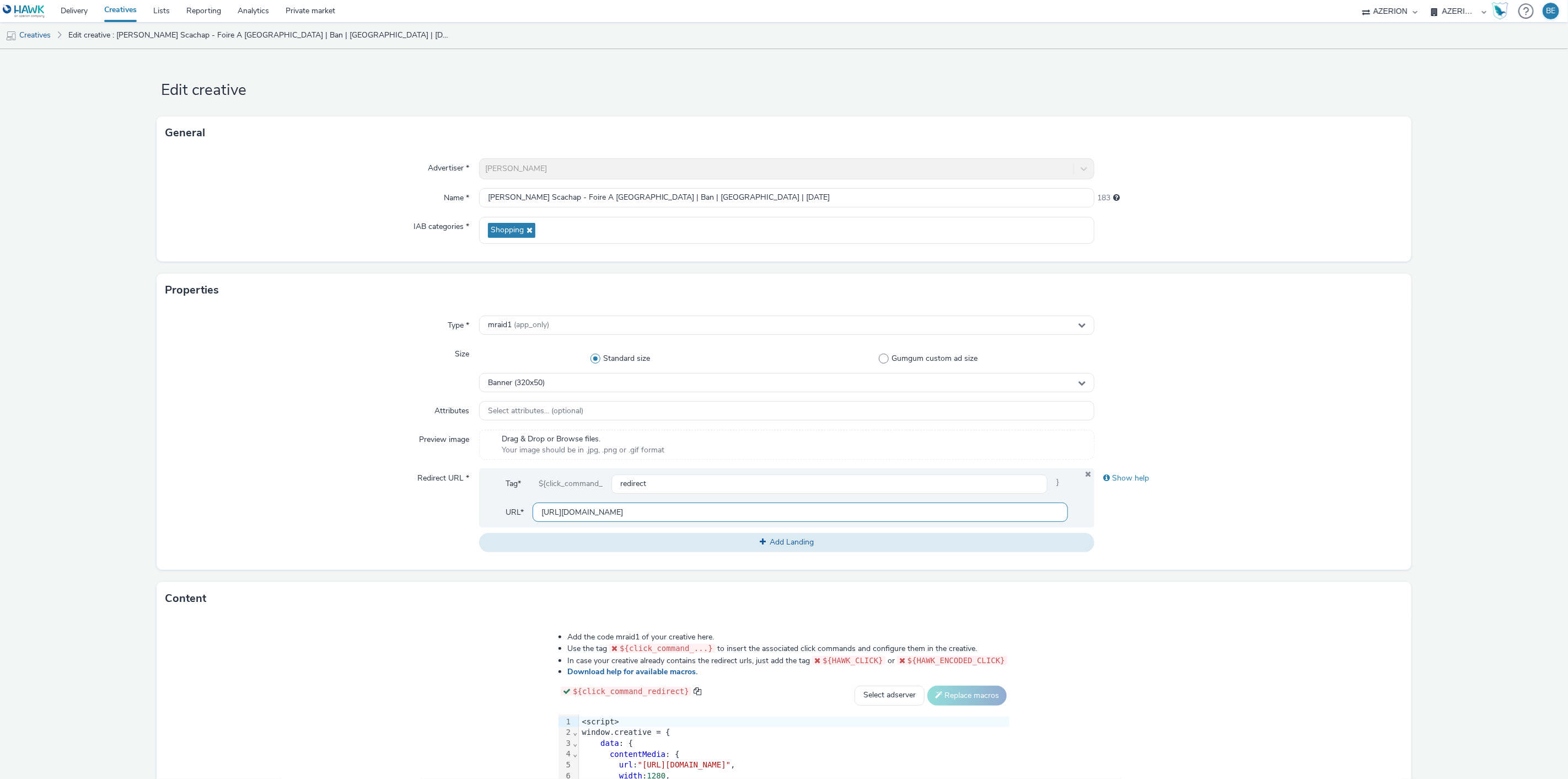
click at [588, 508] on input "[URL][DOMAIN_NAME]" at bounding box center [801, 512] width 536 height 20
click at [617, 200] on input "[PERSON_NAME] Scachap - Foire A [GEOGRAPHIC_DATA] | Ban | [GEOGRAPHIC_DATA] | […" at bounding box center [787, 197] width 616 height 20
click at [637, 197] on input "[PERSON_NAME] Scachap - Foire A [GEOGRAPHIC_DATA] | Ban | [GEOGRAPHIC_DATA] | […" at bounding box center [787, 197] width 616 height 20
type input "[PERSON_NAME] Scachap - Foire A La Viande | Ban | [DATE]"
click at [1487, 346] on form "Edit creative General Advertiser * [PERSON_NAME] Name * [PERSON_NAME] - Foire A…" at bounding box center [784, 501] width 1568 height 905
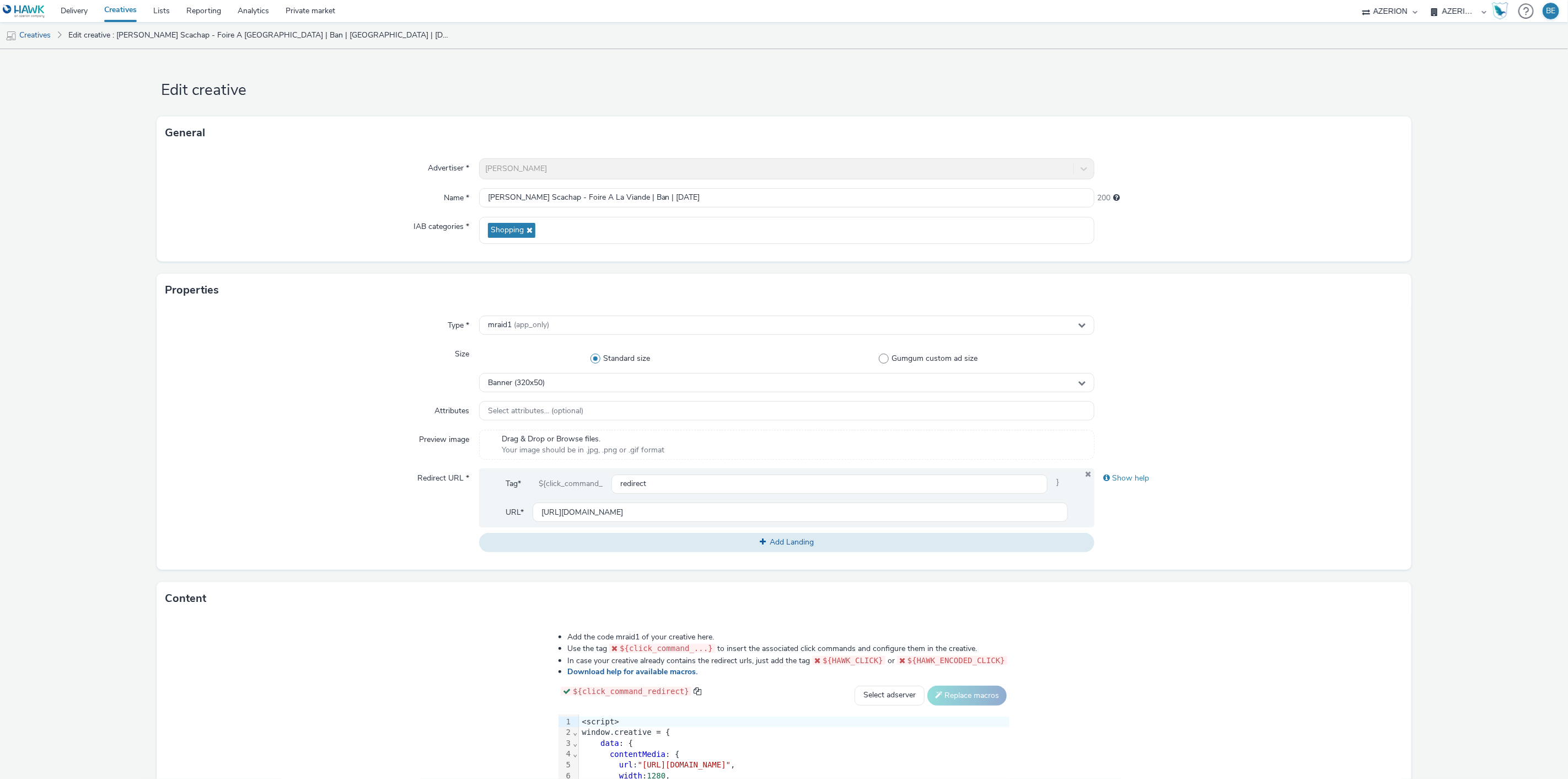
scroll to position [173, 0]
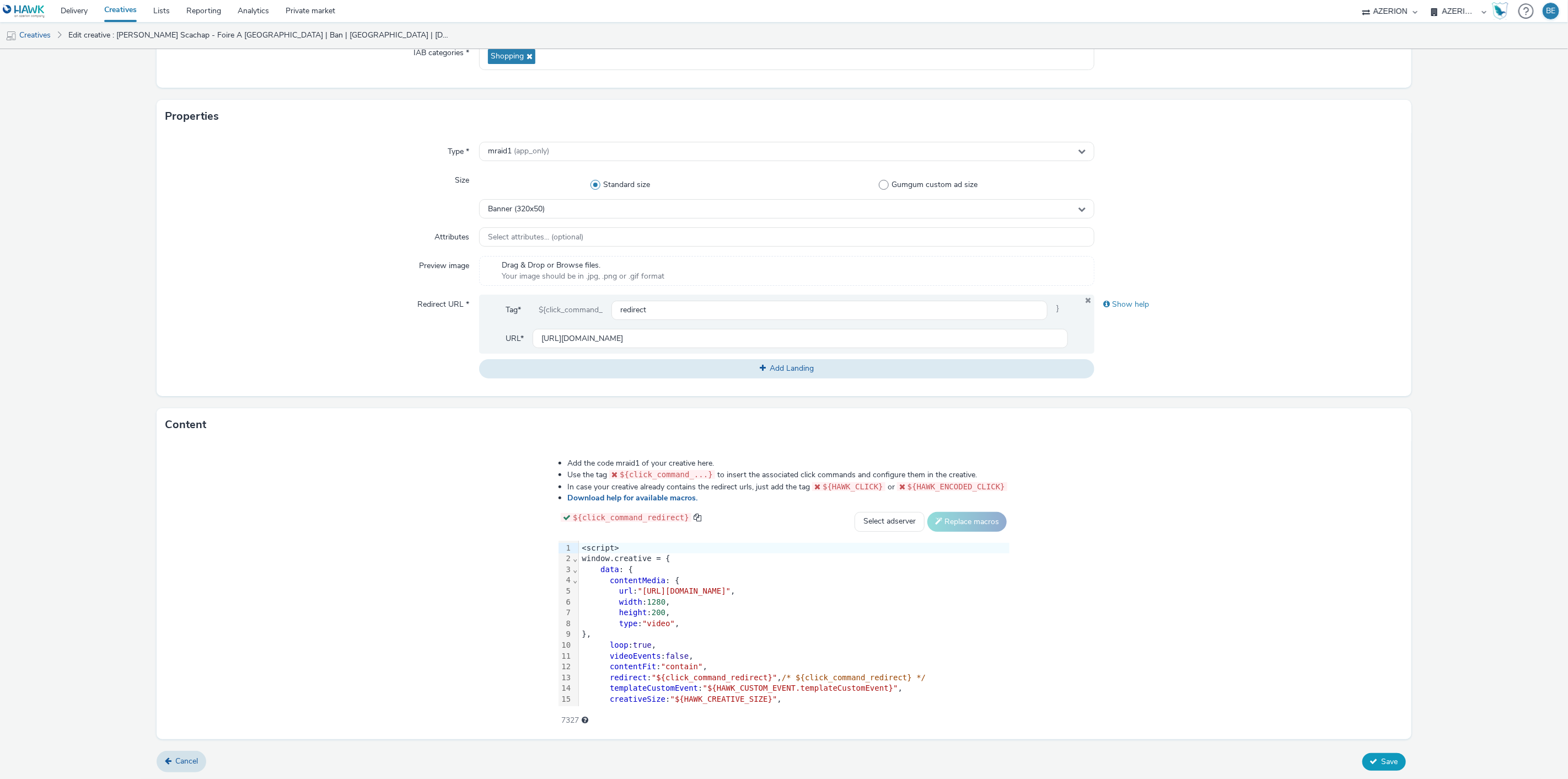
click at [1370, 759] on icon at bounding box center [1374, 761] width 8 height 8
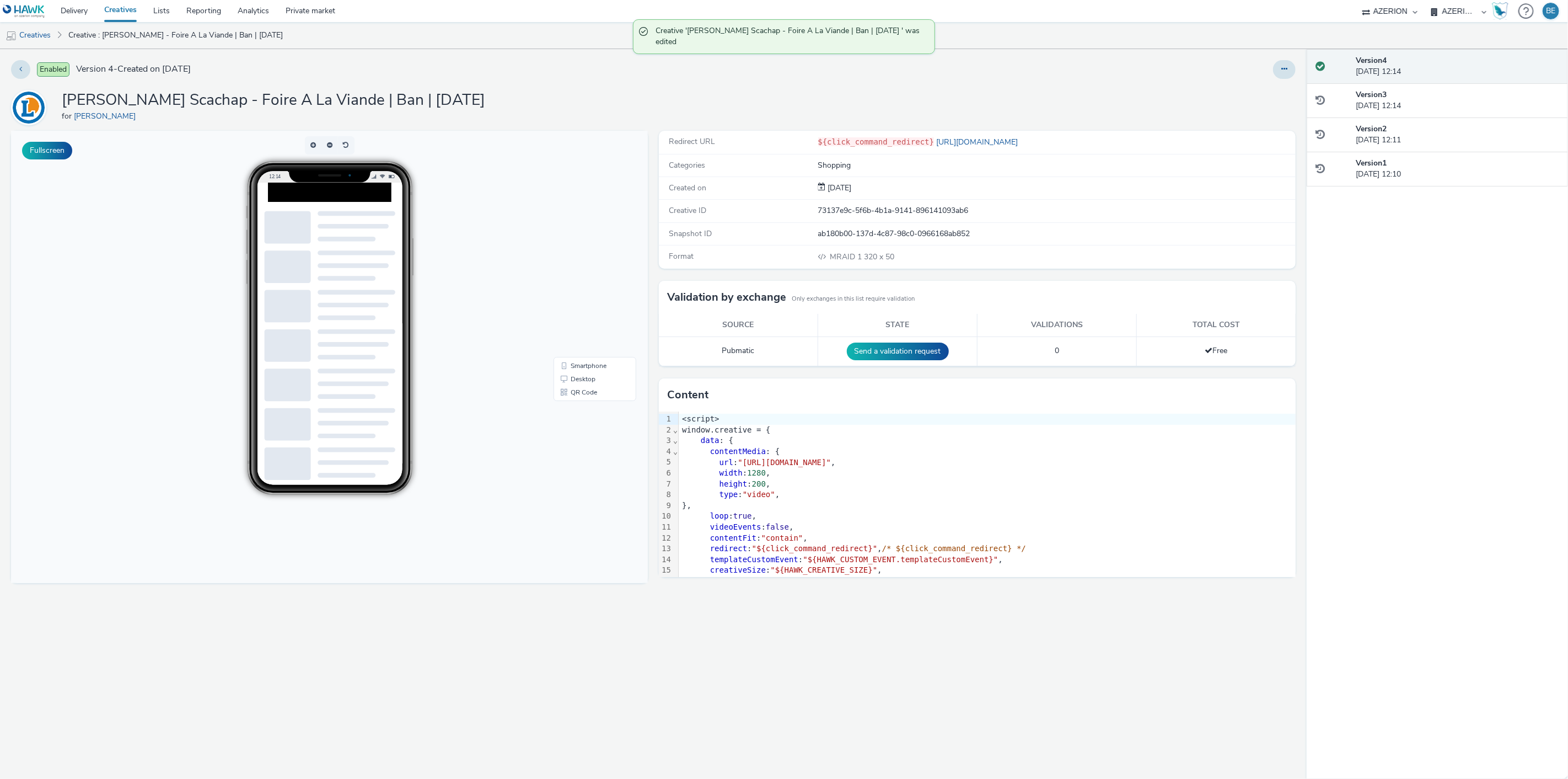
click at [125, 9] on link "Creatives" at bounding box center [120, 11] width 49 height 22
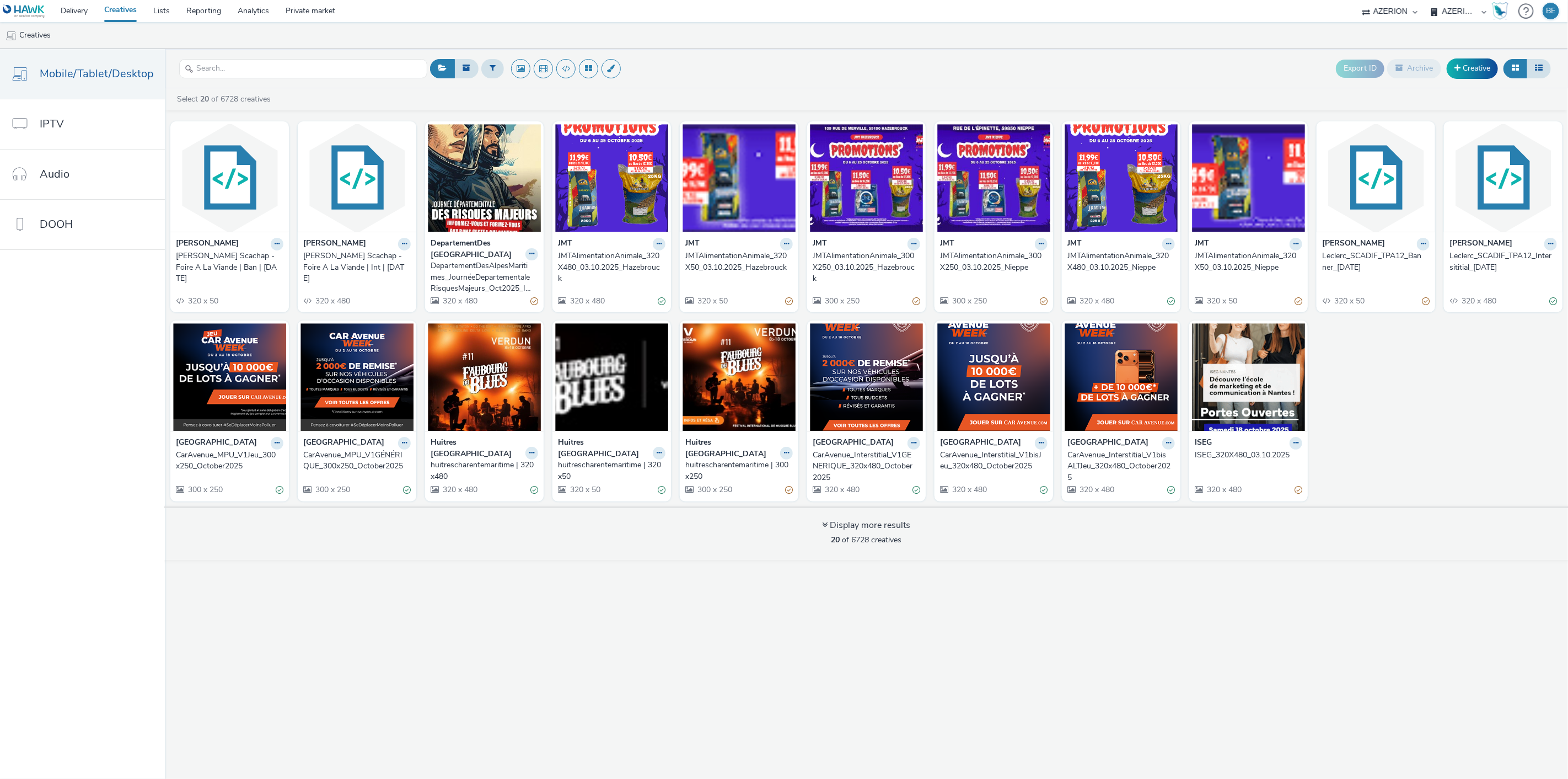
click at [340, 253] on div "[PERSON_NAME] Scachap - Foire A La Viande | Int | [DATE]" at bounding box center [355, 267] width 103 height 33
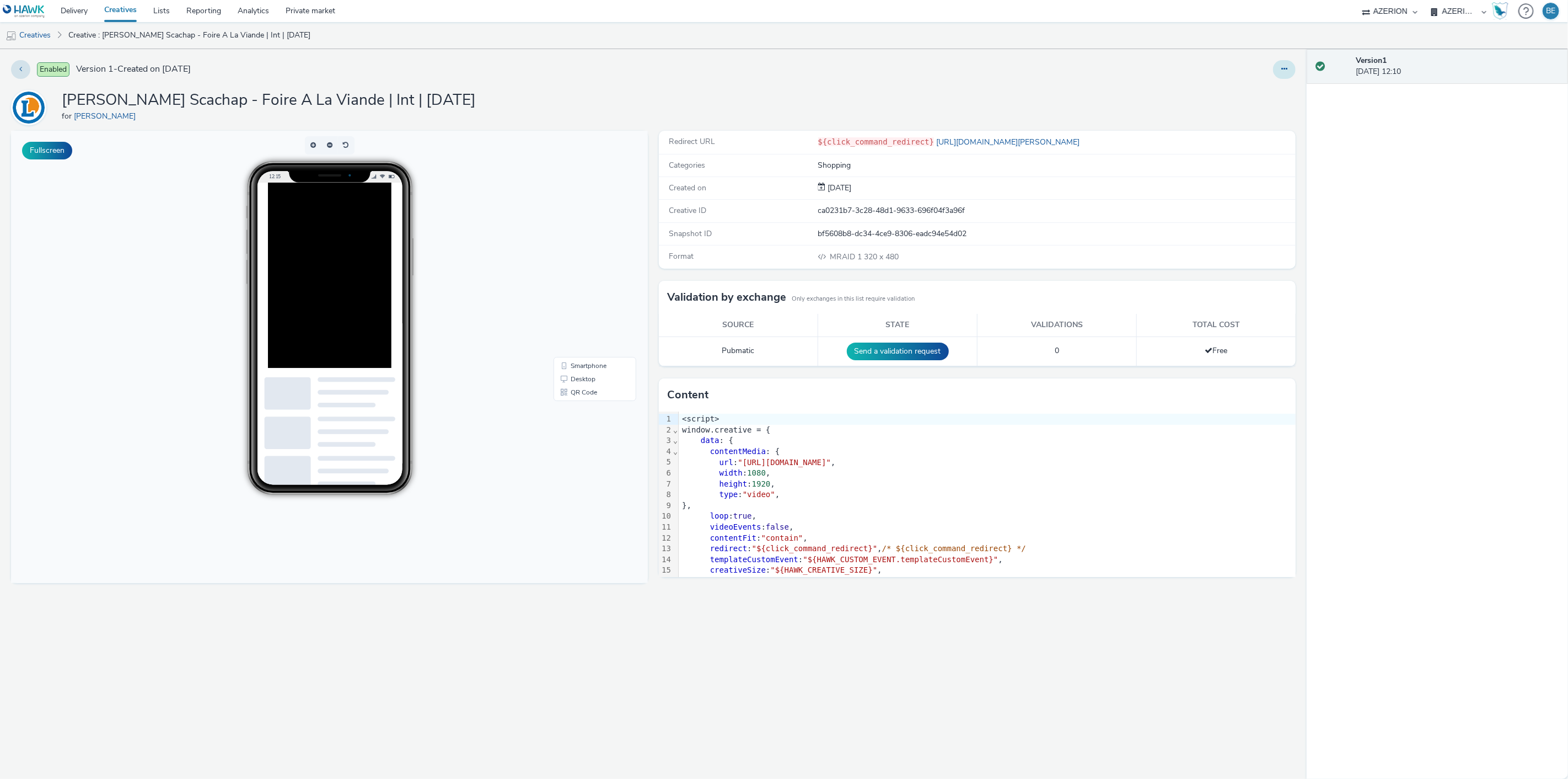
click at [1285, 73] on icon at bounding box center [1284, 69] width 6 height 8
click at [1232, 94] on link "Edit" at bounding box center [1254, 91] width 83 height 22
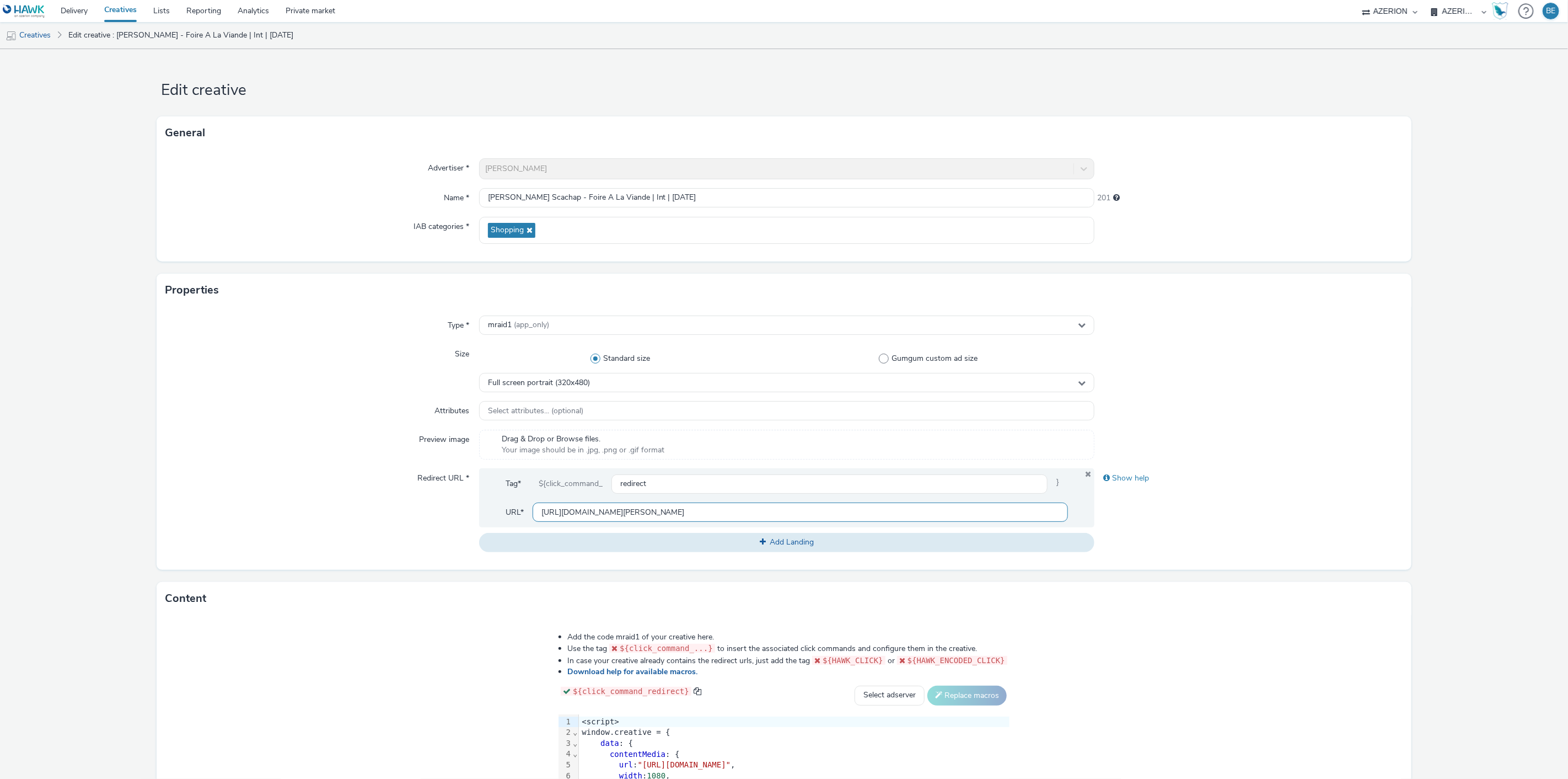
click at [613, 509] on input "[URL][DOMAIN_NAME][PERSON_NAME]" at bounding box center [801, 512] width 536 height 20
paste input "[DOMAIN_NAME]"
type input "[URL][DOMAIN_NAME]"
click at [280, 491] on div "Redirect URL *" at bounding box center [322, 510] width 313 height 83
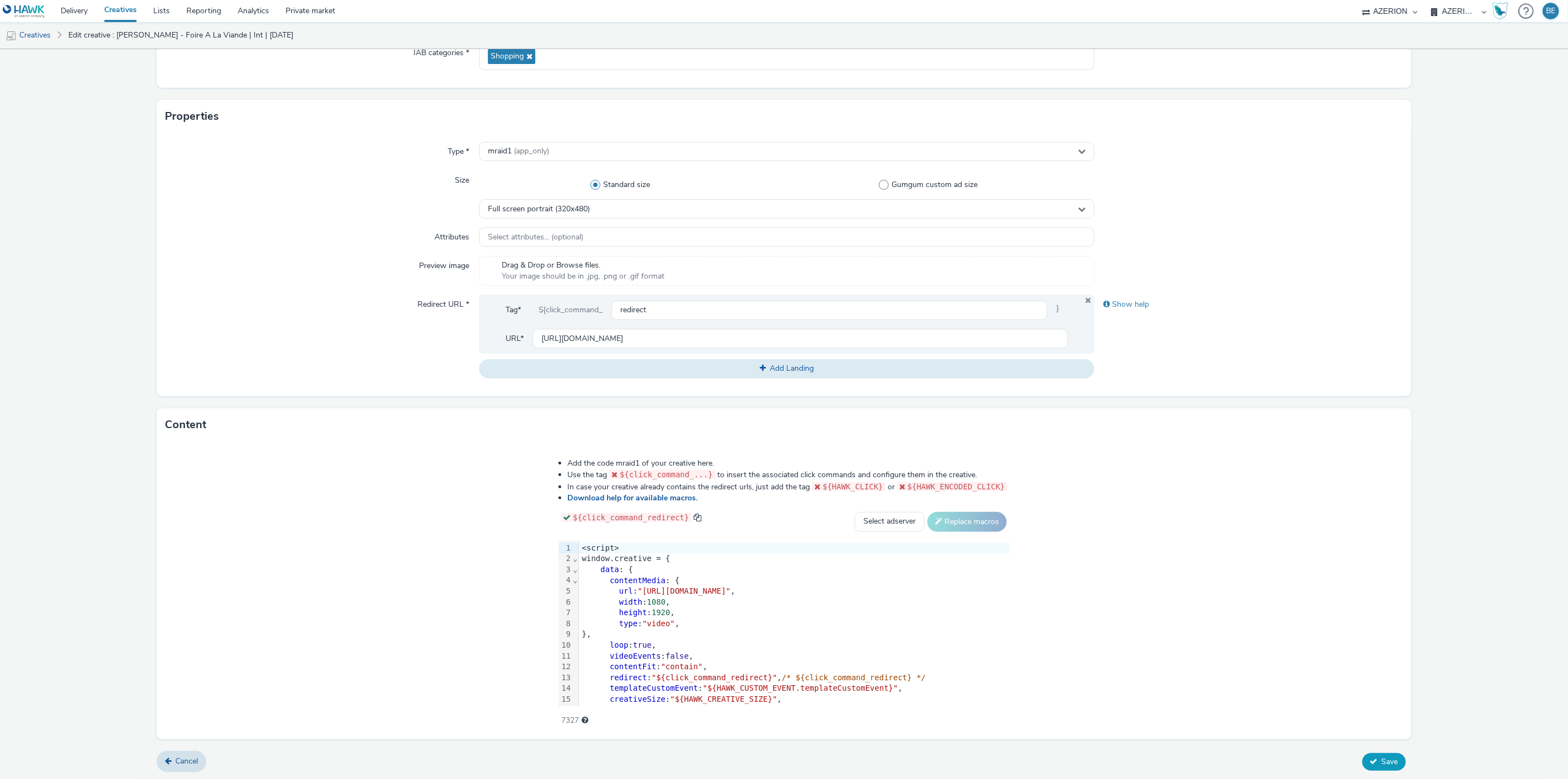
click at [1364, 764] on button "Save" at bounding box center [1384, 762] width 44 height 18
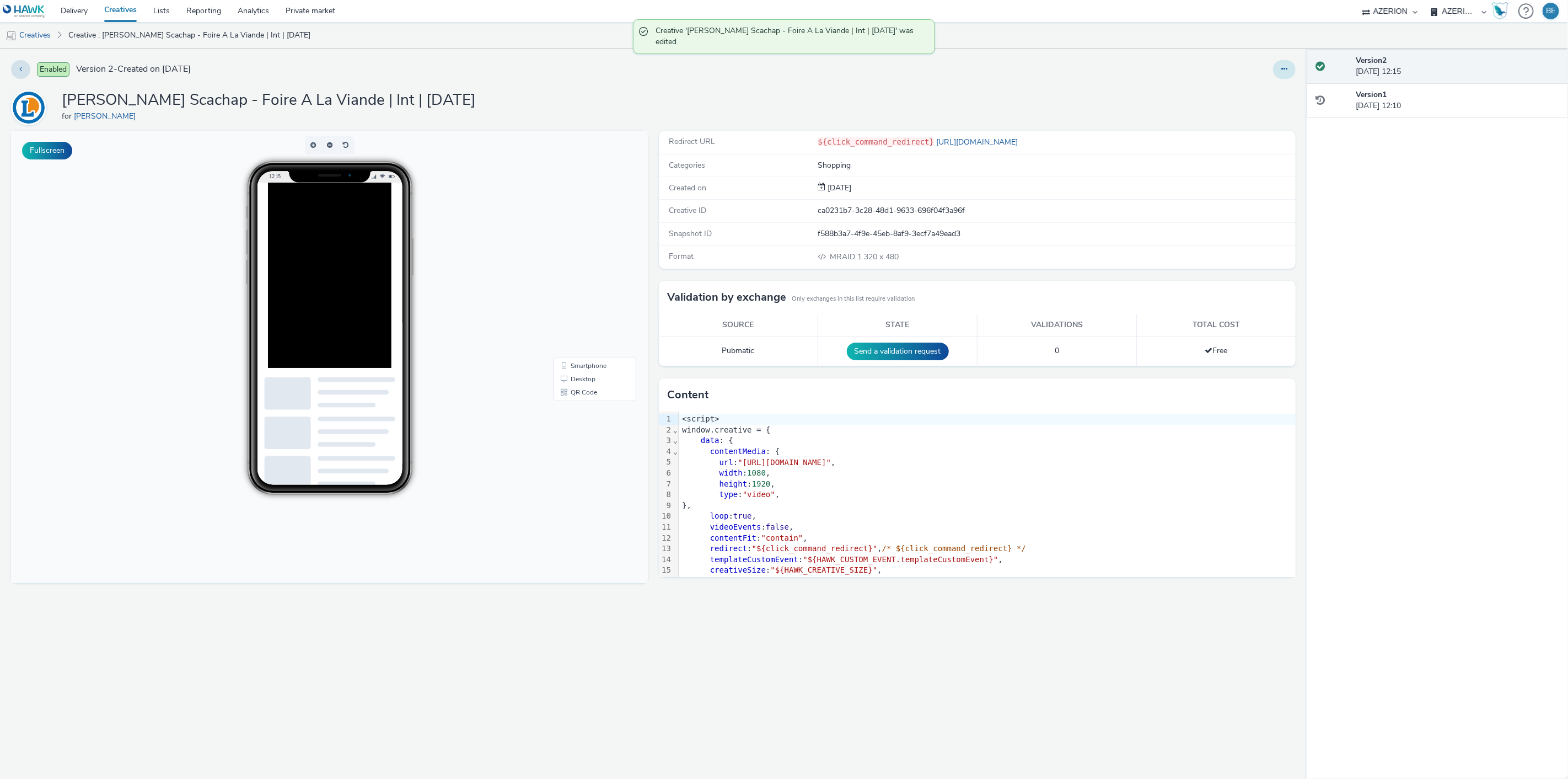
click at [1285, 72] on icon at bounding box center [1284, 69] width 6 height 8
click at [1225, 117] on icon at bounding box center [1226, 113] width 11 height 8
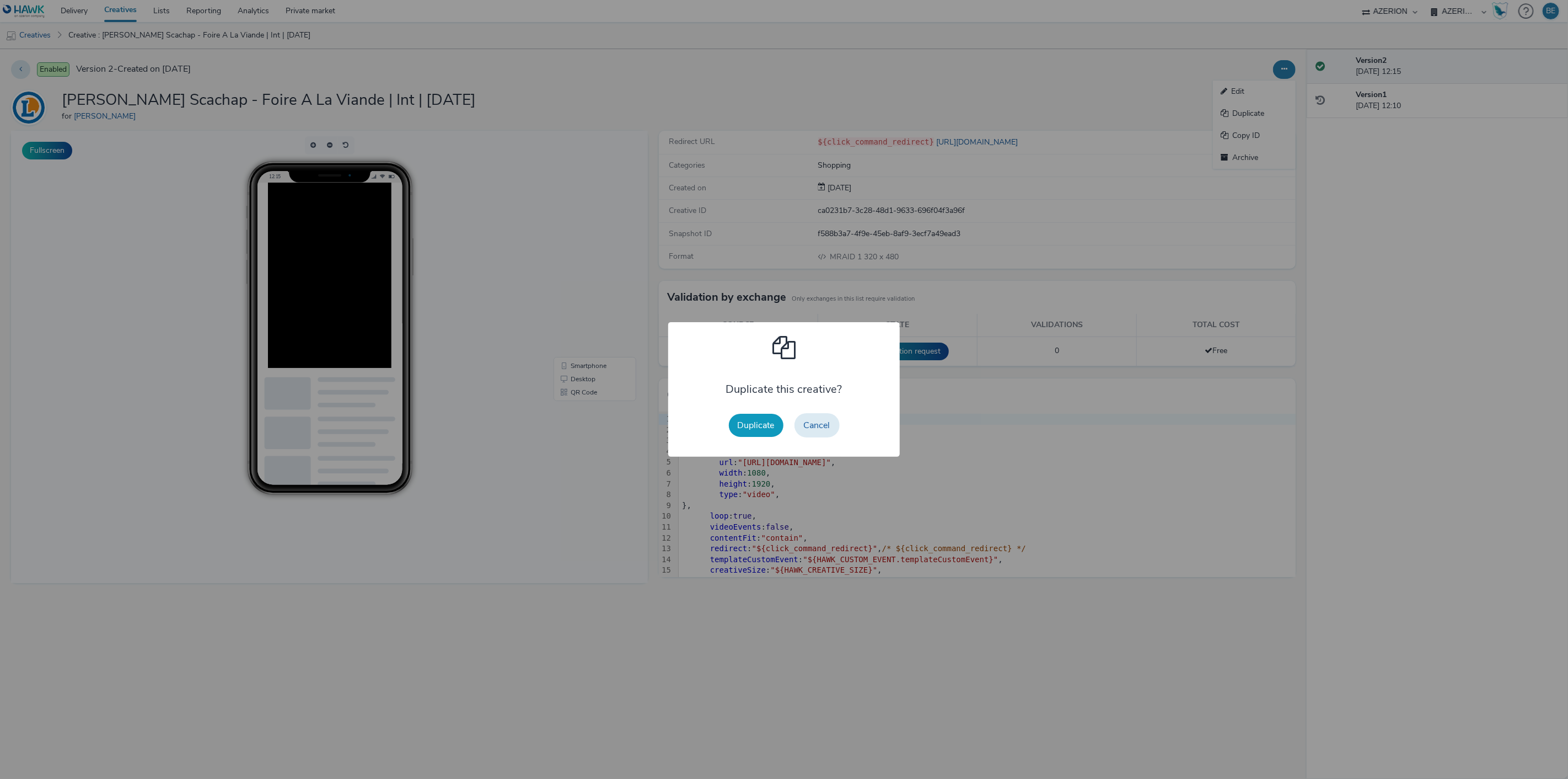
click at [753, 430] on button "Duplicate" at bounding box center [756, 425] width 55 height 23
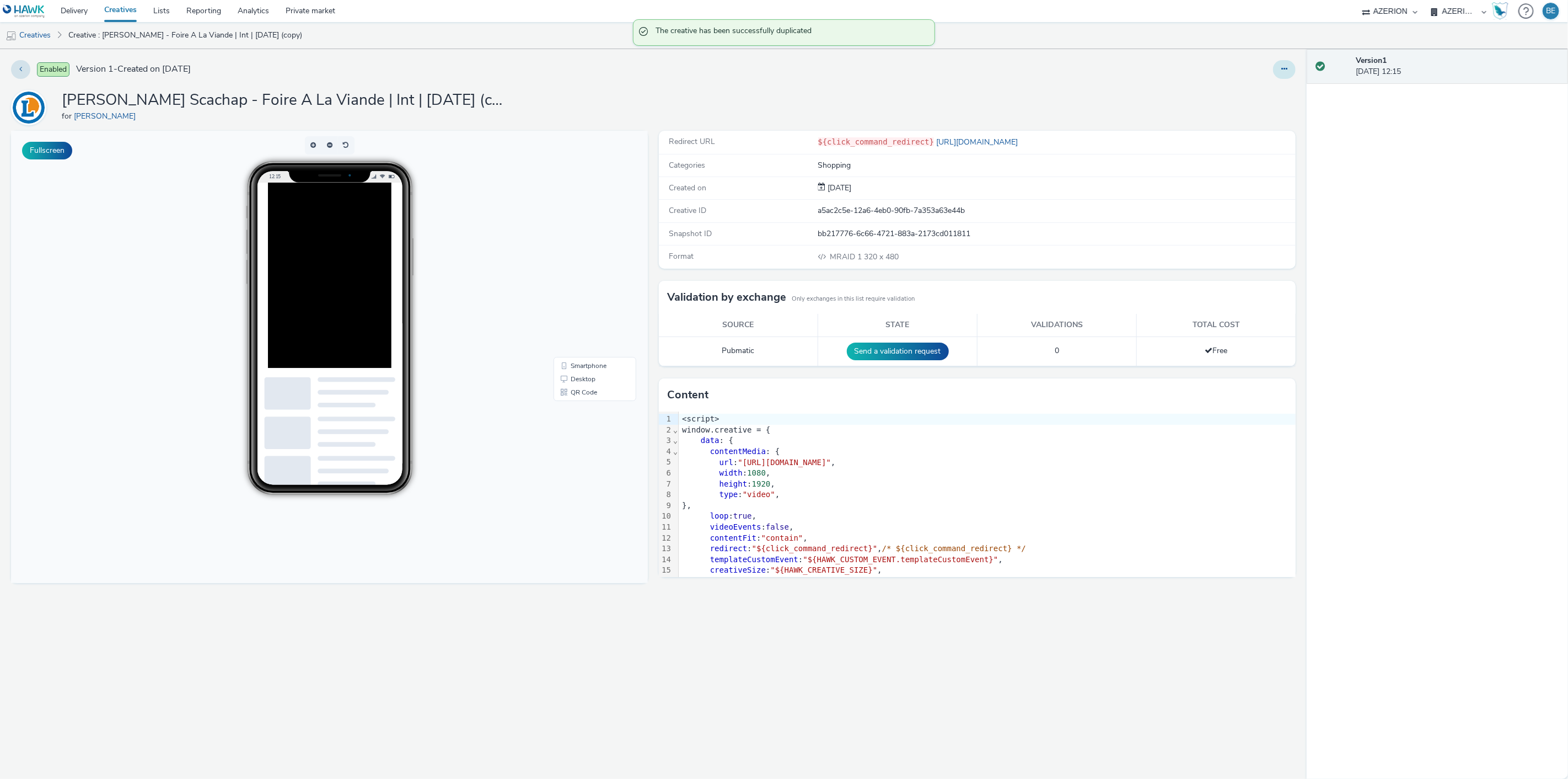
click at [1282, 65] on icon at bounding box center [1284, 69] width 6 height 8
click at [1226, 91] on icon at bounding box center [1226, 91] width 11 height 8
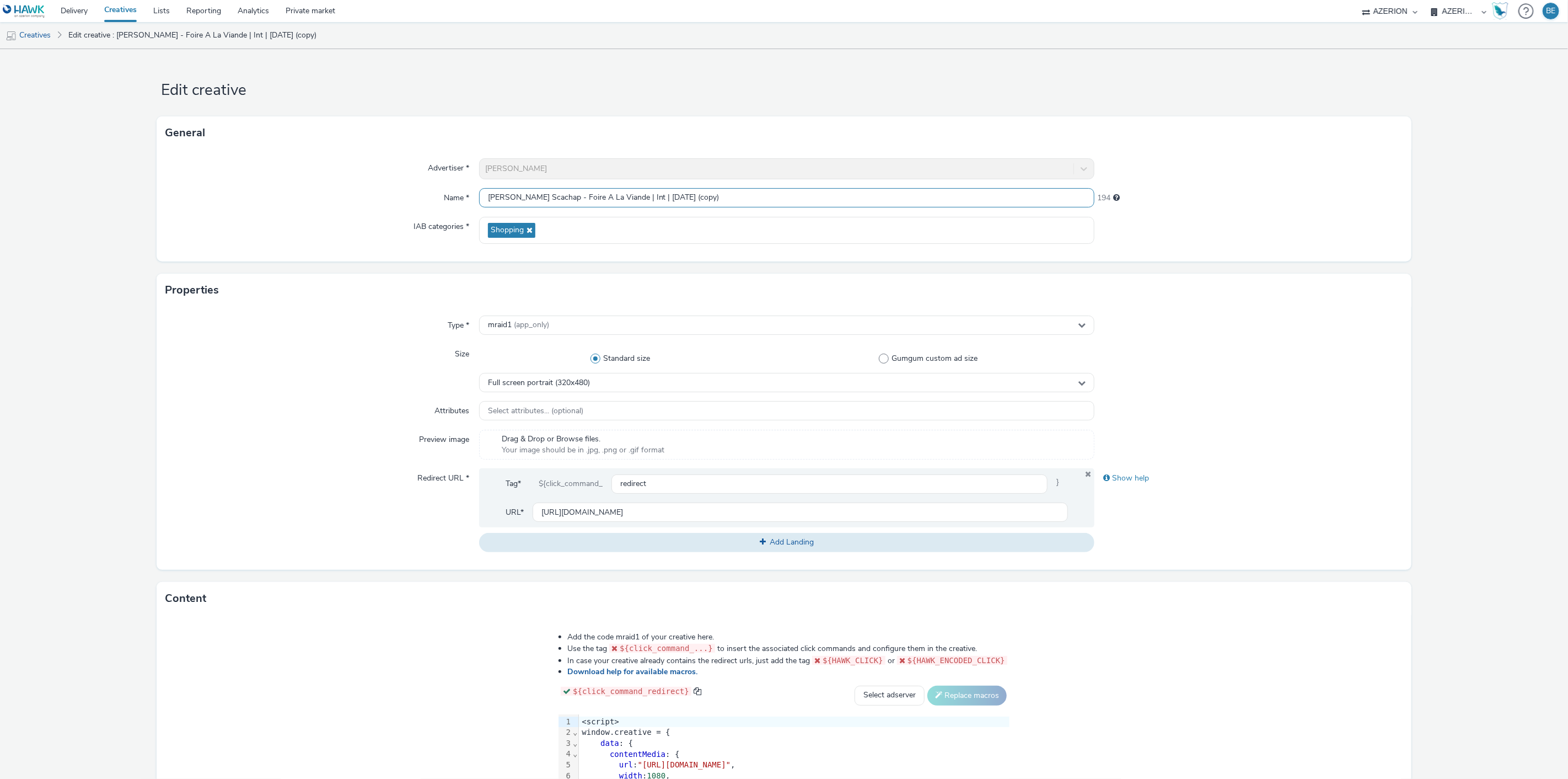
click at [614, 196] on input "[PERSON_NAME] Scachap - Foire A La Viande | Int | [DATE] (copy)" at bounding box center [787, 197] width 616 height 20
drag, startPoint x: 688, startPoint y: 197, endPoint x: 773, endPoint y: 194, distance: 85.1
click at [773, 194] on input "[PERSON_NAME] Scachap - Foire A La Viande | MPU | [DATE] (copy)" at bounding box center [787, 197] width 616 height 20
type input "[PERSON_NAME] Scachap - Foire A La Viande | MPU | [DATE]"
click at [283, 238] on div "IAB categories *" at bounding box center [322, 230] width 313 height 27
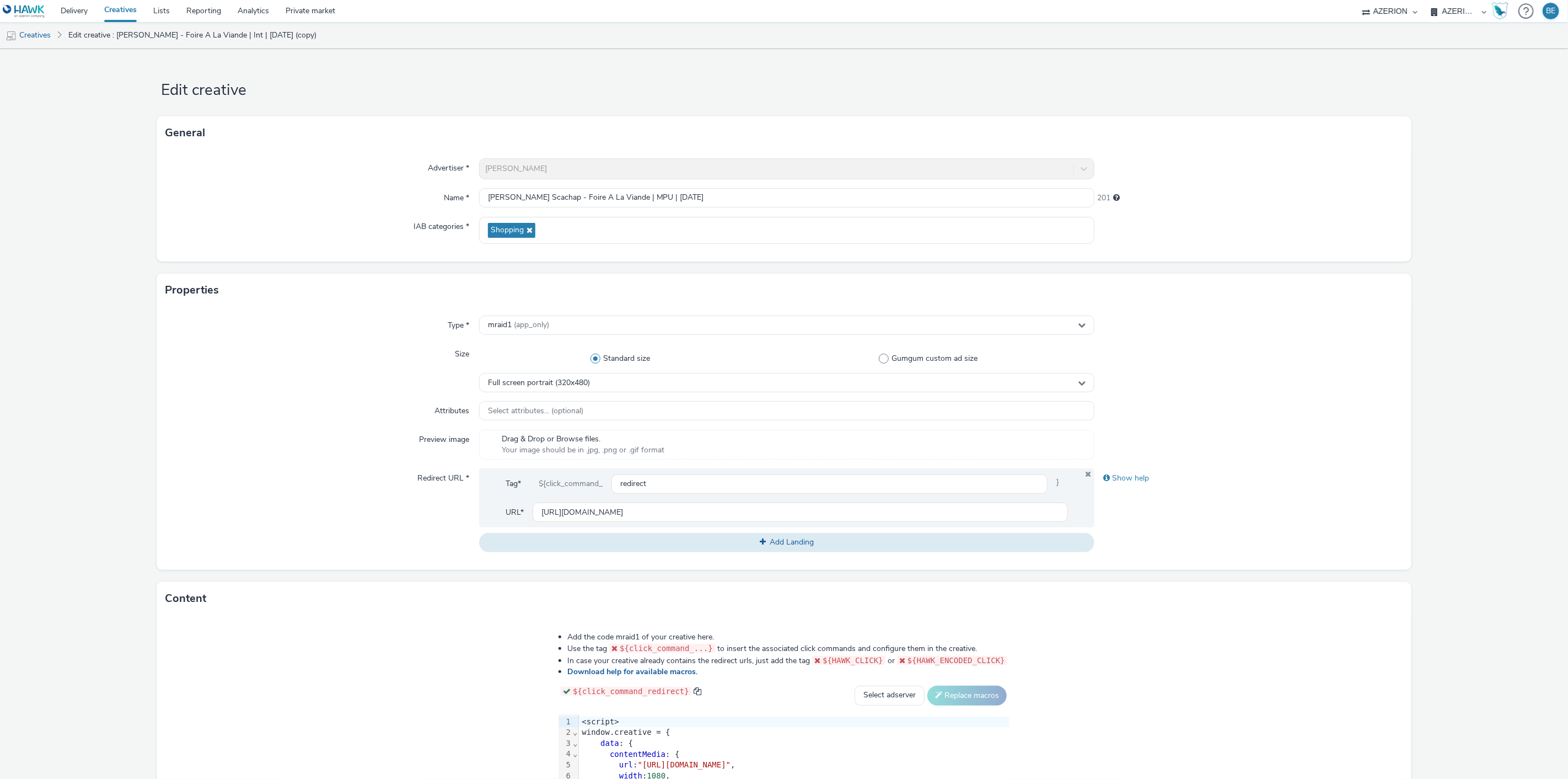
scroll to position [117, 0]
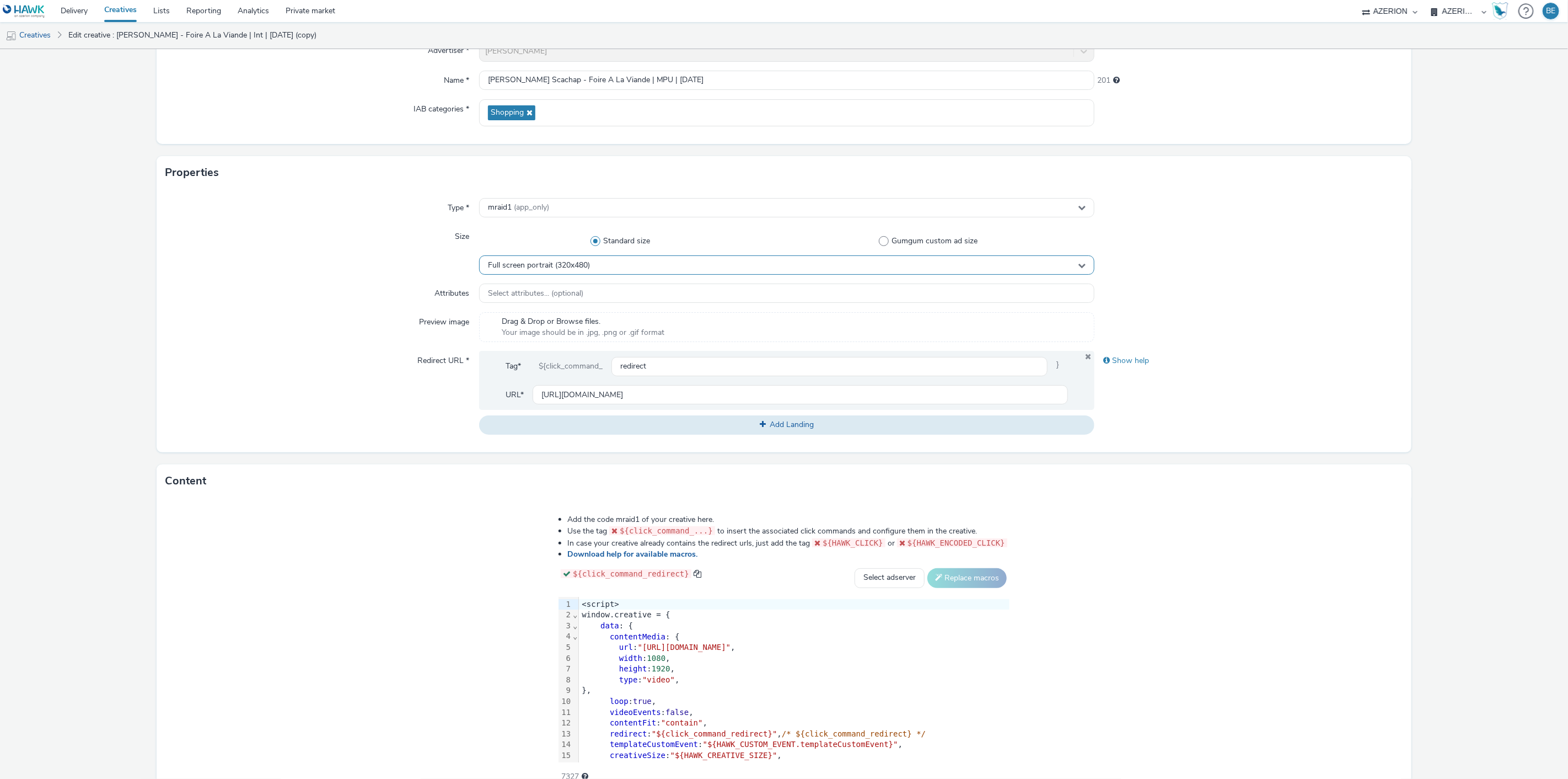
click at [508, 262] on span "Full screen portrait (320x480)" at bounding box center [539, 266] width 102 height 9
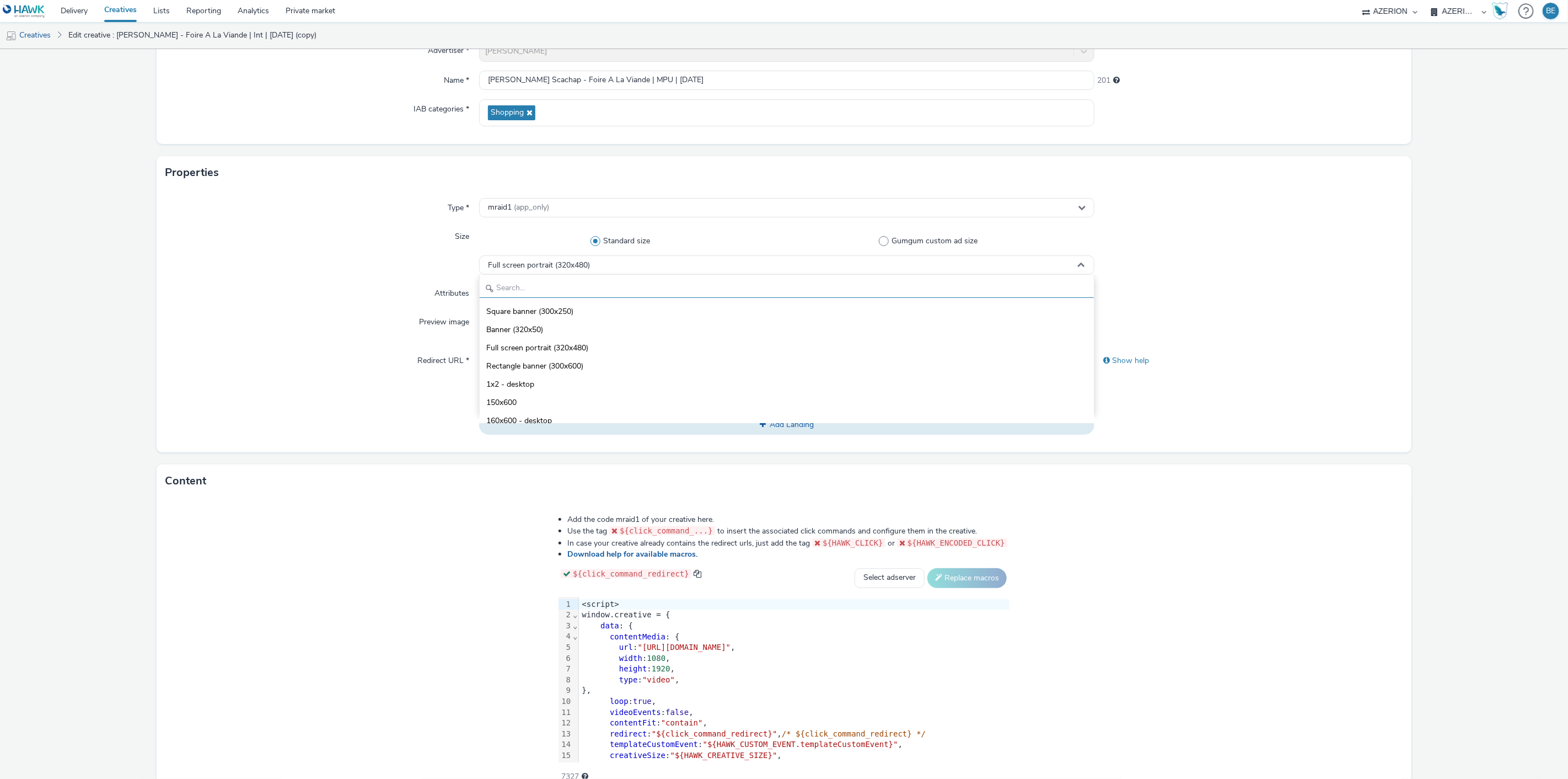
click at [508, 283] on input "text" at bounding box center [787, 288] width 615 height 20
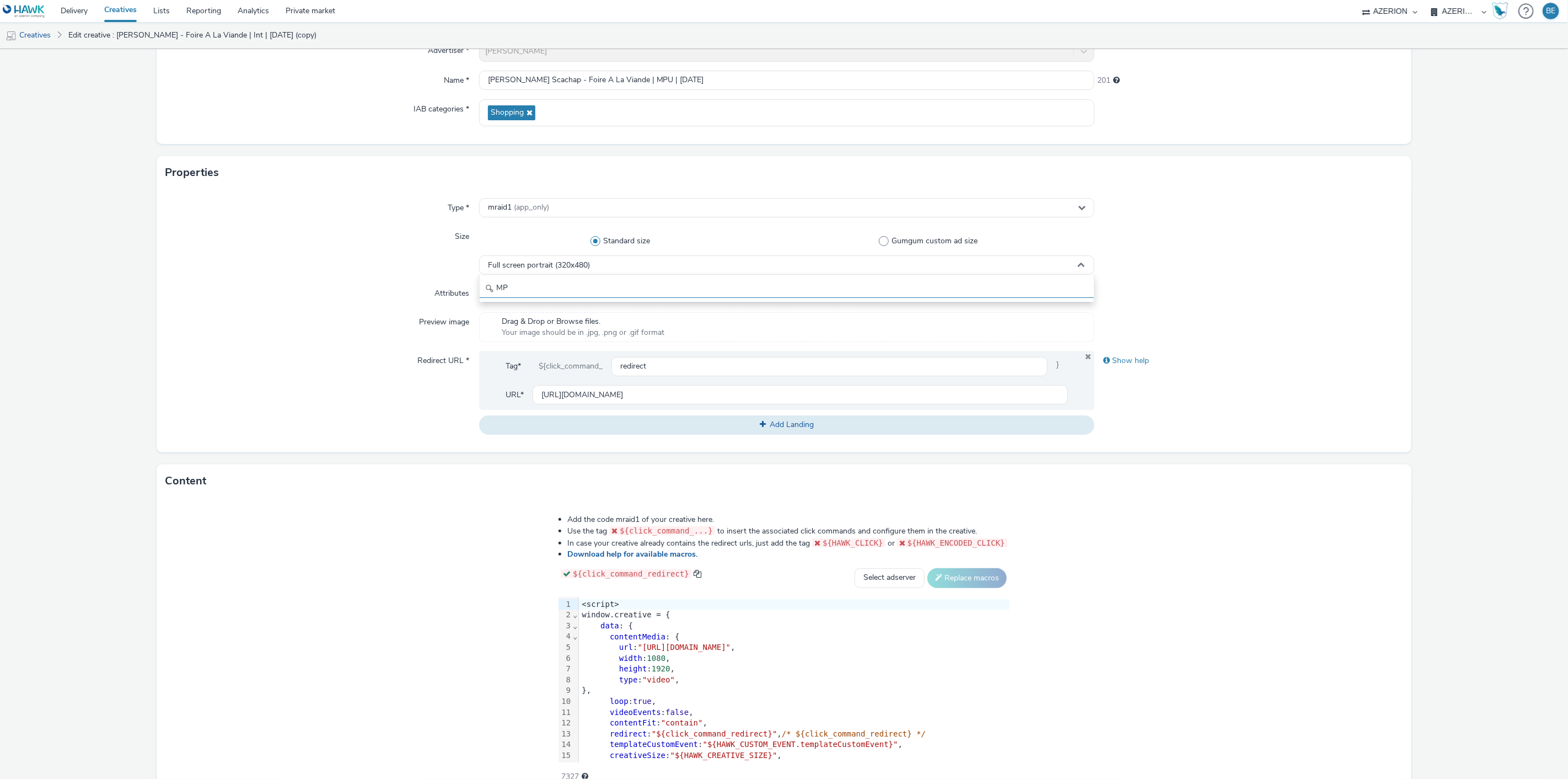
type input "MPU"
type input "300X25"
click at [490, 303] on li "Square banner (300x250)" at bounding box center [787, 310] width 615 height 18
click at [357, 300] on div "Attributes" at bounding box center [322, 293] width 313 height 20
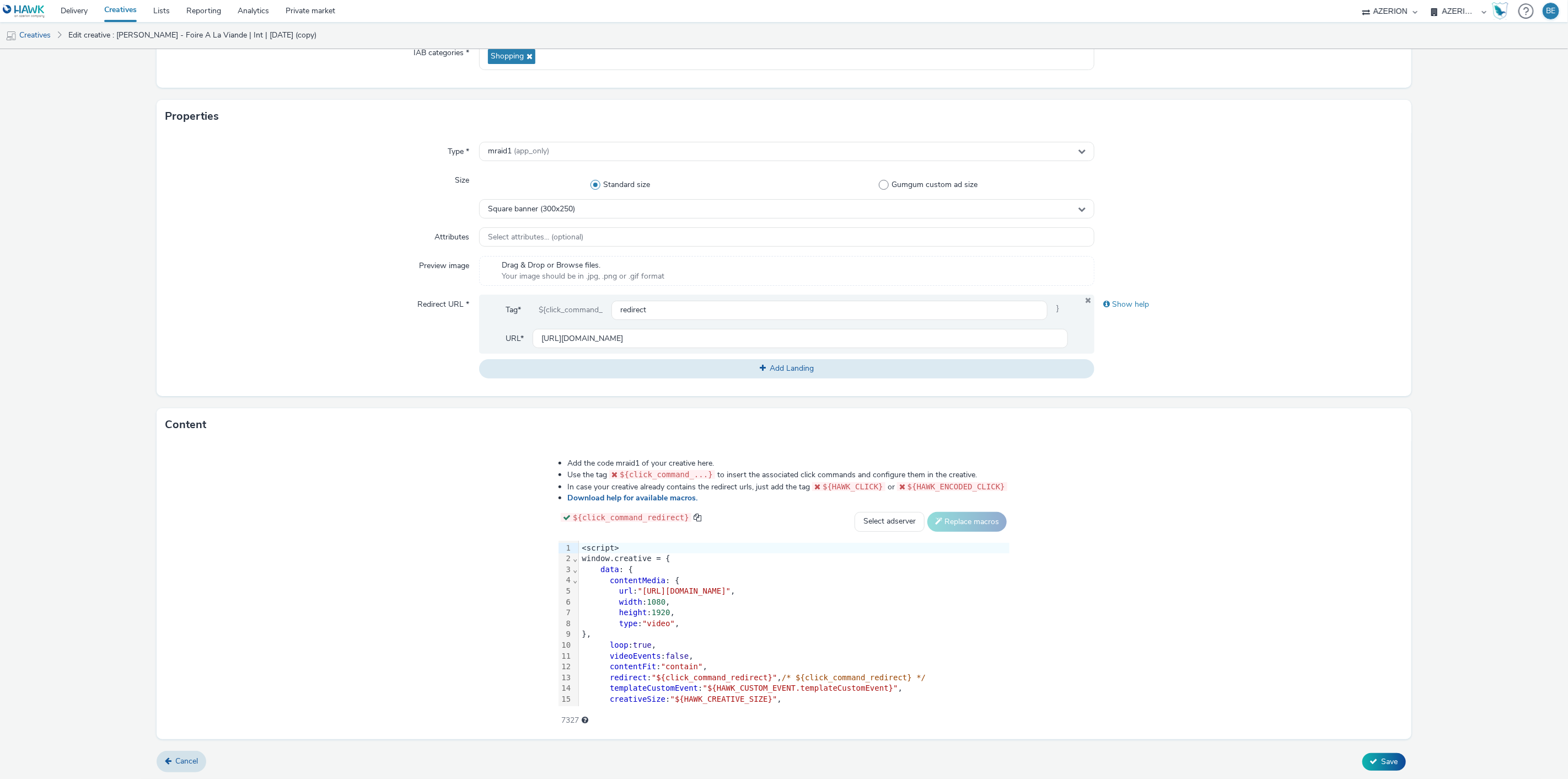
click at [665, 616] on span "1920" at bounding box center [661, 612] width 19 height 9
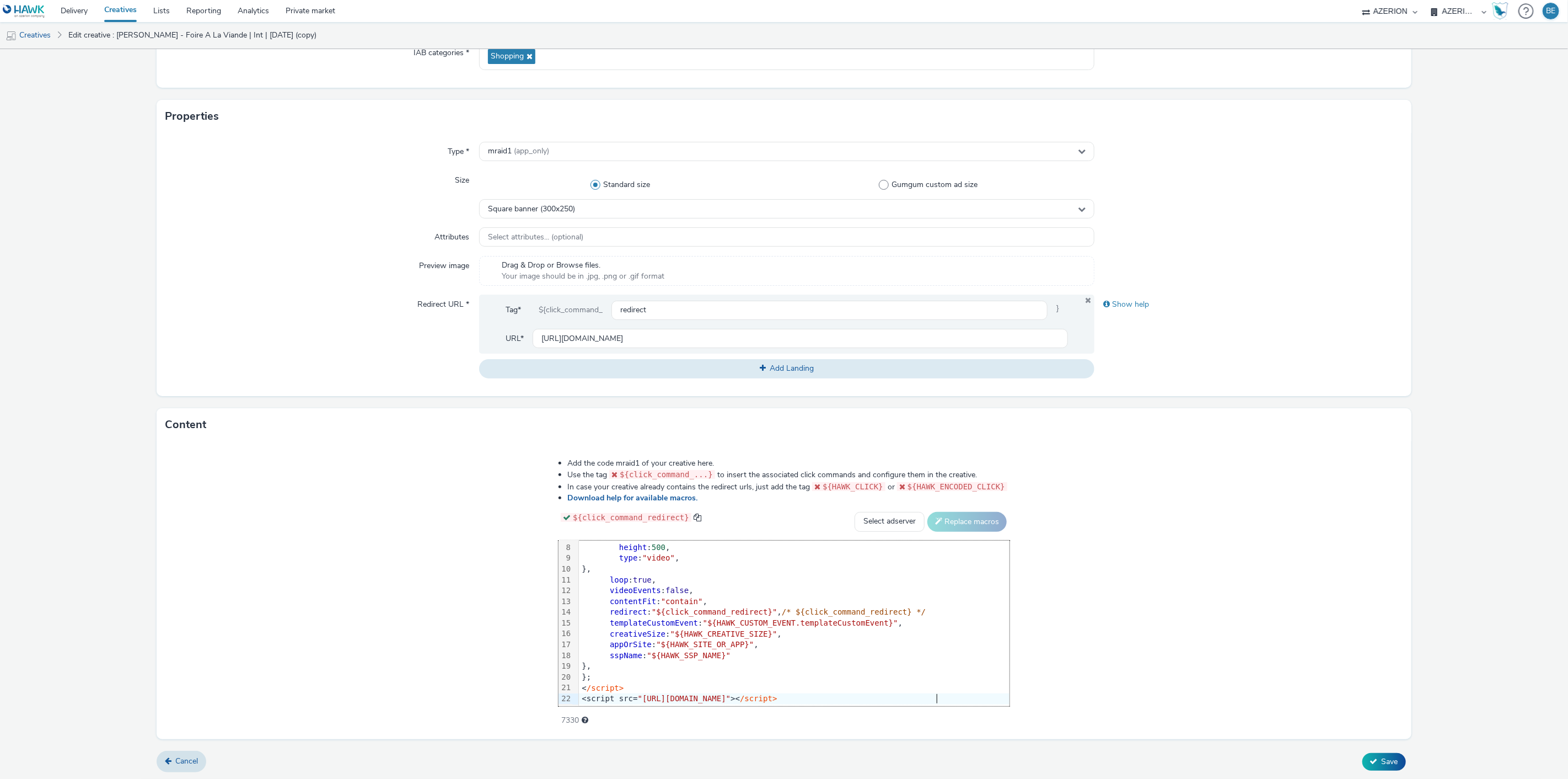
scroll to position [0, 0]
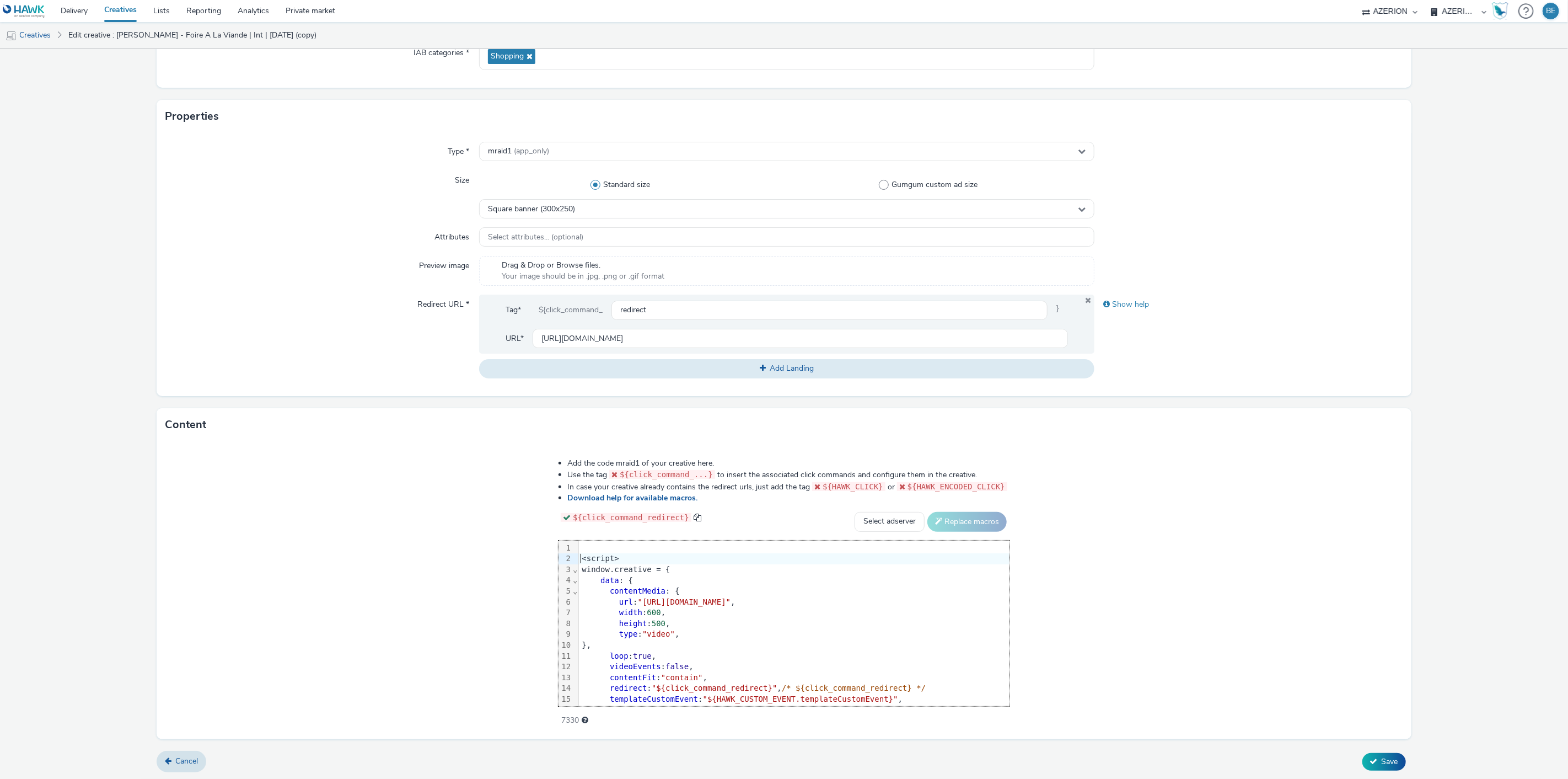
click at [584, 559] on div "<script>" at bounding box center [794, 558] width 431 height 11
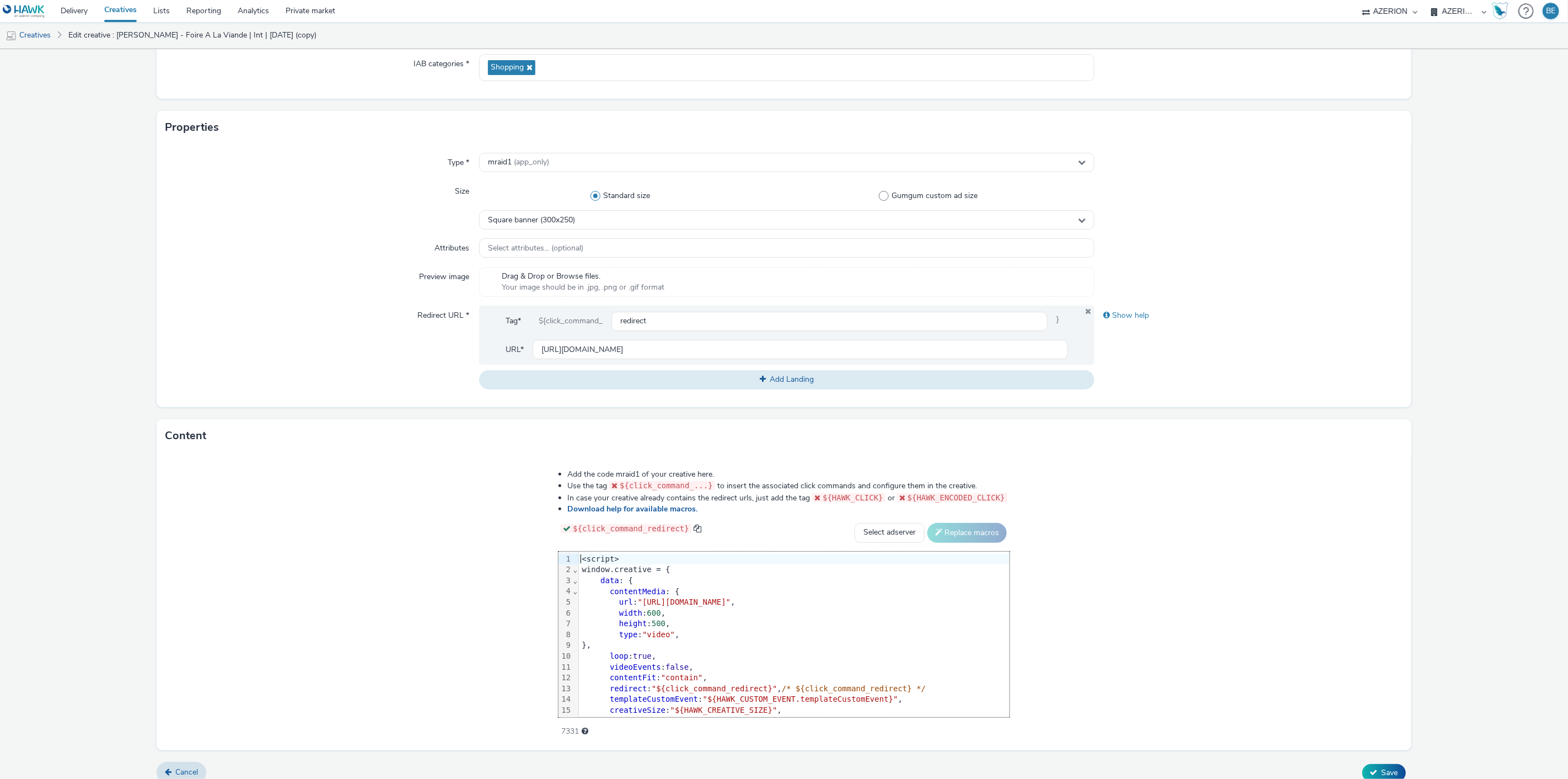
click at [257, 554] on div "Add the code mraid1 of your creative here. Use the tag ${click_command_...} to …" at bounding box center [783, 601] width 1254 height 298
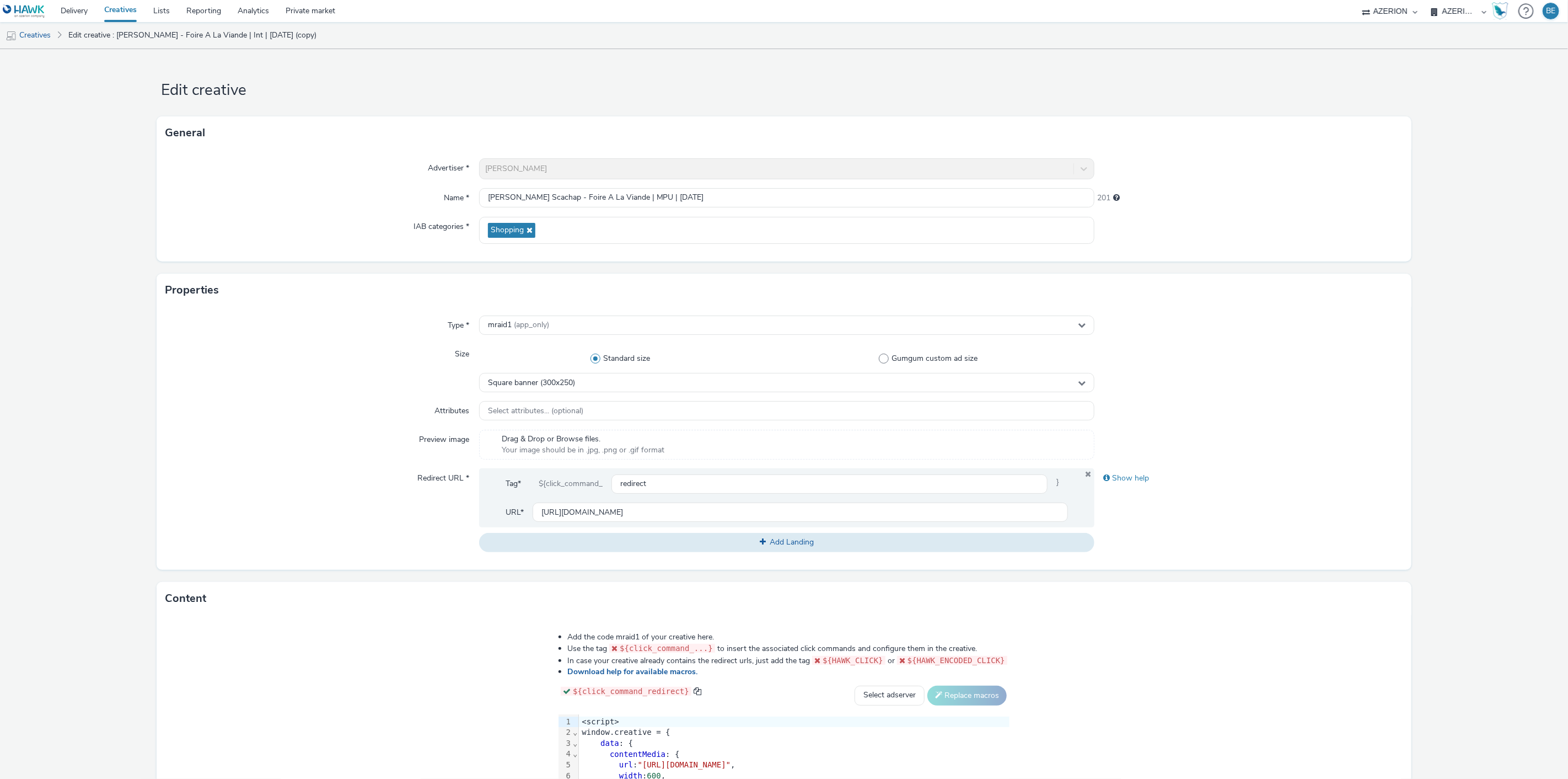
scroll to position [173, 0]
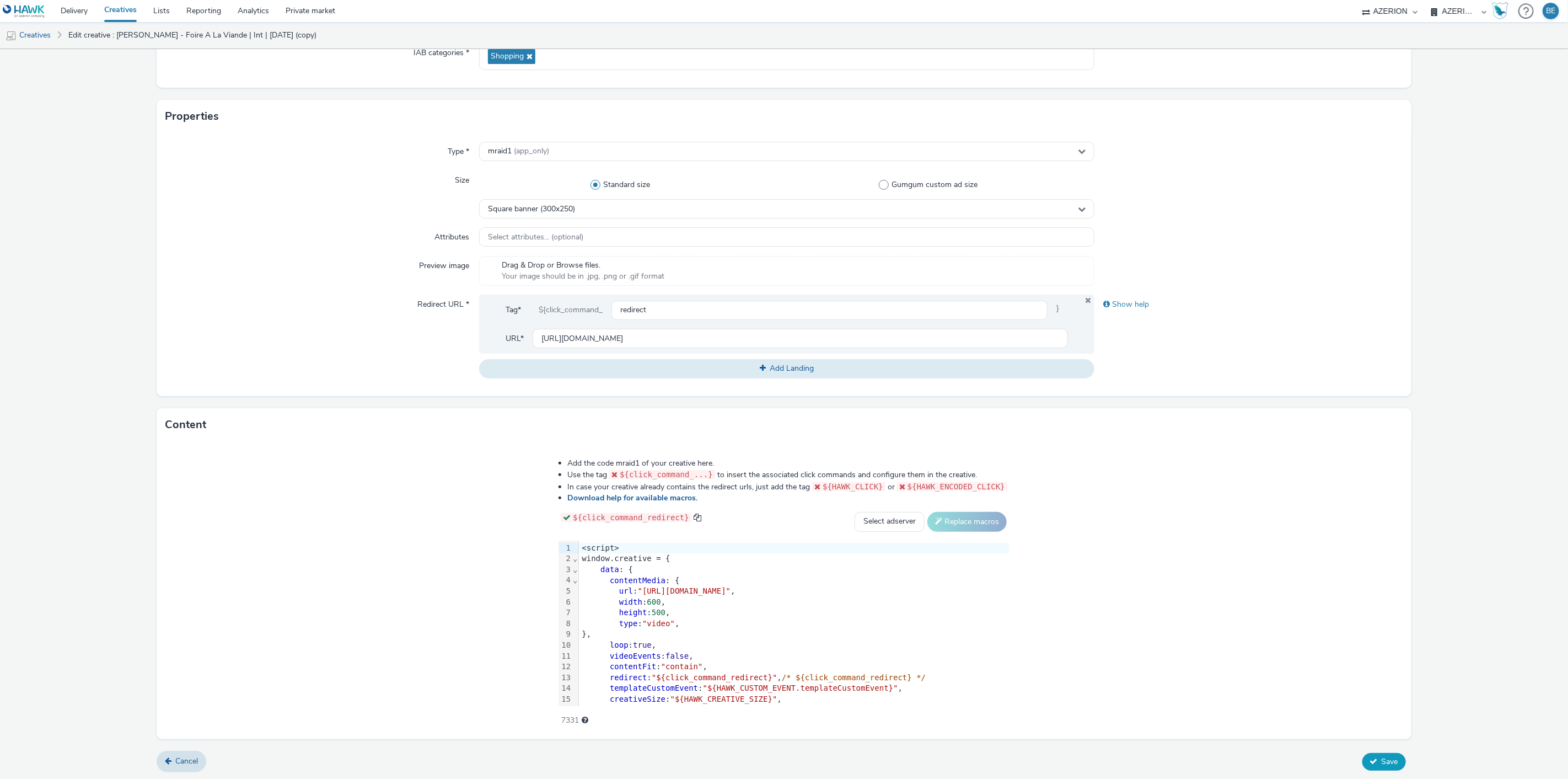
click at [1382, 764] on span "Save" at bounding box center [1390, 761] width 16 height 11
